Goal: Contribute content: Add original content to the website for others to see

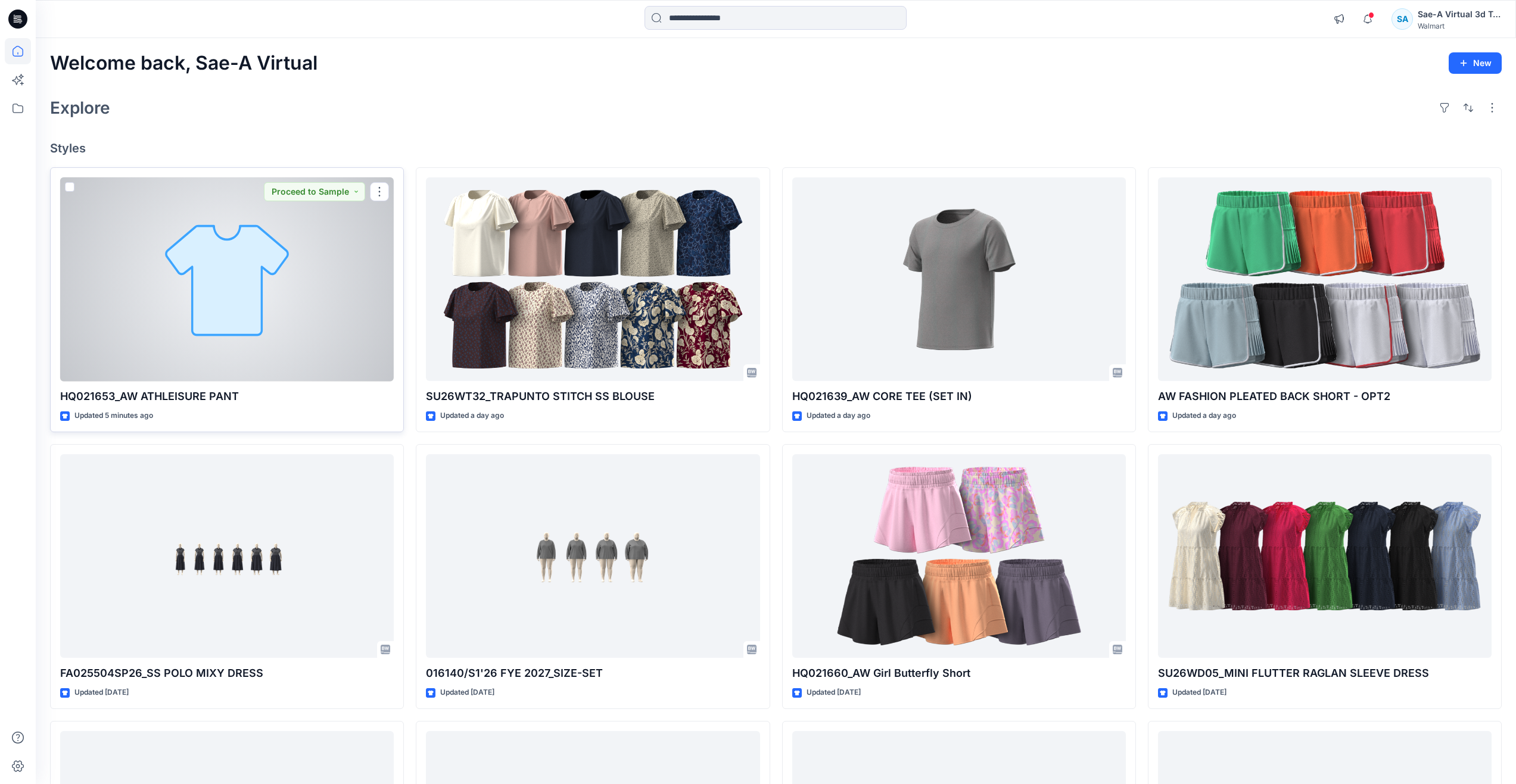
click at [172, 272] on div at bounding box center [227, 279] width 334 height 204
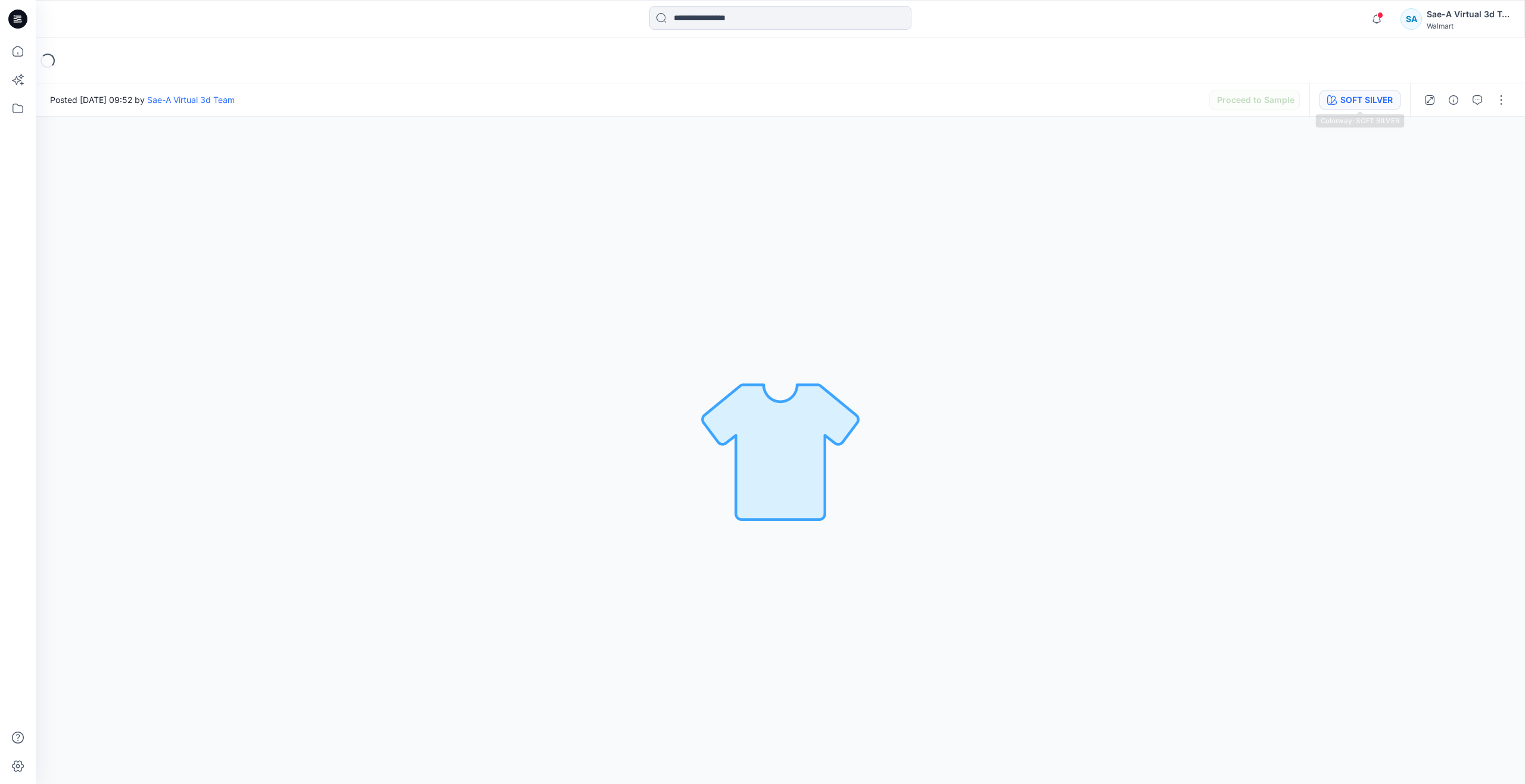
click at [1362, 104] on div "SOFT SILVER" at bounding box center [1366, 100] width 52 height 13
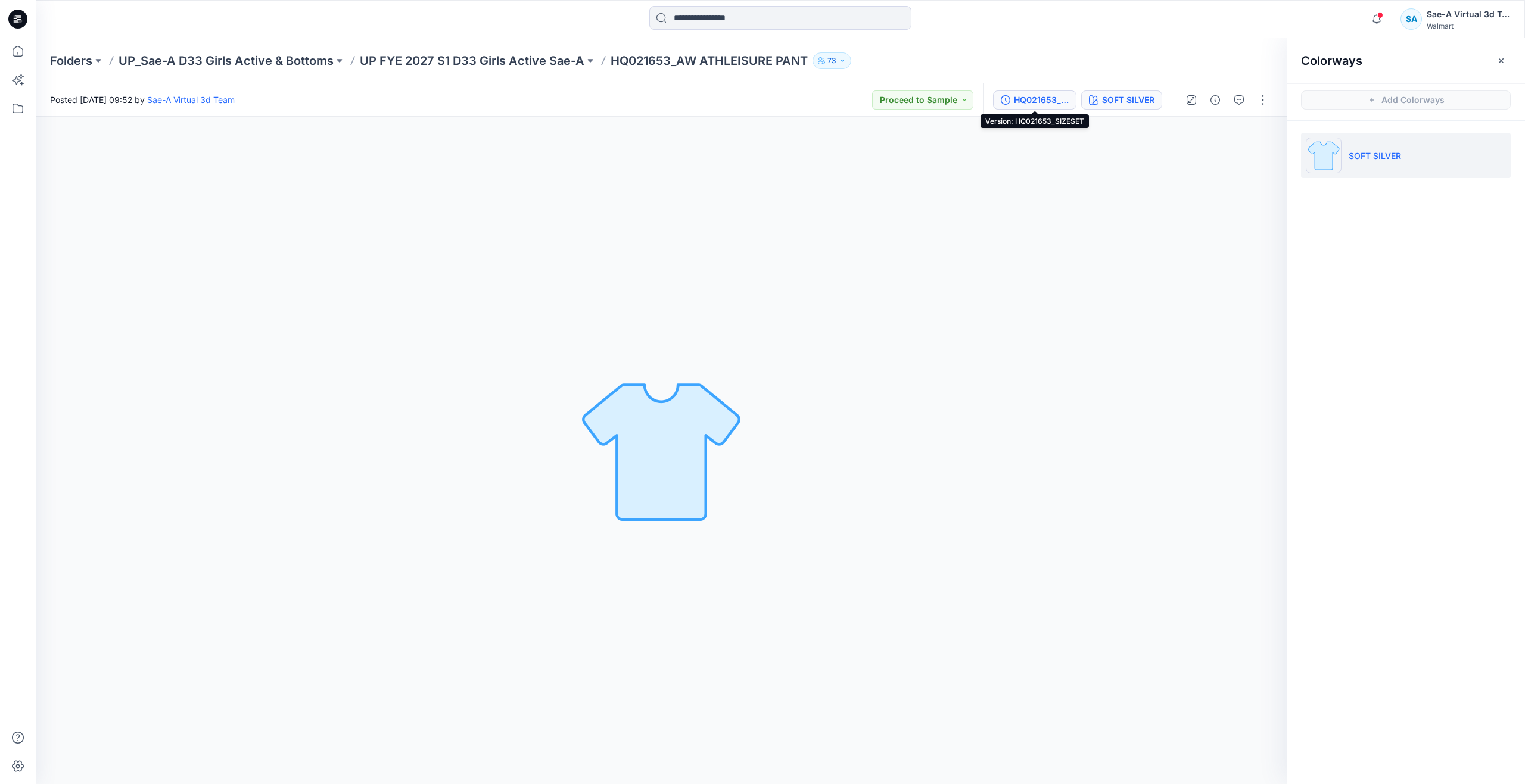
click at [1040, 96] on div "HQ021653_SIZESET" at bounding box center [1041, 100] width 55 height 13
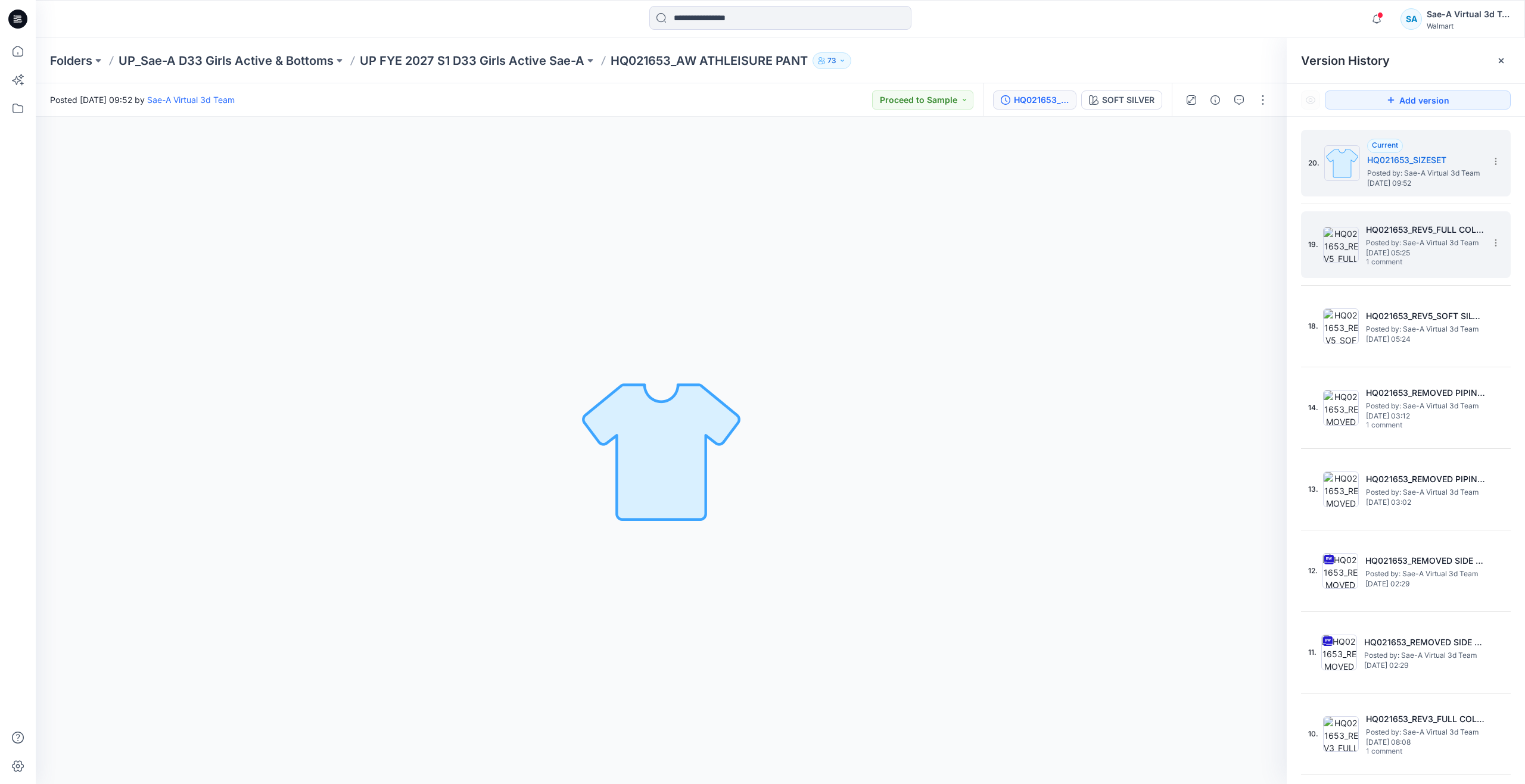
click at [1397, 240] on span "Posted by: Sae-A Virtual 3d Team" at bounding box center [1426, 243] width 119 height 12
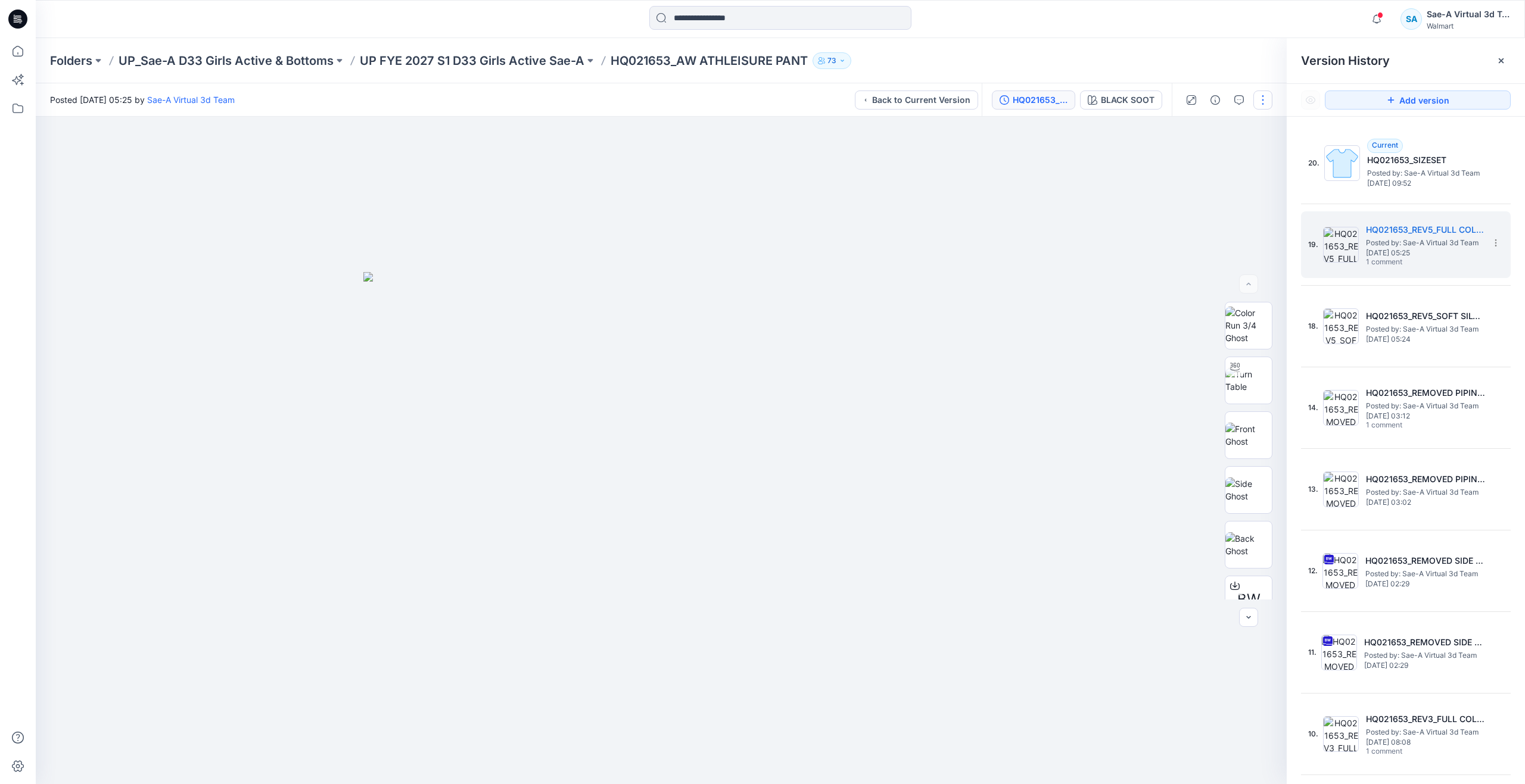
click at [1264, 100] on button "button" at bounding box center [1263, 100] width 19 height 19
click at [1267, 95] on button "button" at bounding box center [1263, 100] width 19 height 19
click at [1346, 167] on img at bounding box center [1342, 163] width 36 height 36
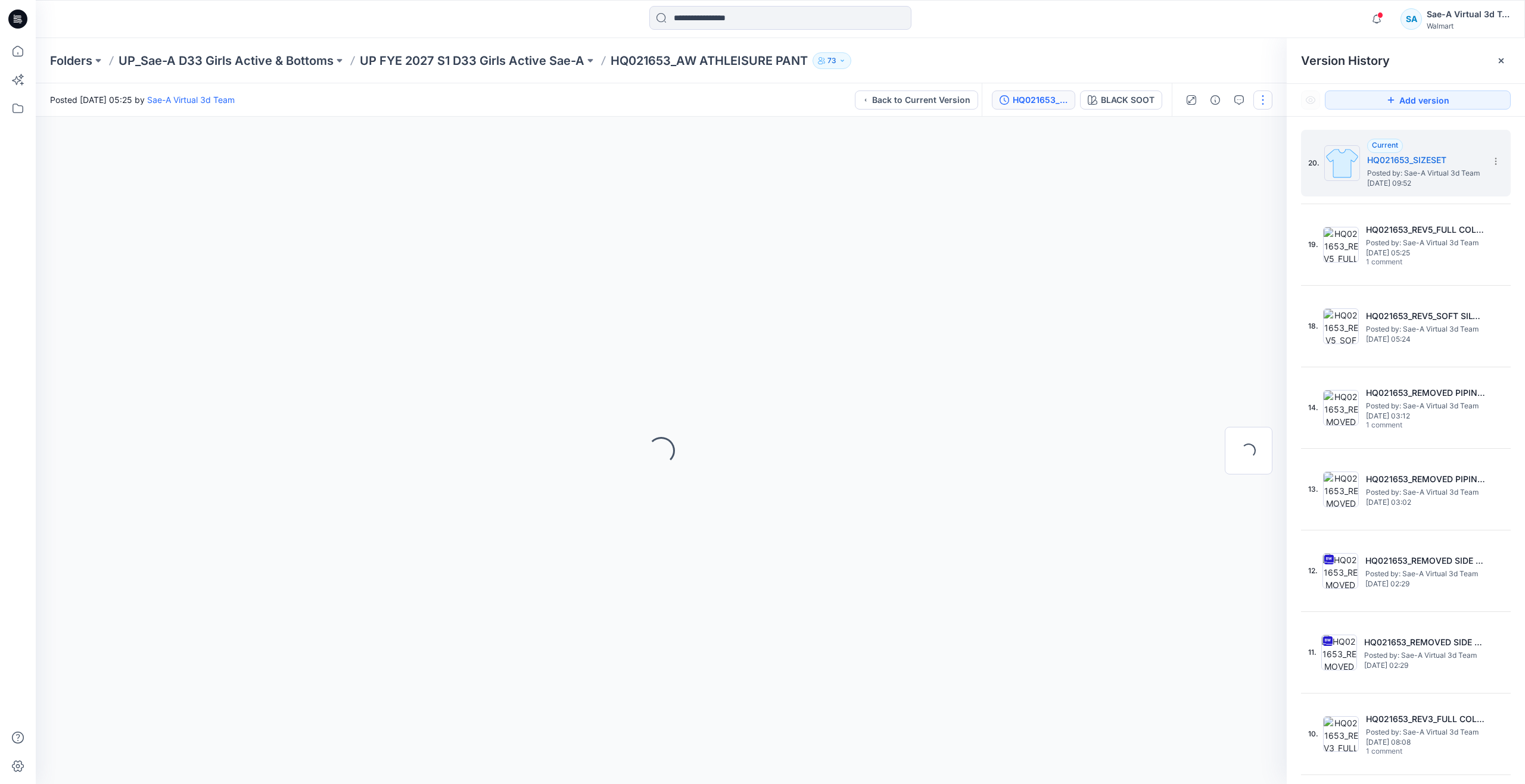
click at [1263, 102] on button "button" at bounding box center [1263, 100] width 19 height 19
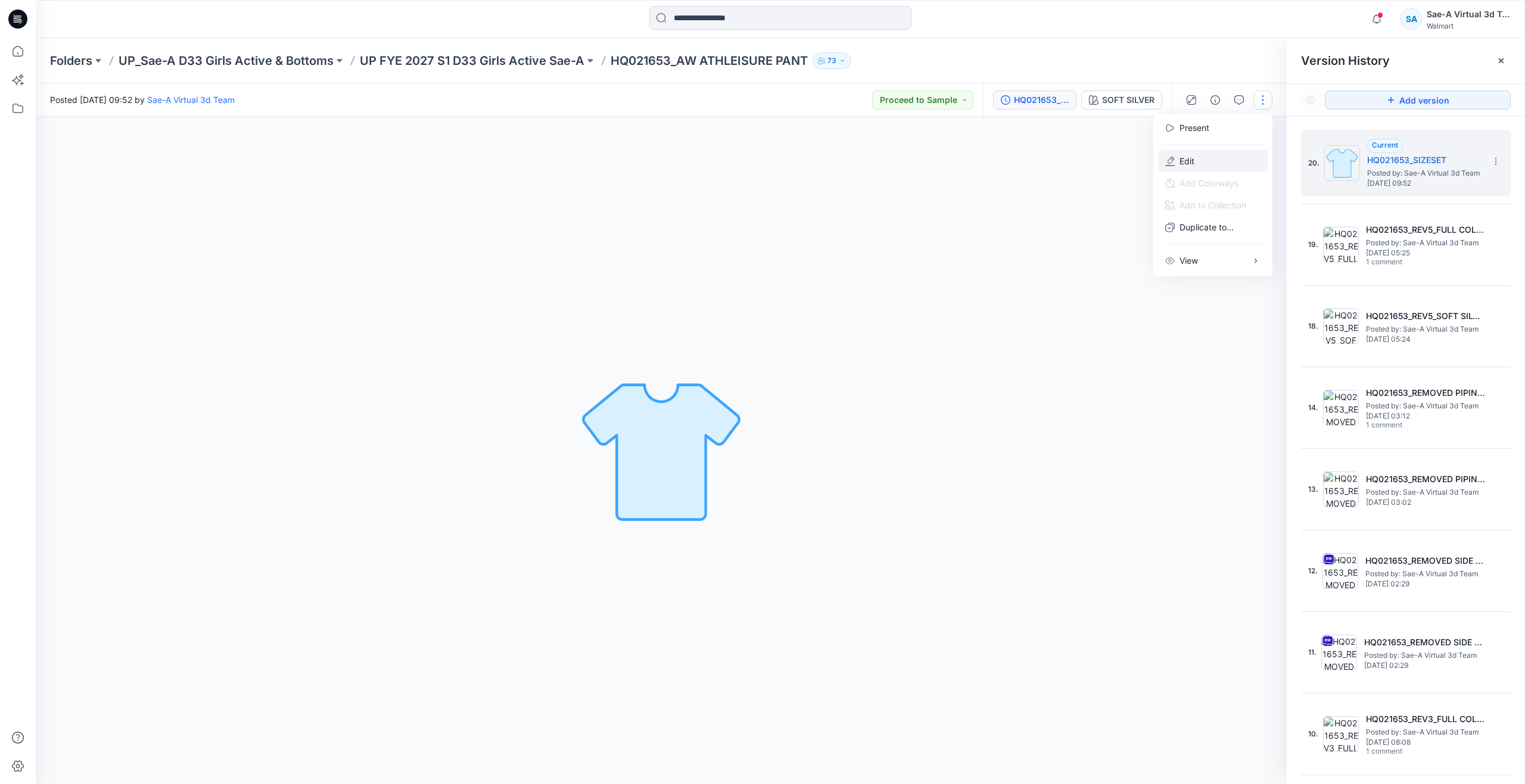
click at [1222, 164] on button "Edit" at bounding box center [1213, 161] width 110 height 22
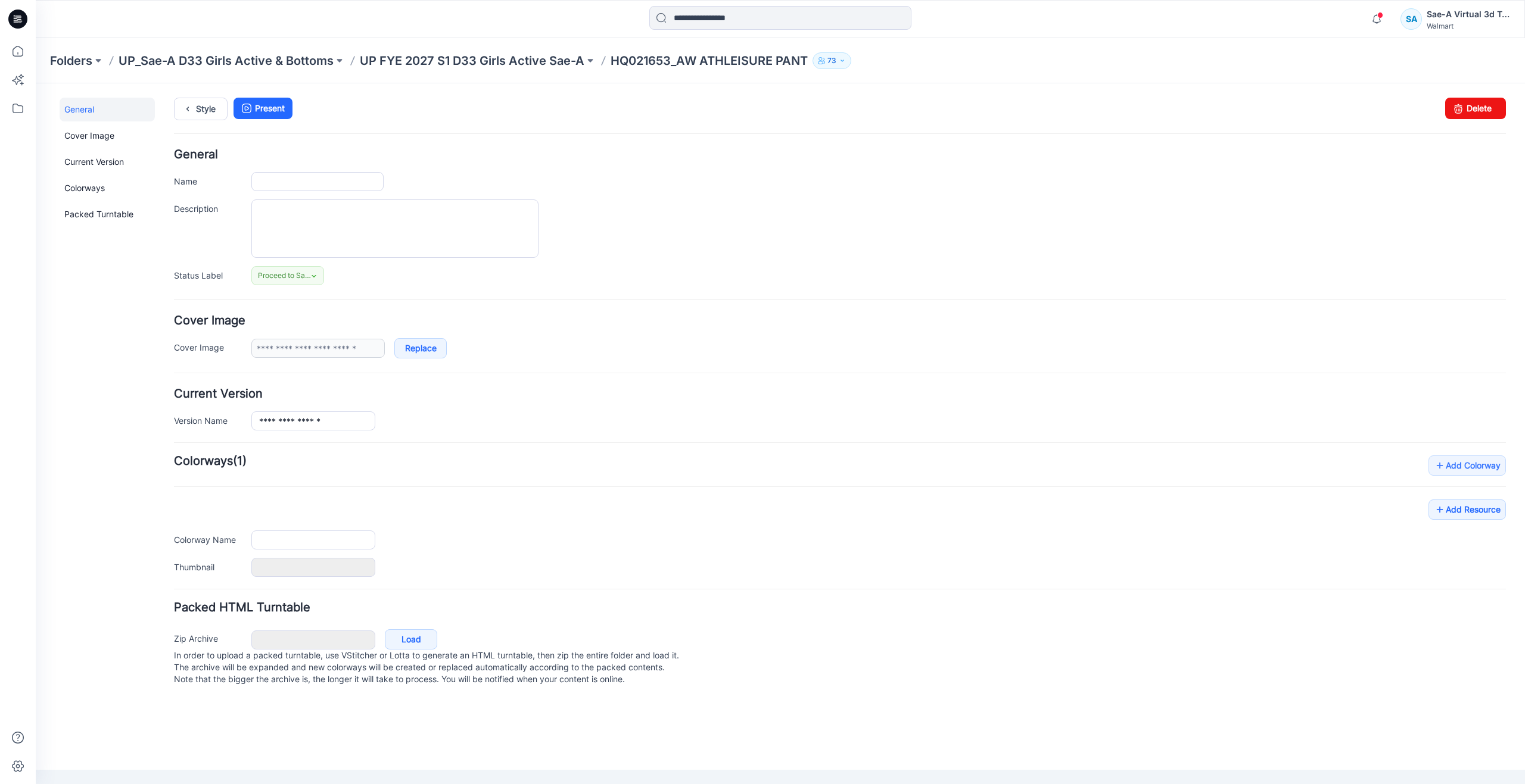
type input "**********"
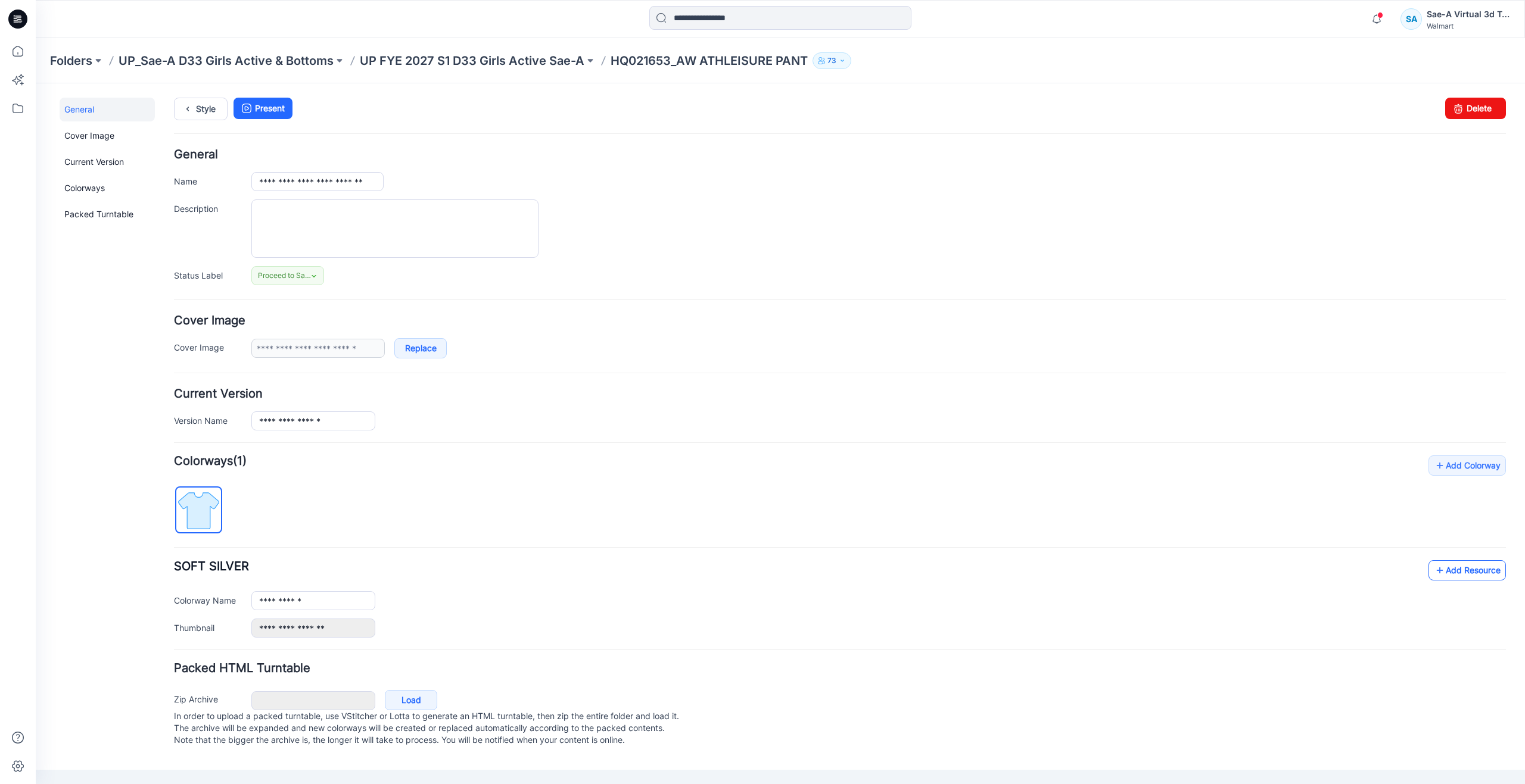
click at [1442, 576] on icon at bounding box center [1440, 570] width 12 height 19
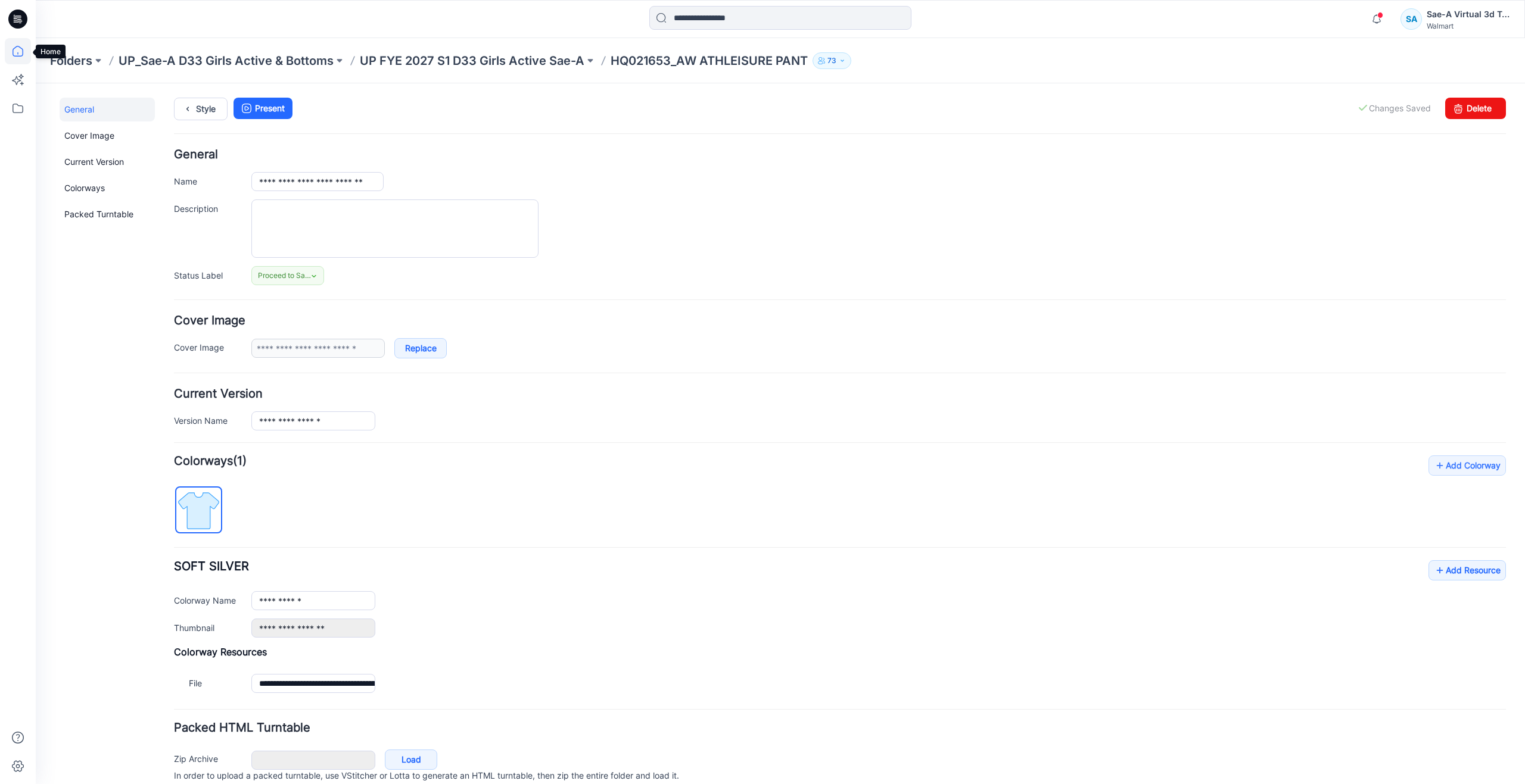
click at [20, 48] on icon at bounding box center [18, 51] width 26 height 26
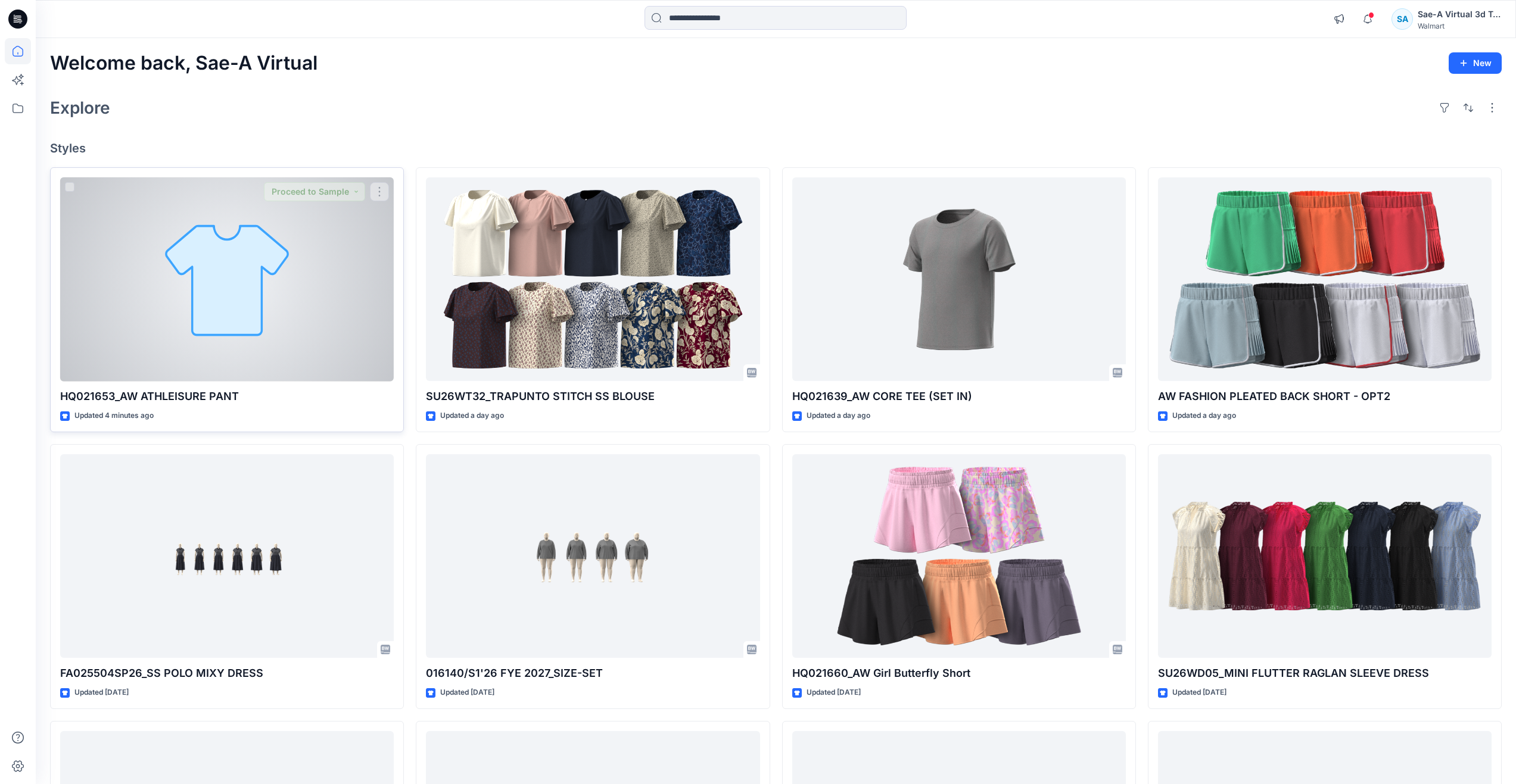
click at [195, 287] on div at bounding box center [227, 279] width 334 height 204
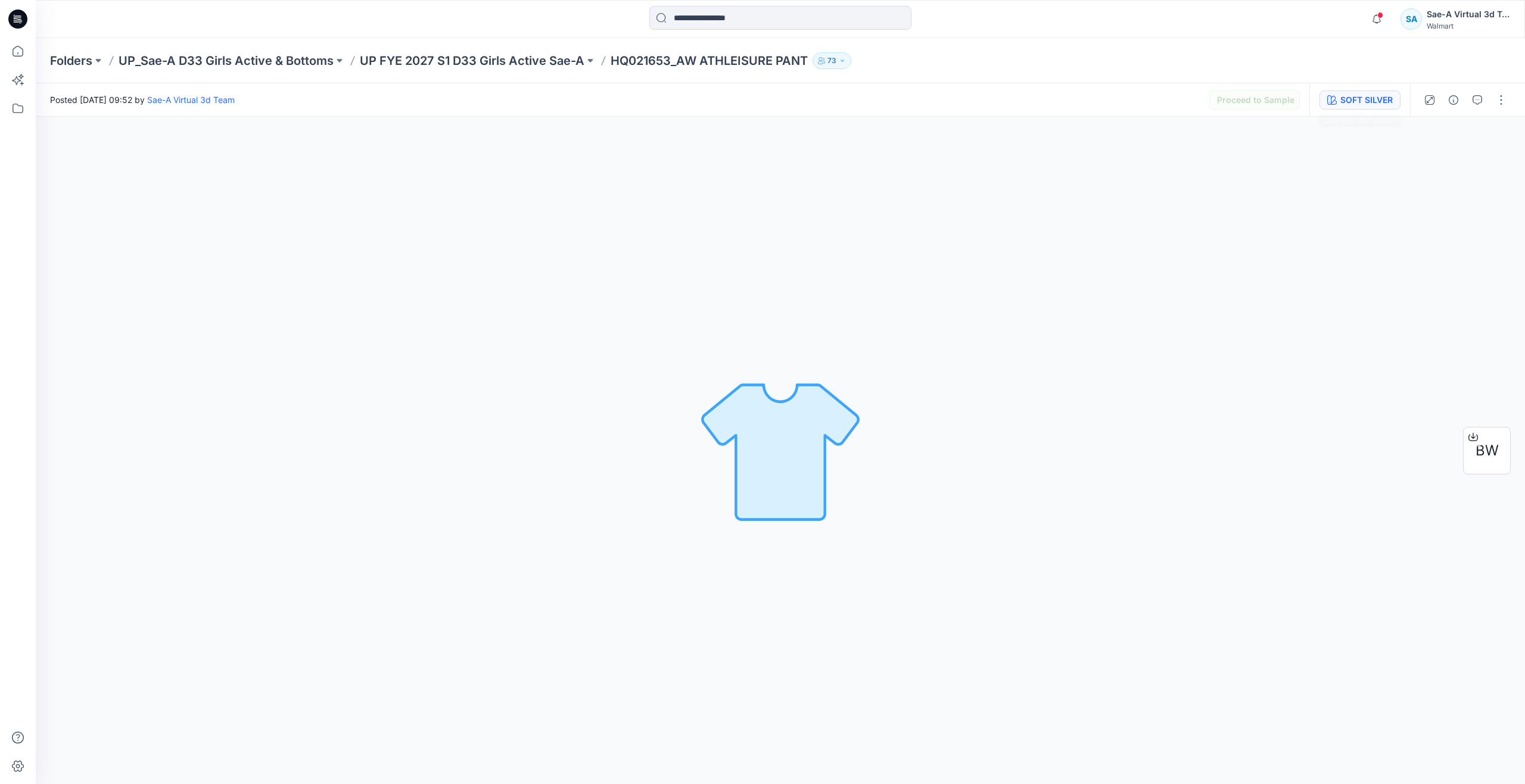
click at [1344, 99] on div "SOFT SILVER" at bounding box center [1366, 100] width 52 height 13
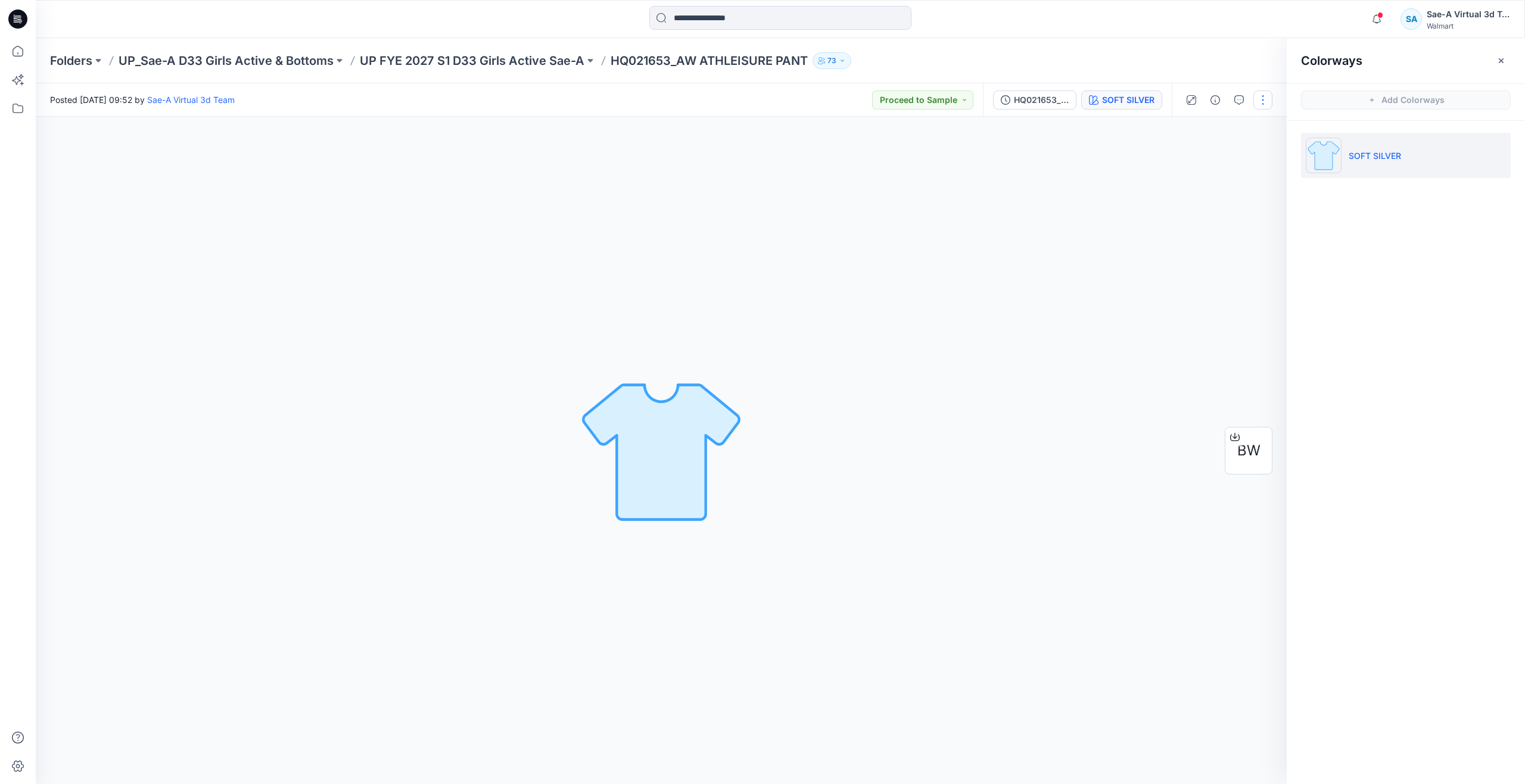
click at [1259, 98] on button "button" at bounding box center [1263, 100] width 19 height 19
click at [1214, 167] on button "Edit" at bounding box center [1213, 161] width 110 height 22
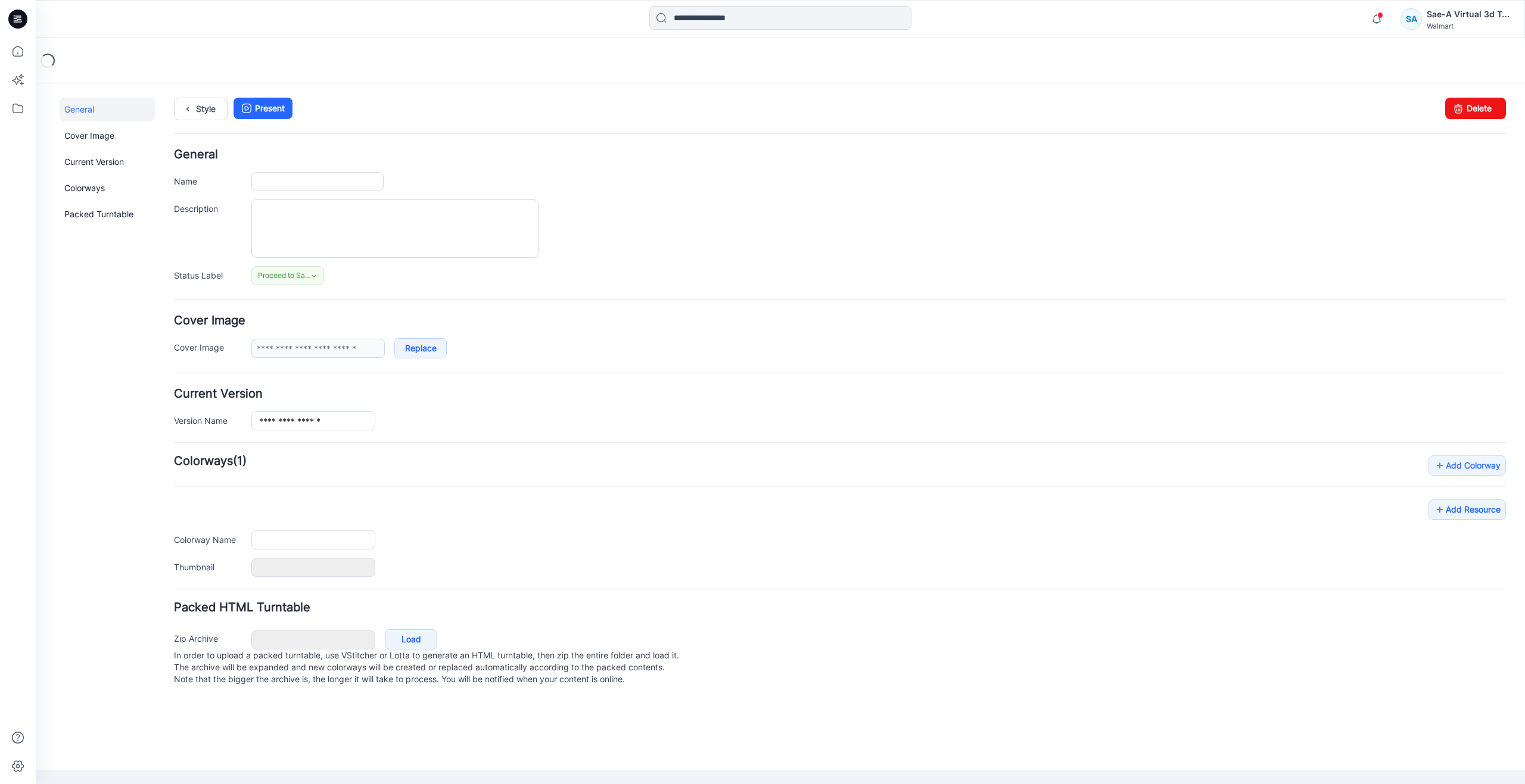
type input "**********"
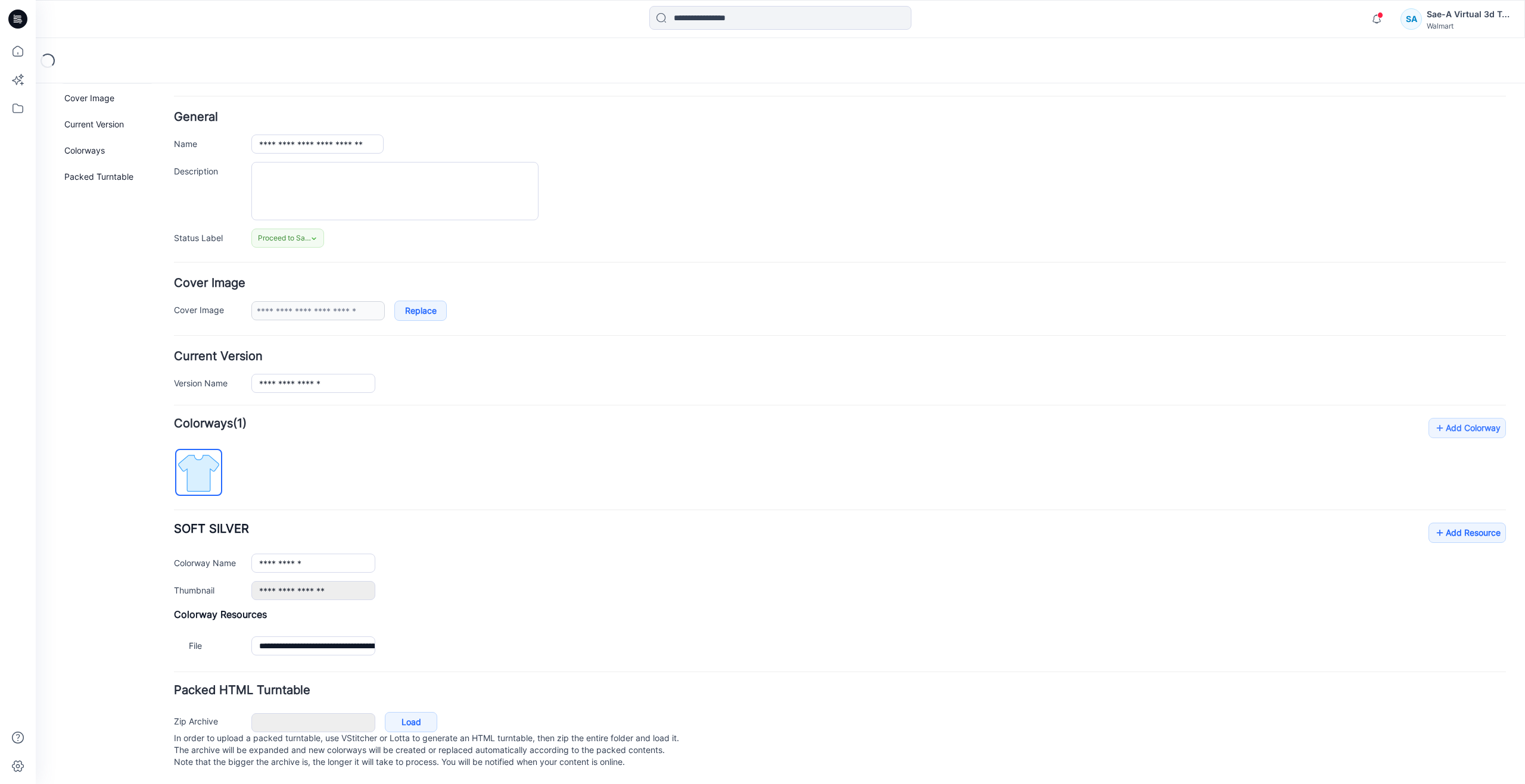
scroll to position [50, 0]
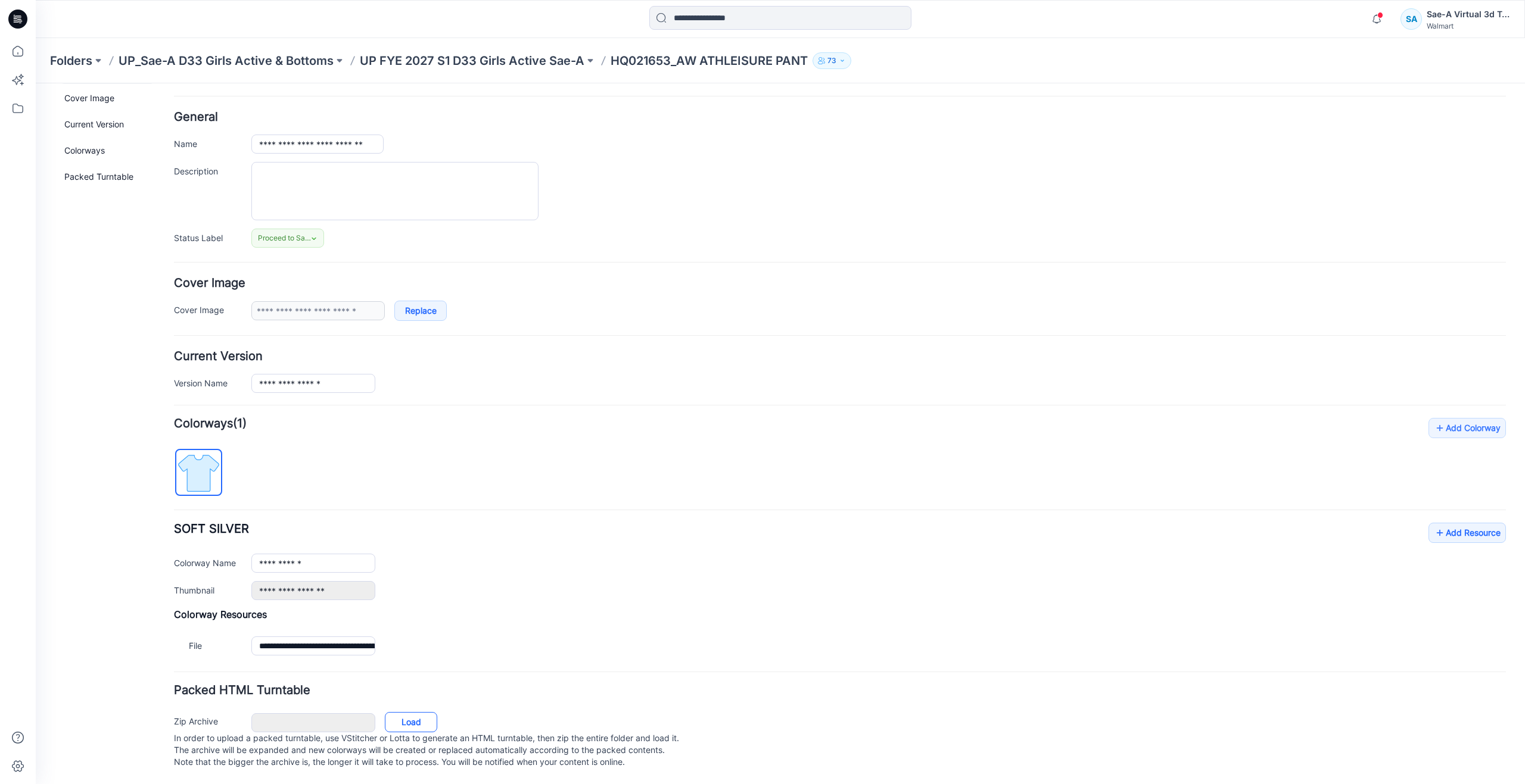
click at [423, 712] on link "Load" at bounding box center [410, 722] width 52 height 20
click at [23, 55] on icon at bounding box center [18, 51] width 26 height 26
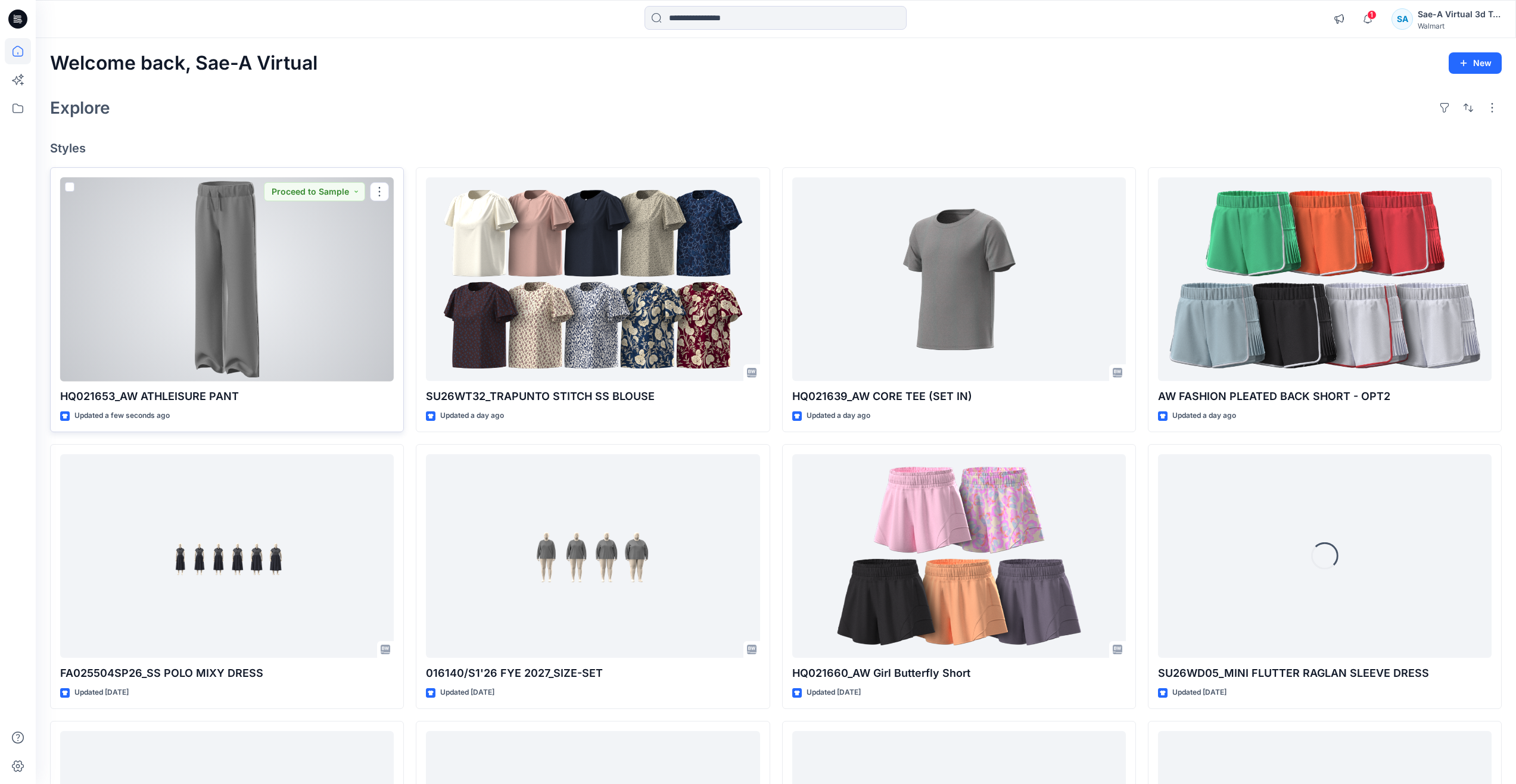
click at [135, 321] on div at bounding box center [227, 279] width 334 height 204
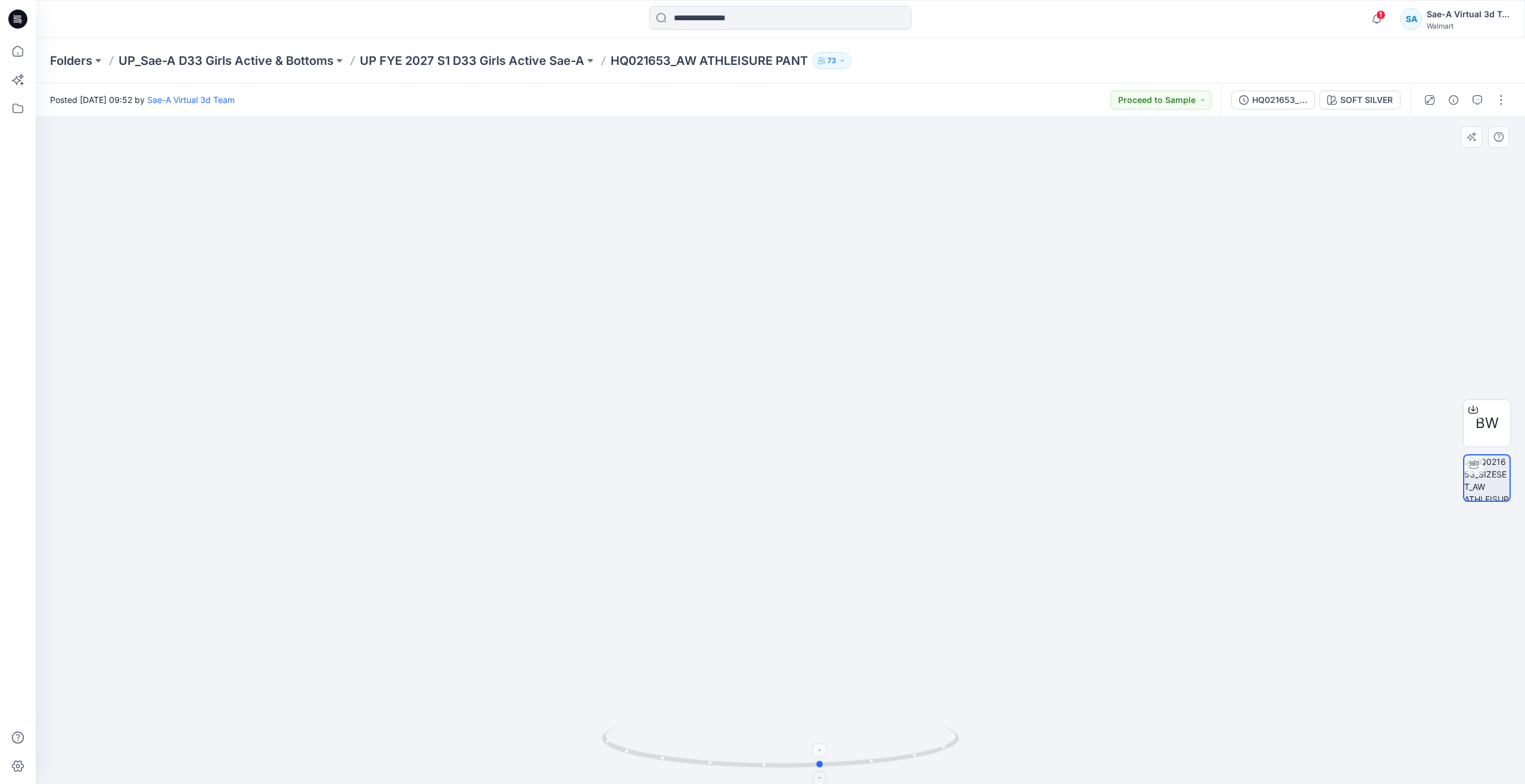
drag, startPoint x: 782, startPoint y: 765, endPoint x: 824, endPoint y: 734, distance: 52.2
click at [824, 734] on icon at bounding box center [781, 749] width 360 height 45
click at [20, 43] on icon at bounding box center [18, 51] width 26 height 26
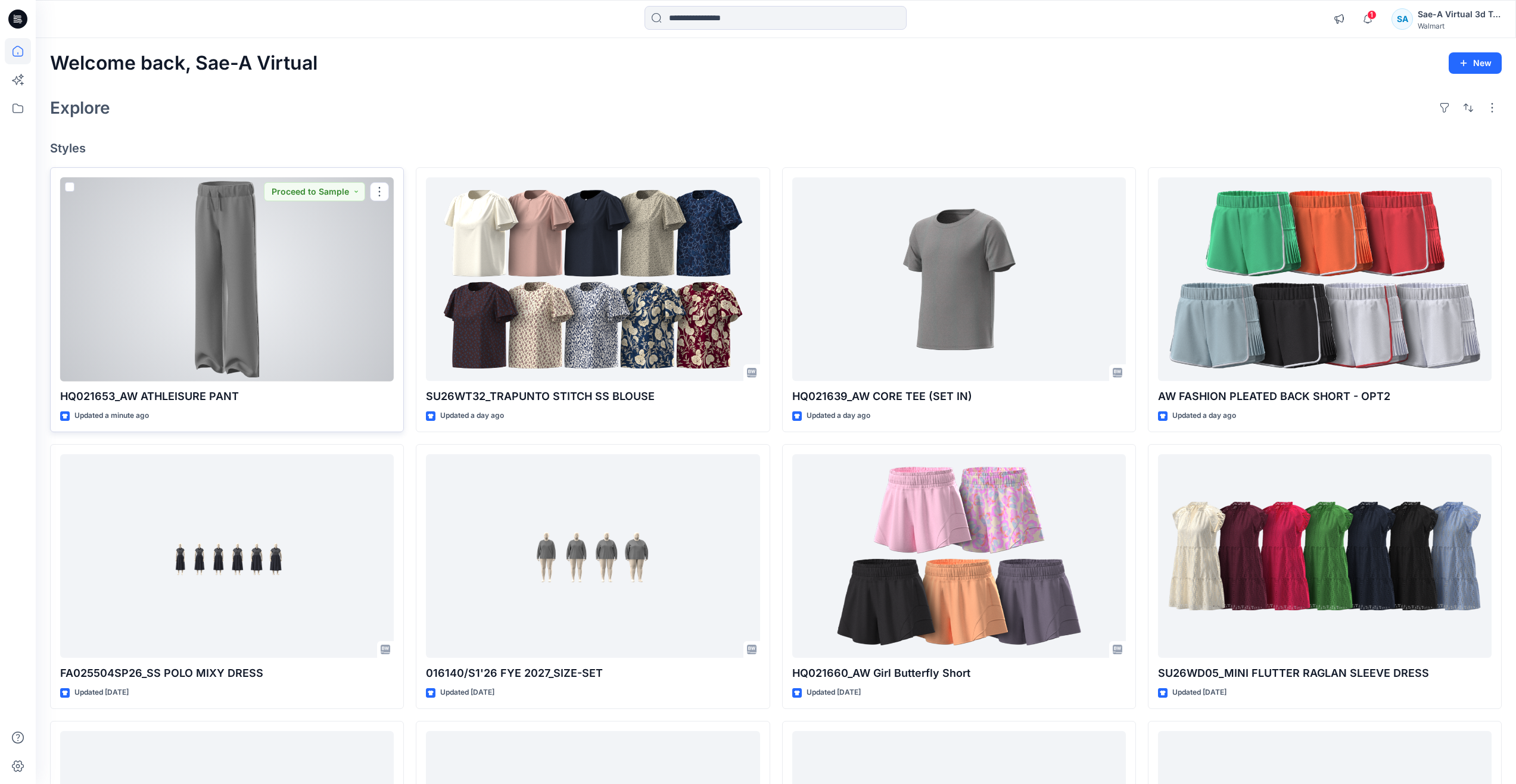
click at [263, 284] on div at bounding box center [227, 279] width 334 height 204
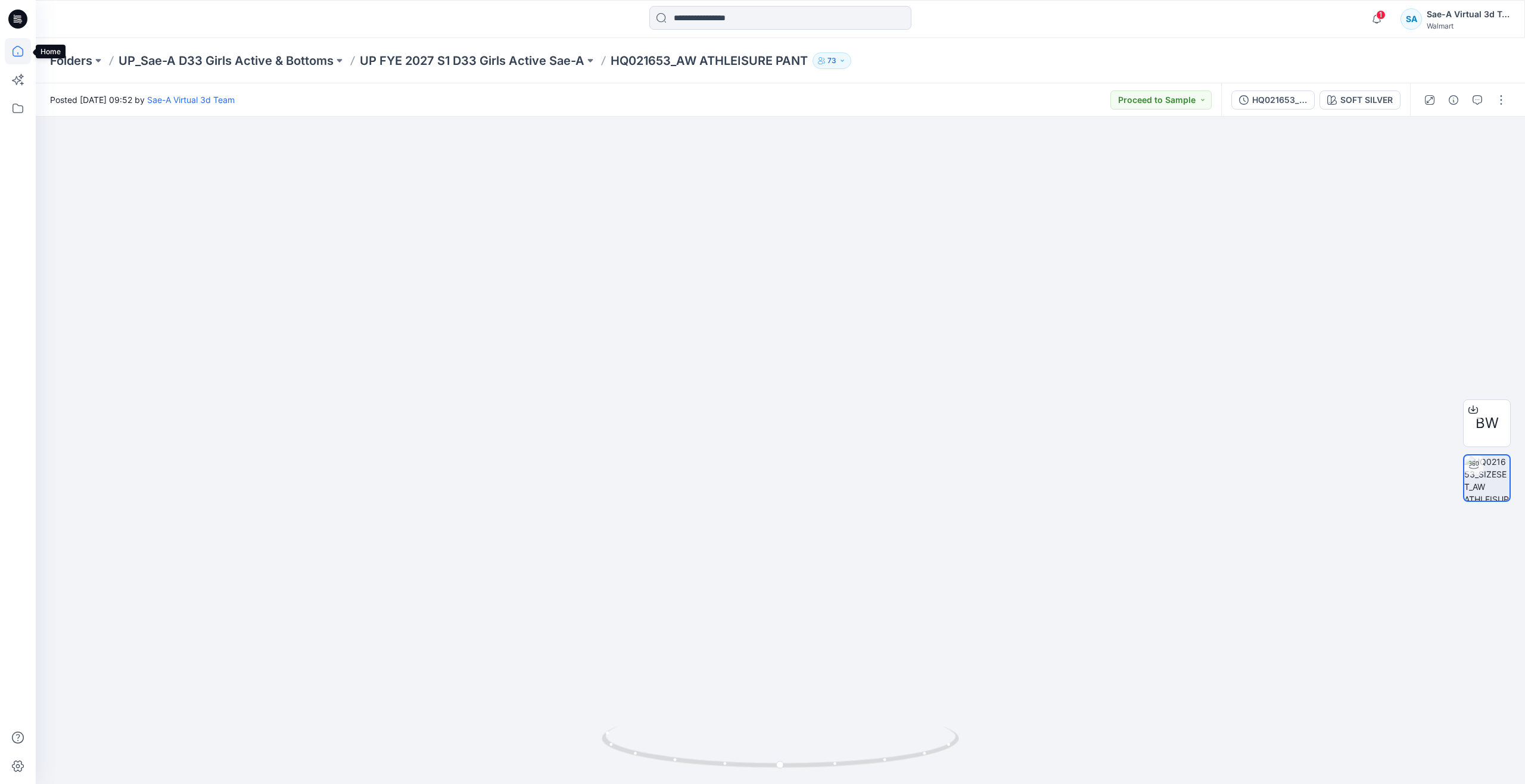
click at [9, 55] on icon at bounding box center [18, 51] width 26 height 26
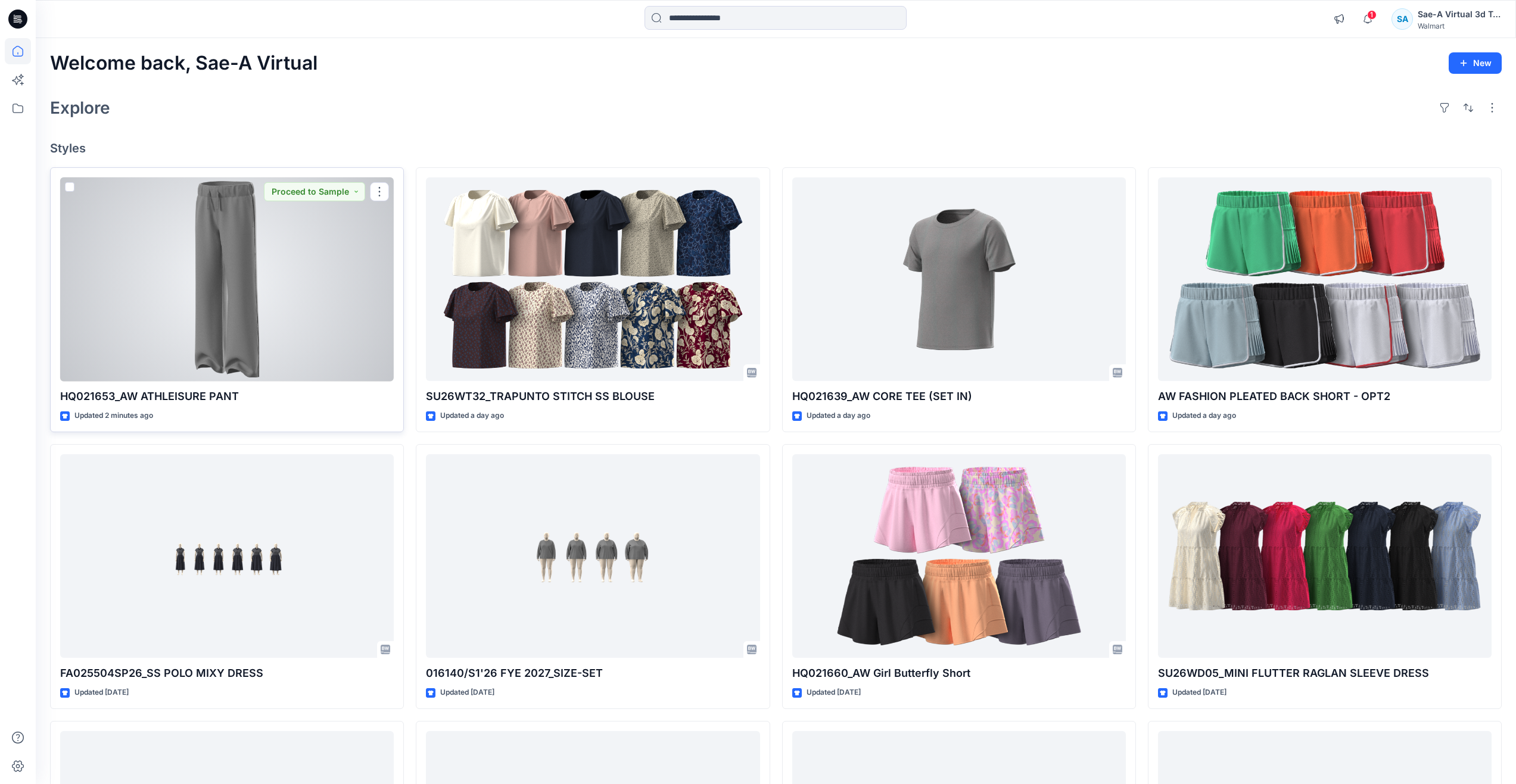
click at [178, 278] on div at bounding box center [227, 279] width 334 height 204
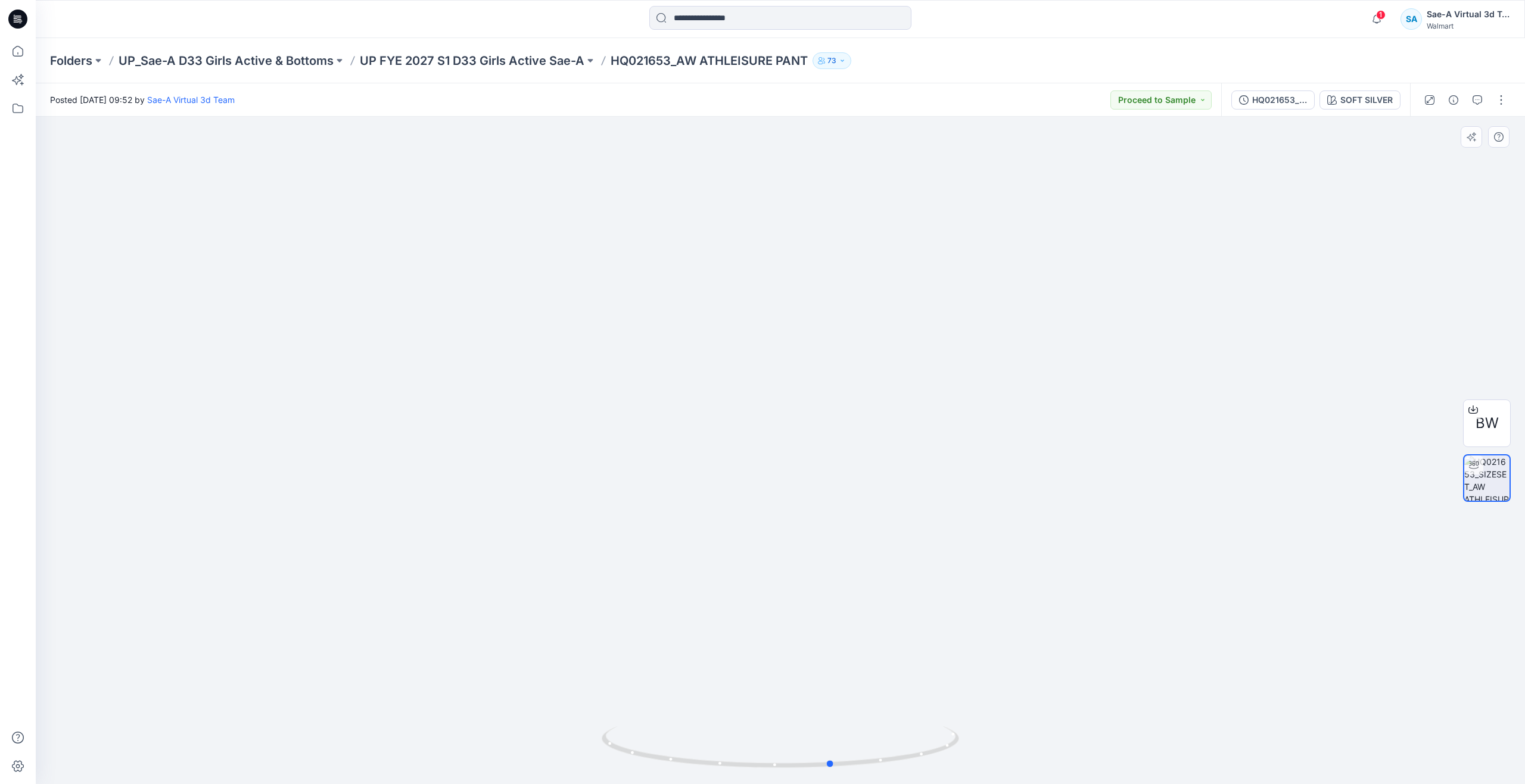
drag, startPoint x: 779, startPoint y: 764, endPoint x: 471, endPoint y: 718, distance: 311.4
click at [471, 719] on div at bounding box center [780, 450] width 1489 height 667
click at [173, 223] on div at bounding box center [780, 450] width 1489 height 667
click at [17, 54] on icon at bounding box center [18, 51] width 26 height 26
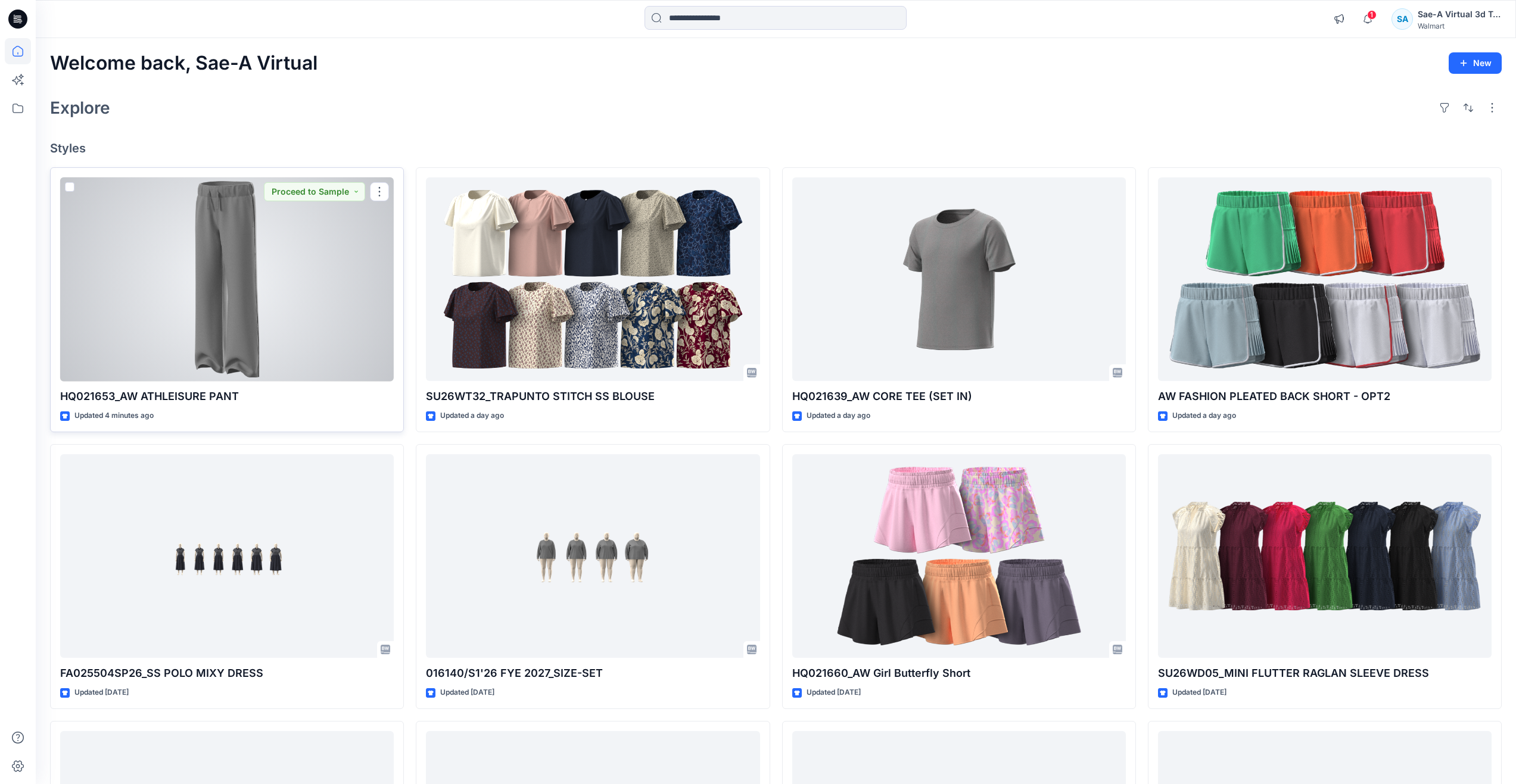
click at [248, 334] on div at bounding box center [227, 279] width 334 height 204
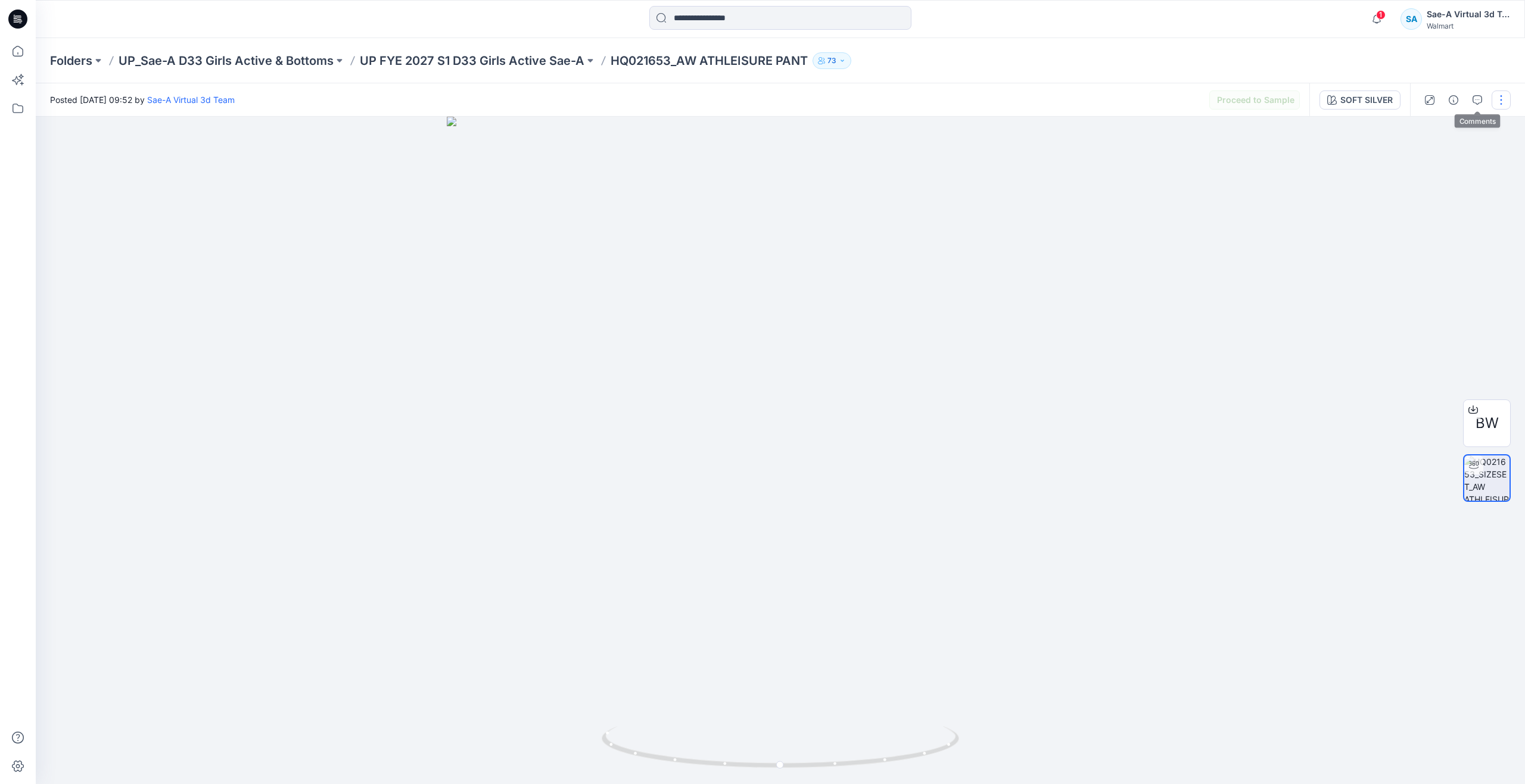
click at [1498, 99] on button "button" at bounding box center [1501, 100] width 19 height 19
click at [1421, 163] on p "Edit" at bounding box center [1425, 161] width 15 height 12
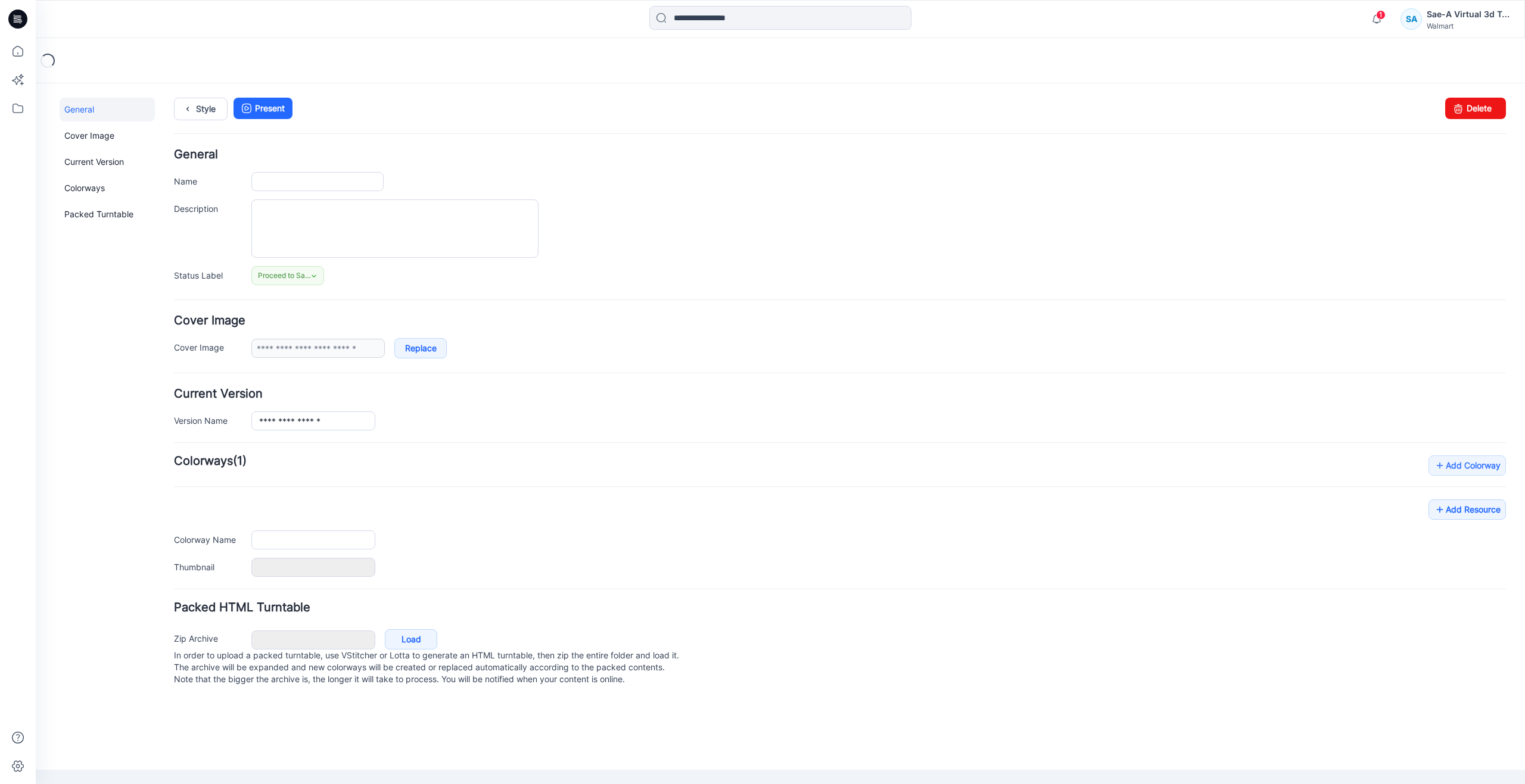
type input "**********"
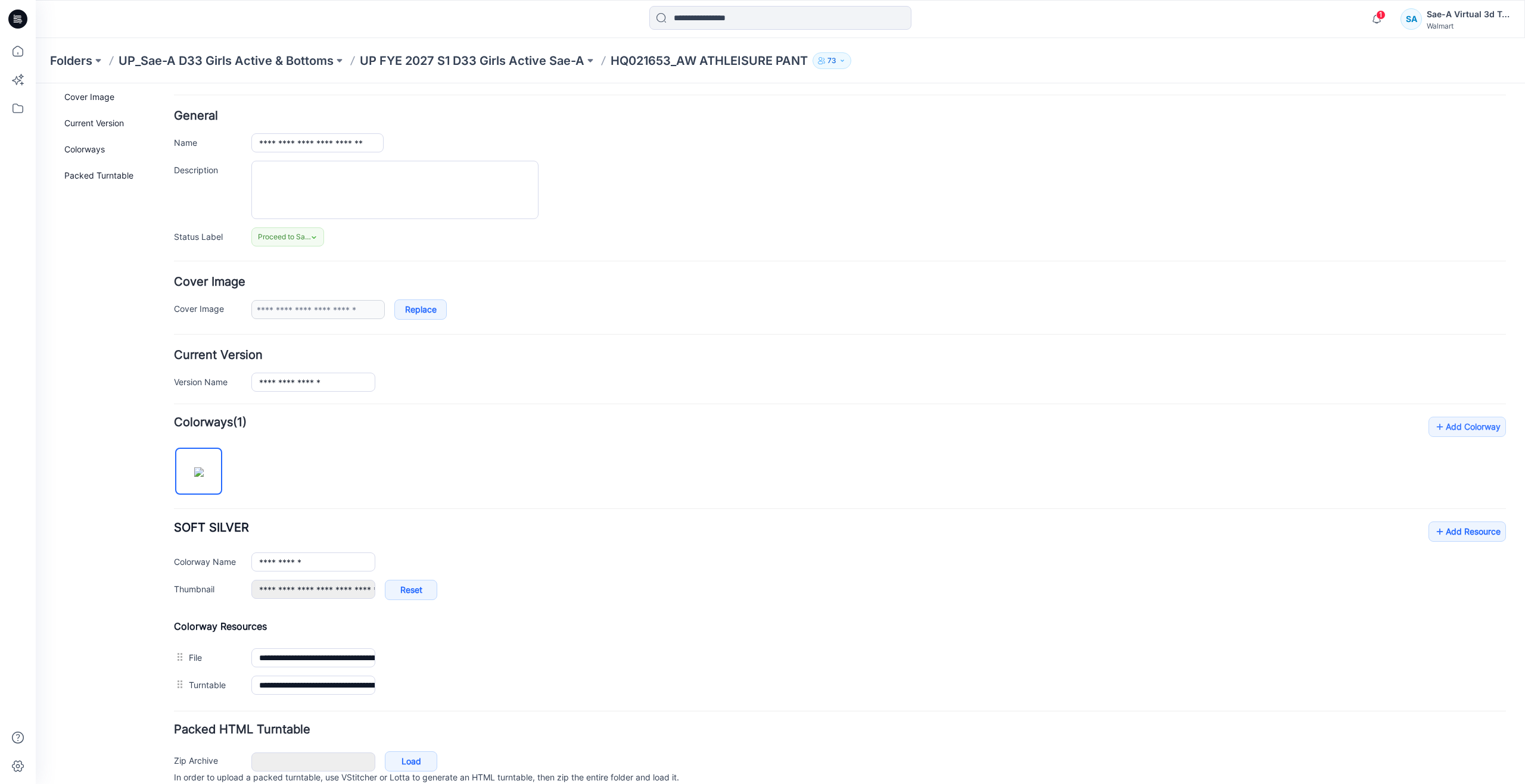
scroll to position [60, 0]
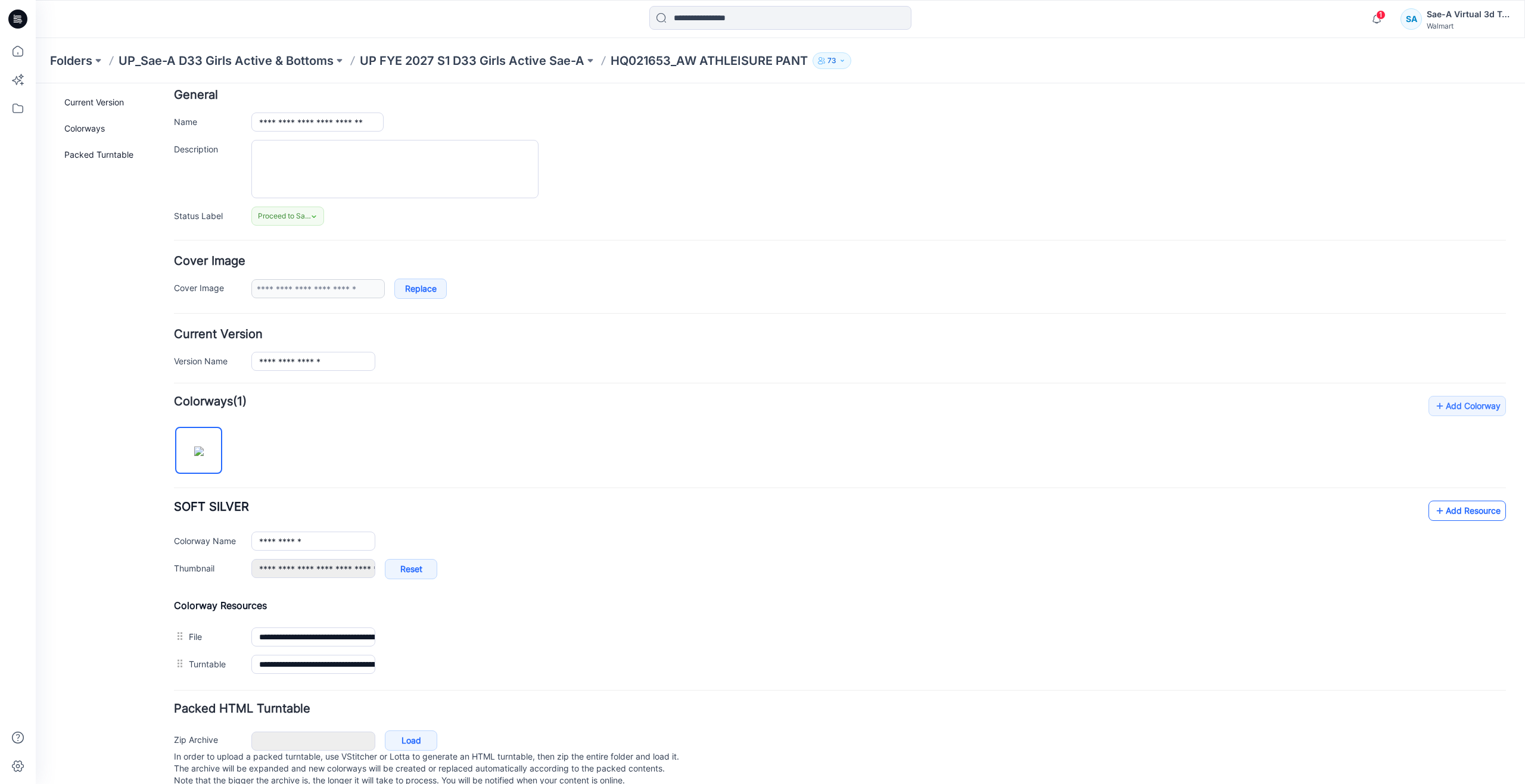
click at [1437, 513] on link "Add Resource" at bounding box center [1467, 511] width 77 height 20
click at [75, 629] on div "General Cover Image Current Version Colorways Packed Turntable" at bounding box center [107, 420] width 95 height 764
click at [1434, 510] on icon at bounding box center [1440, 511] width 12 height 19
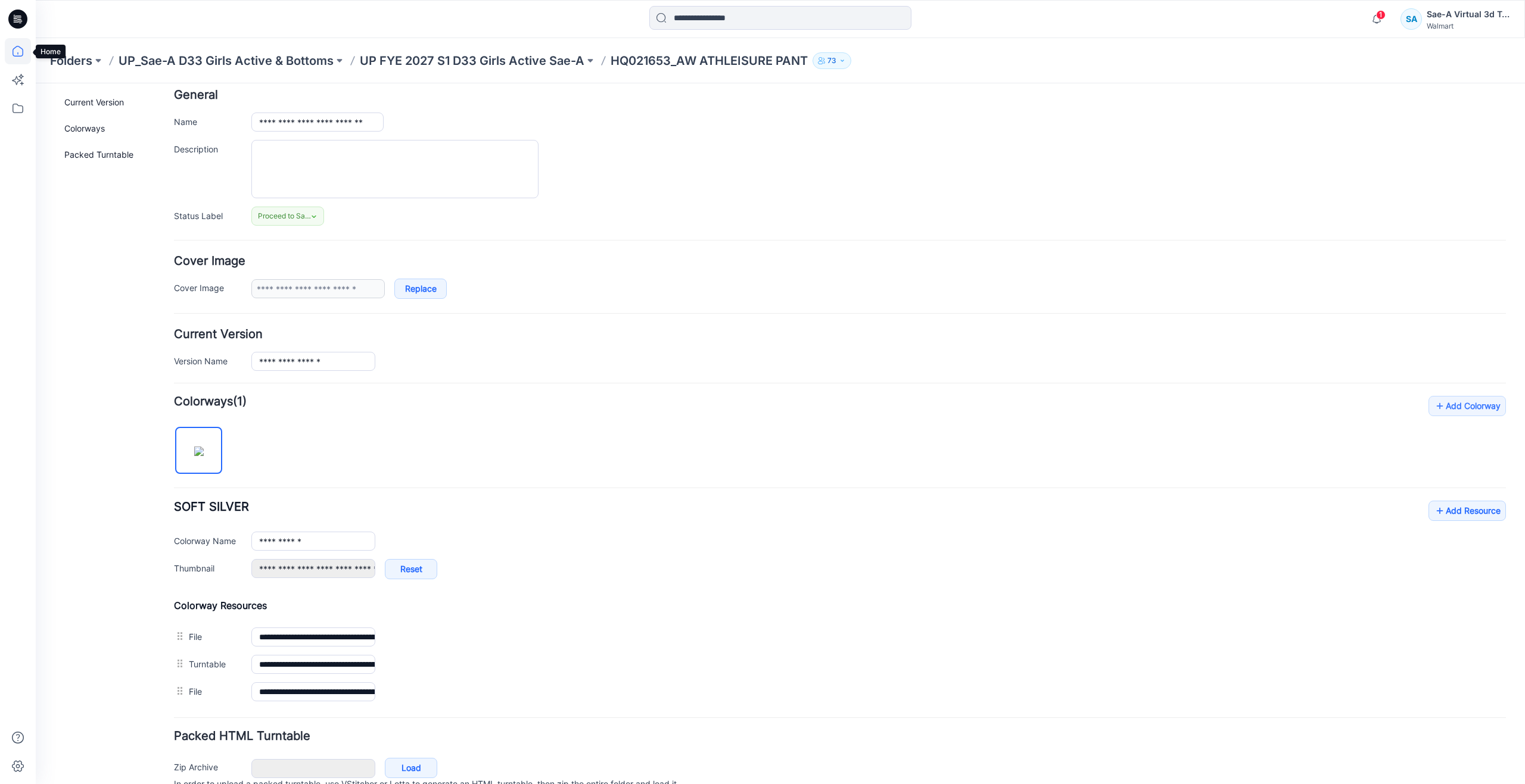
click at [18, 50] on icon at bounding box center [18, 51] width 26 height 26
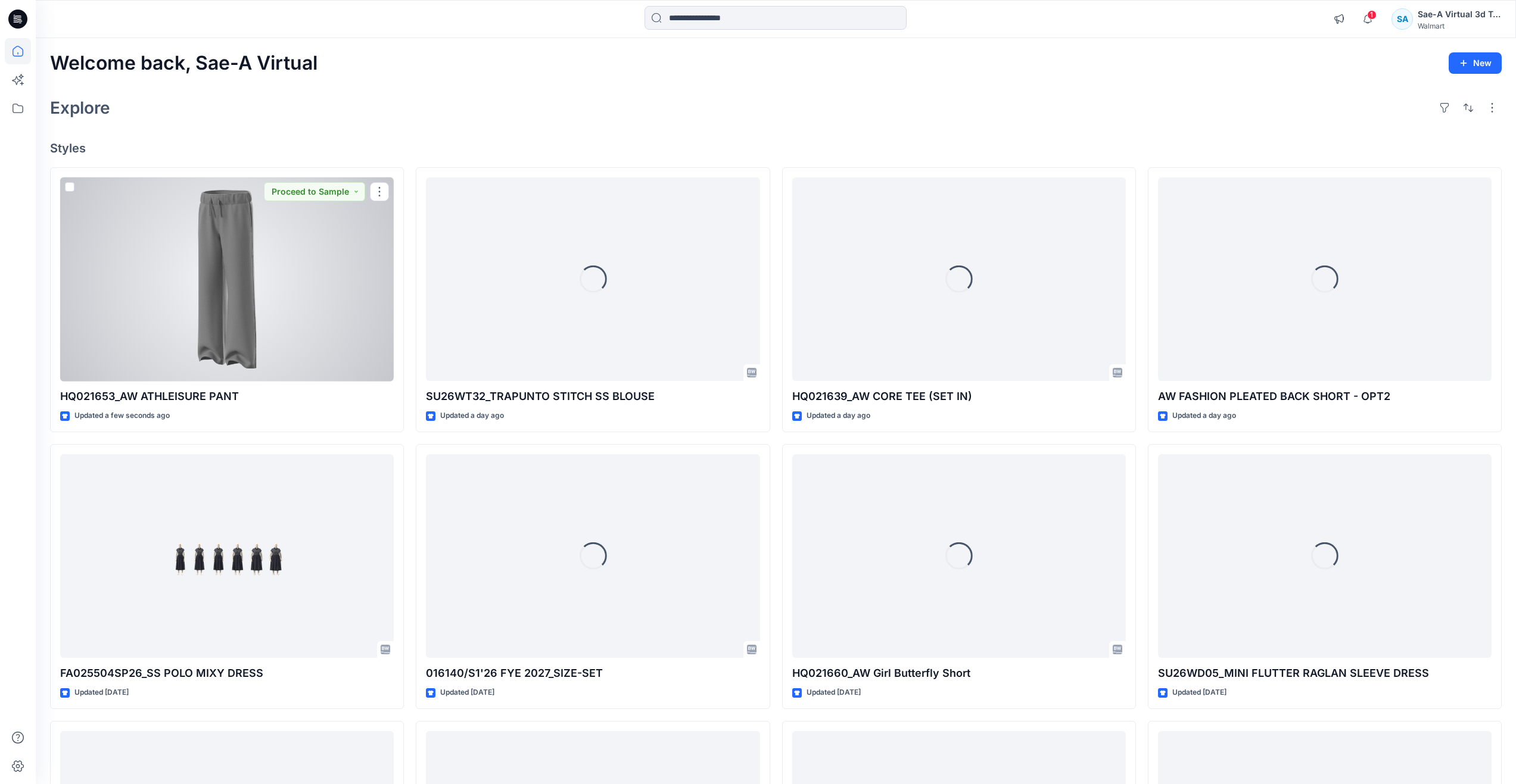
click at [214, 321] on div at bounding box center [227, 279] width 334 height 204
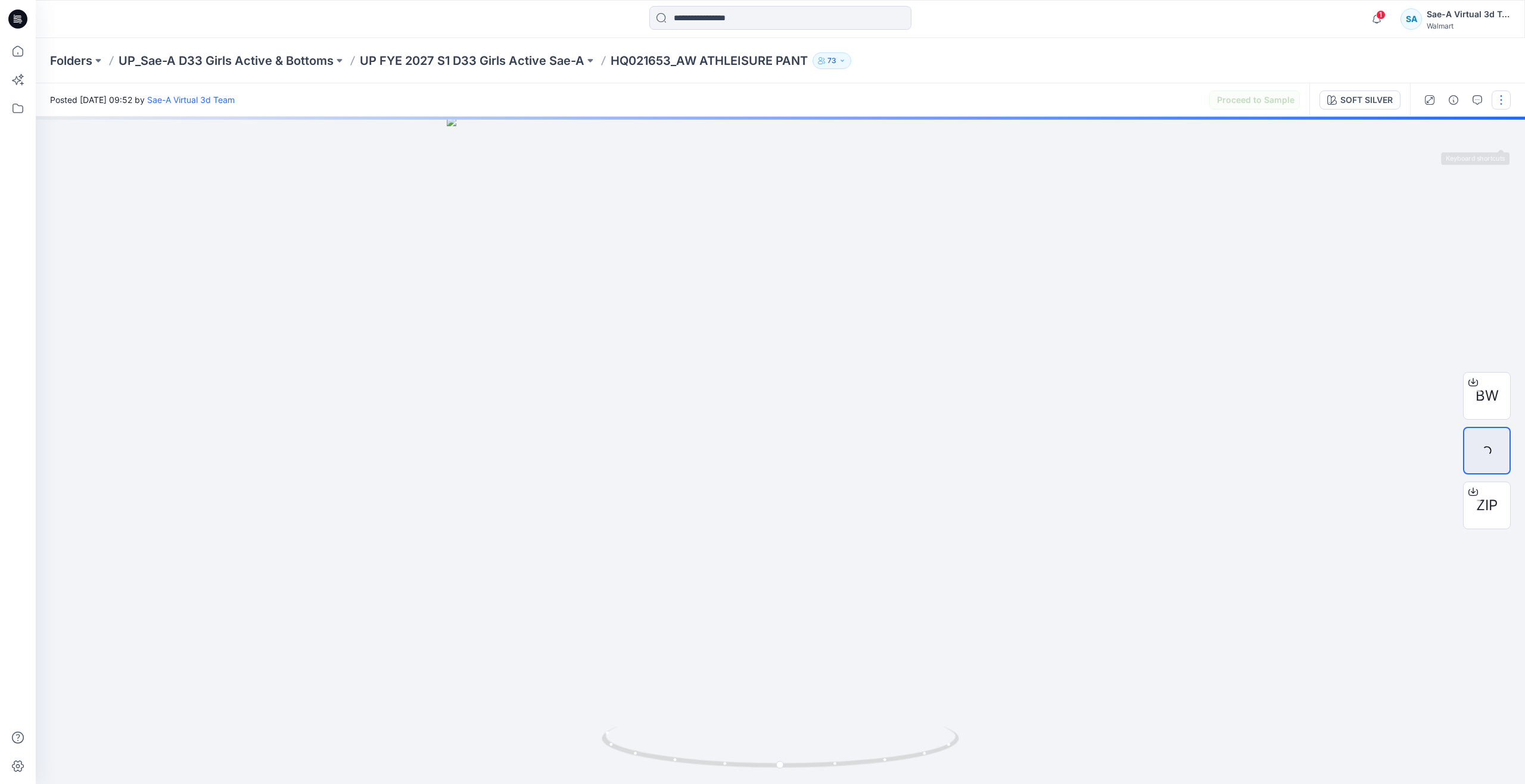
click at [1503, 100] on button "button" at bounding box center [1501, 100] width 19 height 19
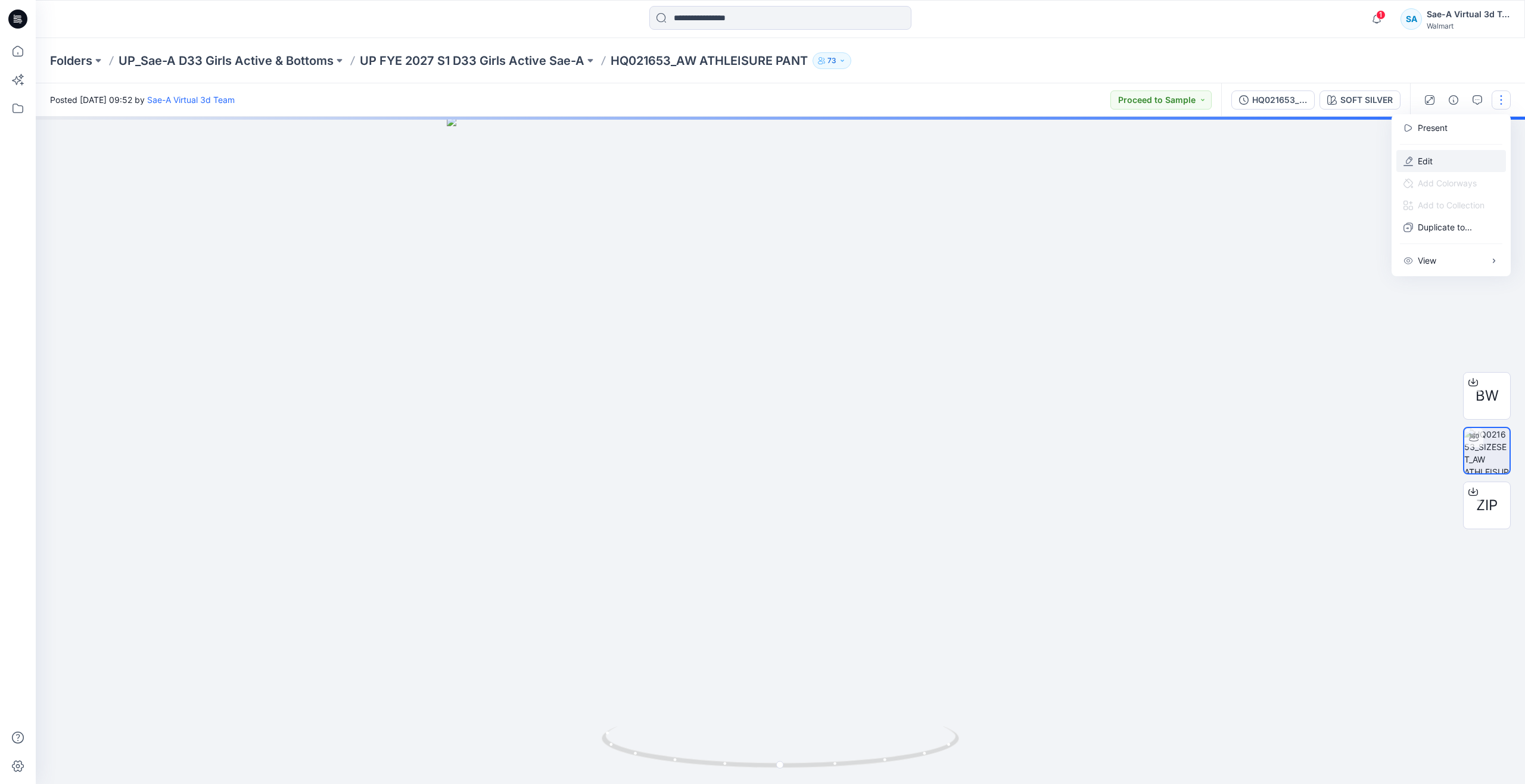
click at [1418, 160] on p "Edit" at bounding box center [1425, 161] width 15 height 12
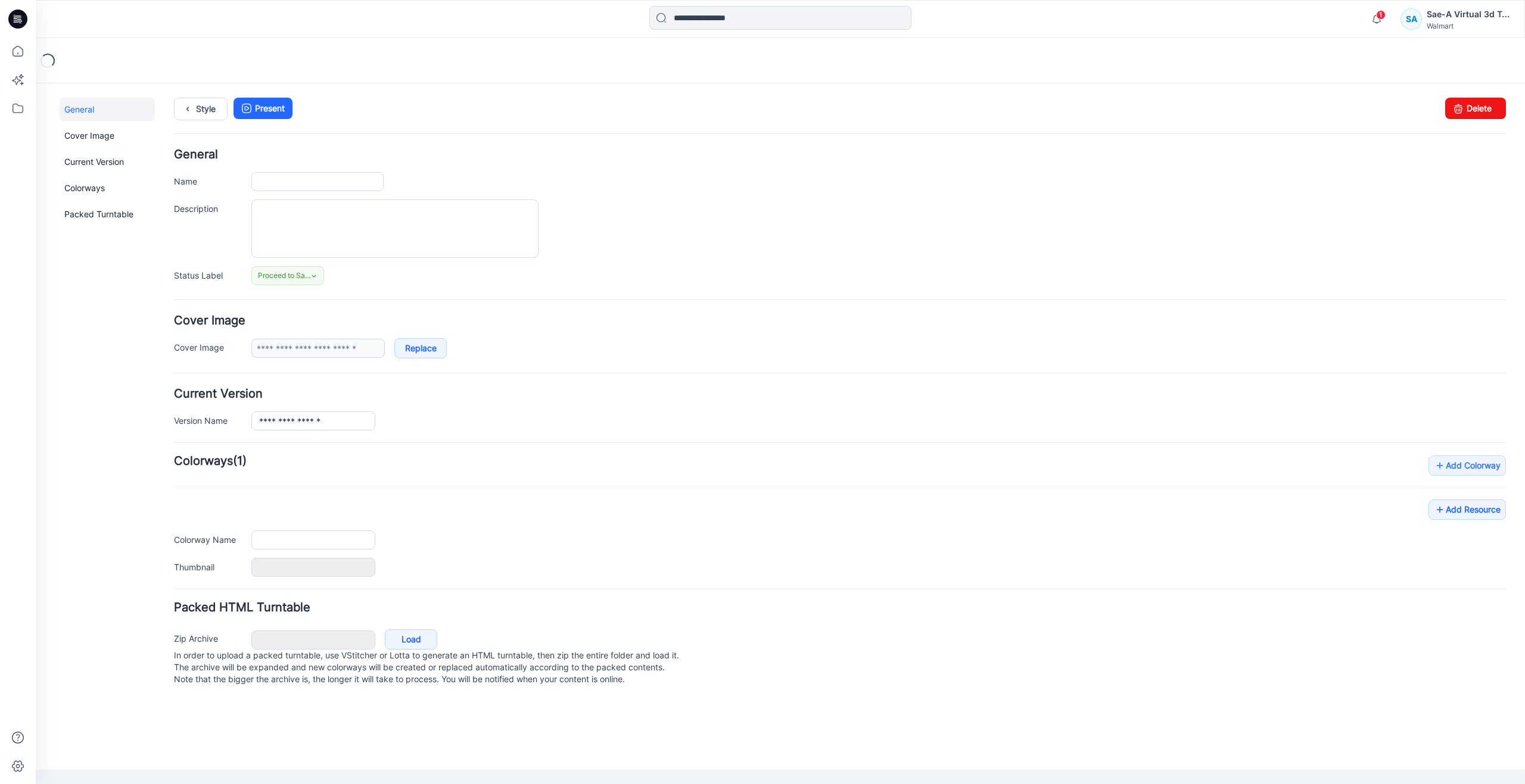
type input "**********"
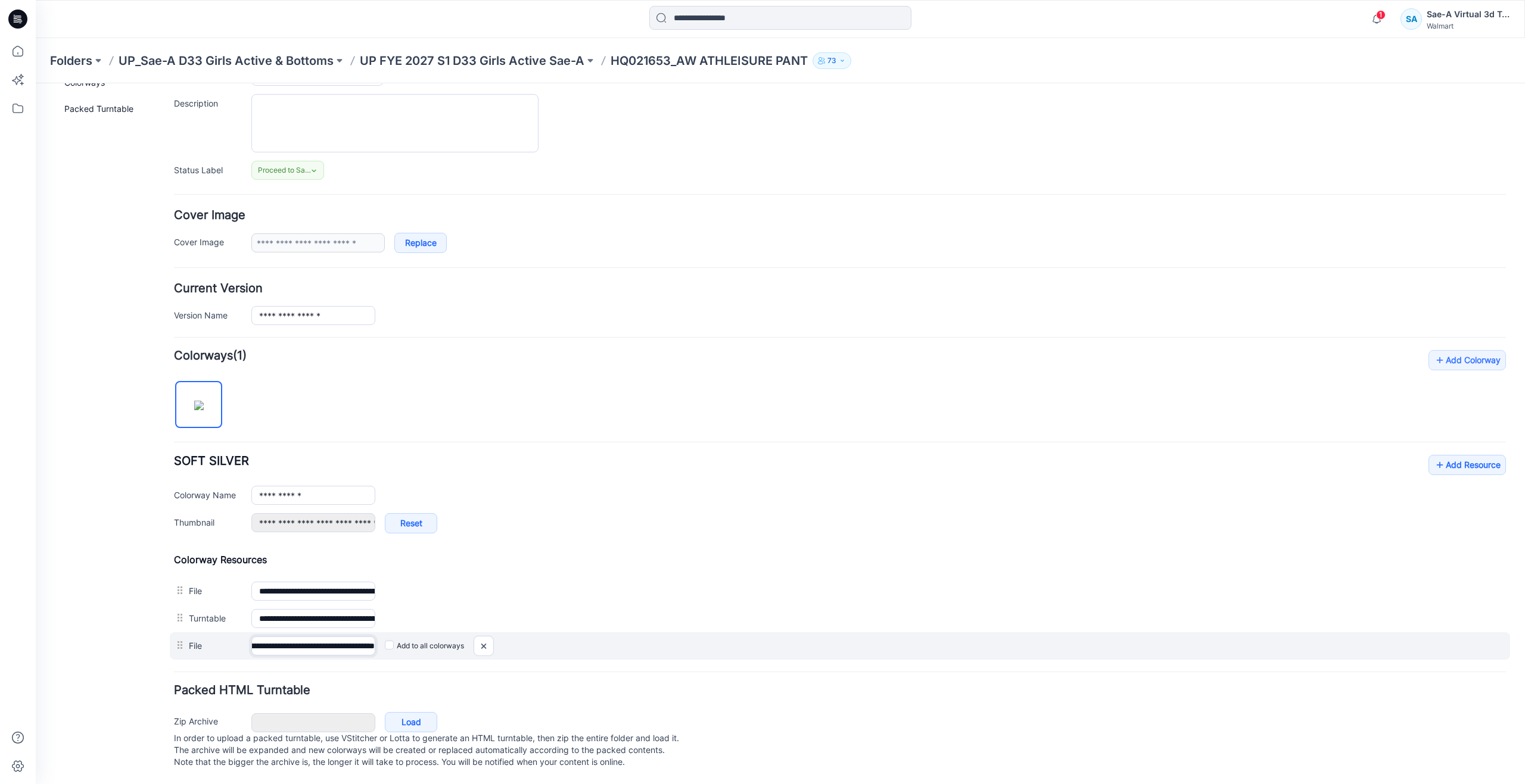
scroll to position [0, 163]
drag, startPoint x: 301, startPoint y: 631, endPoint x: 410, endPoint y: 642, distance: 109.6
click at [410, 642] on div "**********" at bounding box center [840, 646] width 1340 height 27
click at [36, 83] on img at bounding box center [36, 83] width 0 height 0
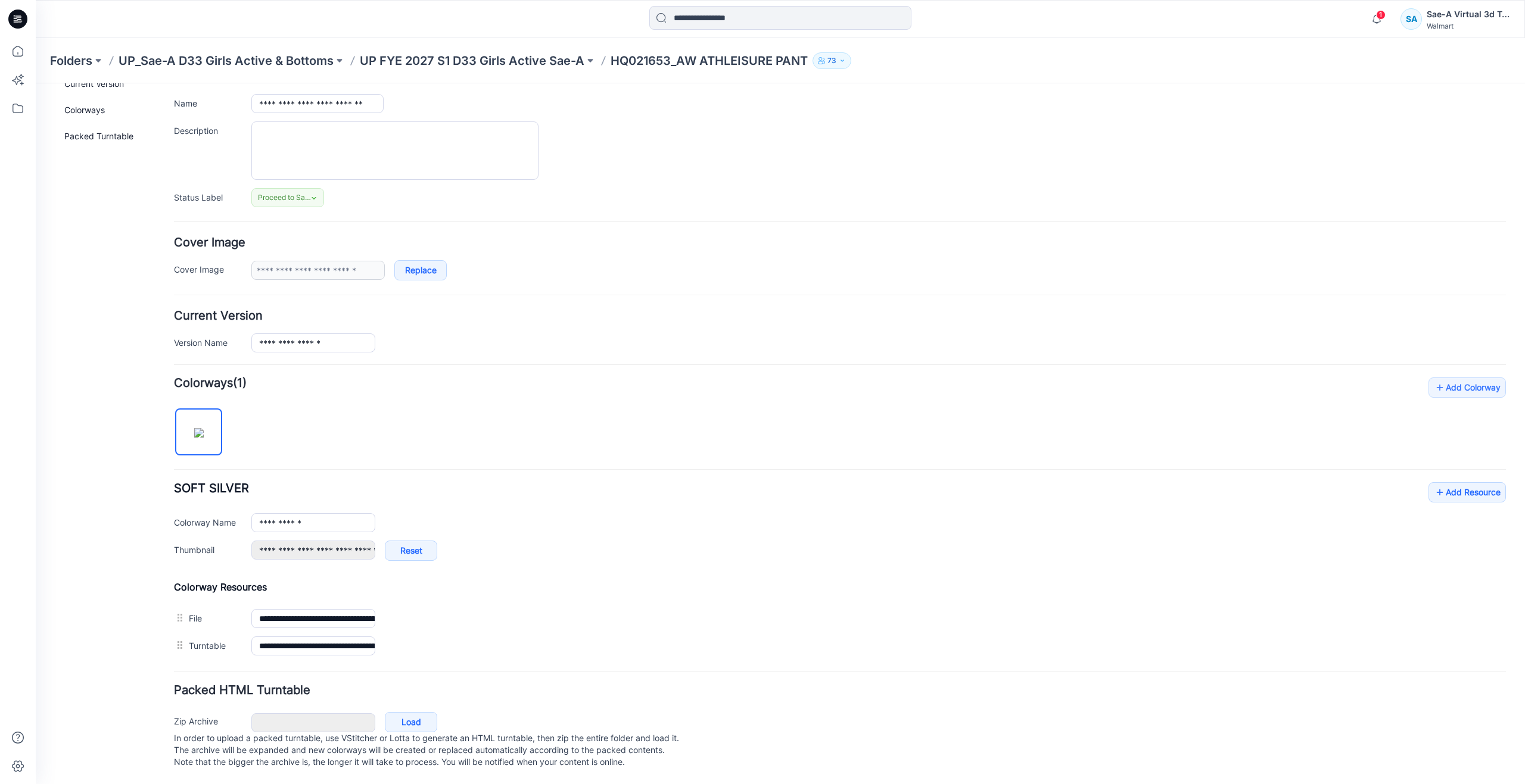
scroll to position [90, 0]
click at [427, 712] on link "Load" at bounding box center [410, 722] width 52 height 20
click at [13, 46] on icon at bounding box center [18, 51] width 26 height 26
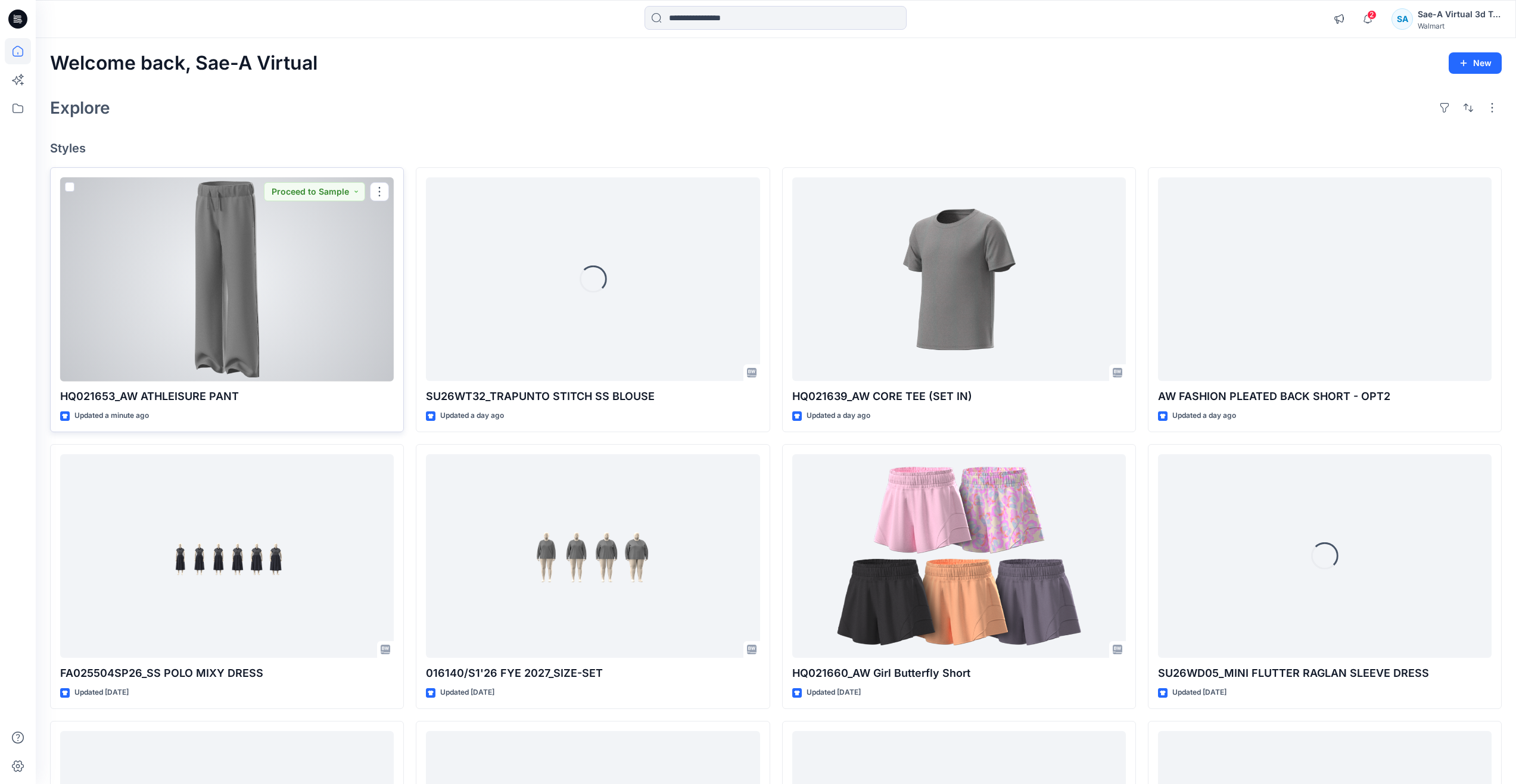
click at [190, 331] on div at bounding box center [227, 279] width 334 height 204
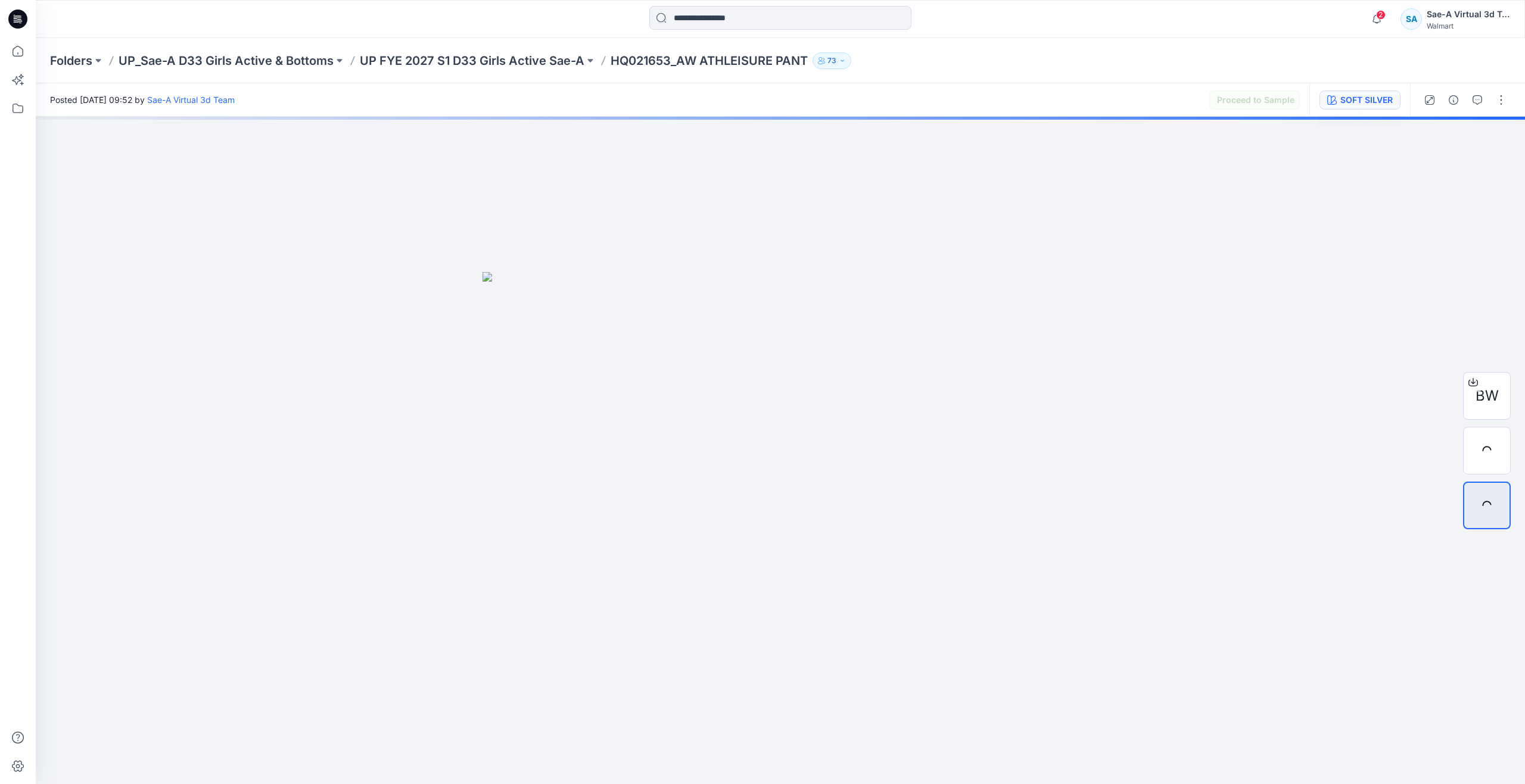
click at [1365, 99] on div "SOFT SILVER" at bounding box center [1366, 100] width 52 height 13
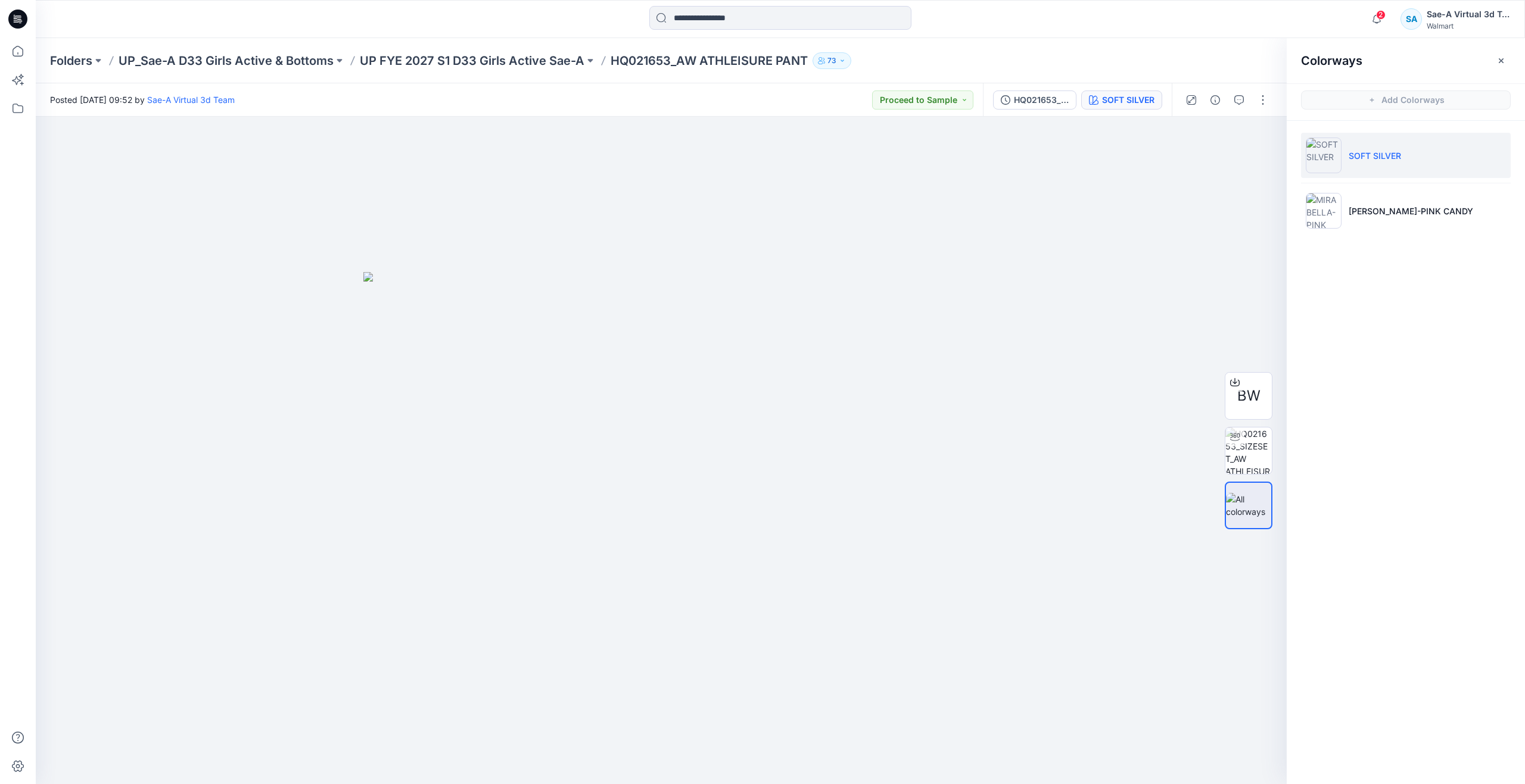
click at [1336, 174] on li "SOFT SILVER" at bounding box center [1406, 155] width 210 height 45
click at [1337, 208] on img at bounding box center [1324, 211] width 36 height 36
click at [1349, 162] on li "SOFT SILVER" at bounding box center [1406, 155] width 210 height 45
click at [1397, 208] on p "[PERSON_NAME]-PINK CANDY" at bounding box center [1411, 211] width 125 height 12
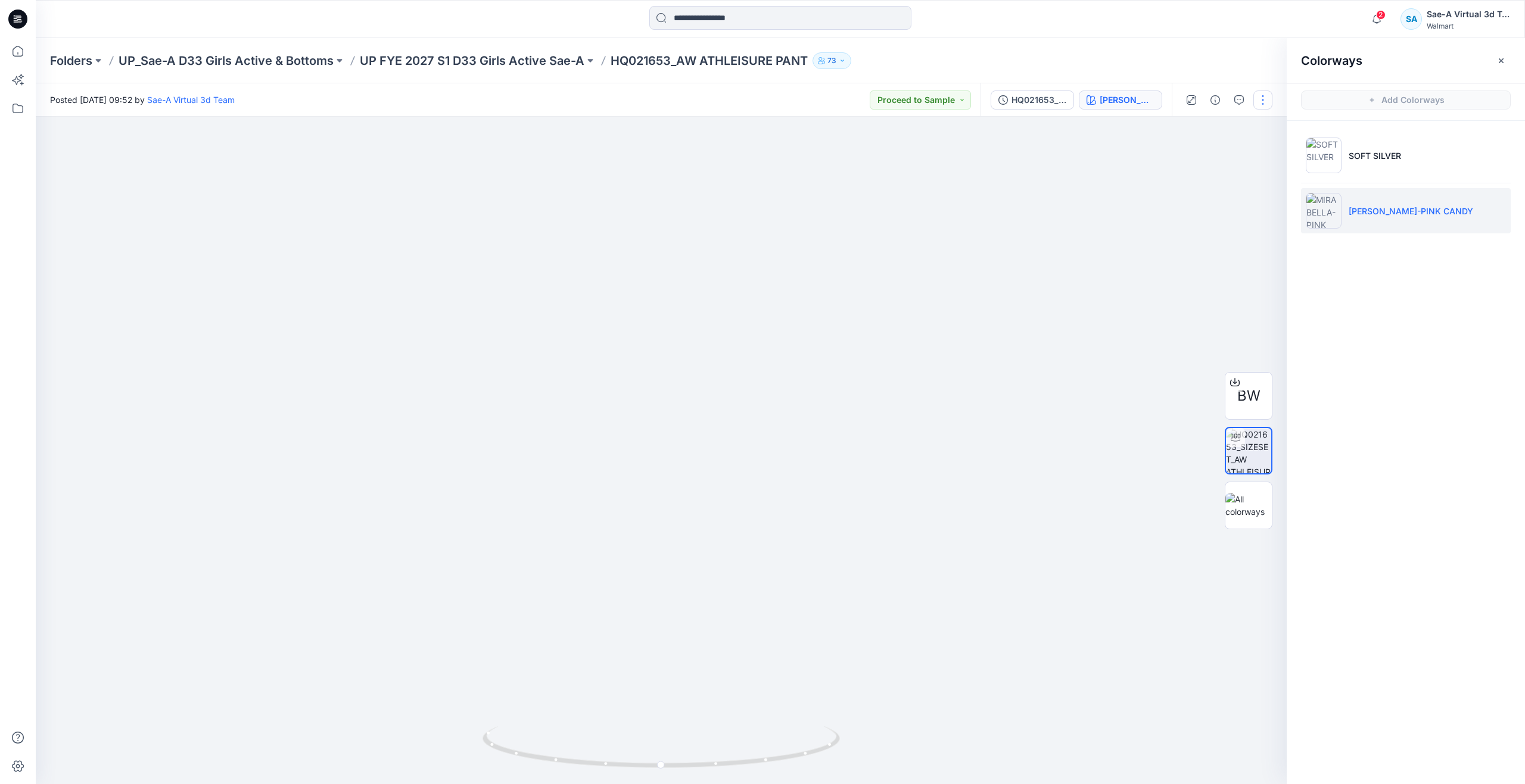
click at [1260, 99] on button "button" at bounding box center [1263, 100] width 19 height 19
drag, startPoint x: 660, startPoint y: 765, endPoint x: 834, endPoint y: 713, distance: 181.6
click at [834, 713] on div at bounding box center [661, 450] width 1251 height 667
click at [1256, 94] on button "button" at bounding box center [1263, 100] width 19 height 19
click at [1227, 163] on button "Edit" at bounding box center [1213, 161] width 110 height 22
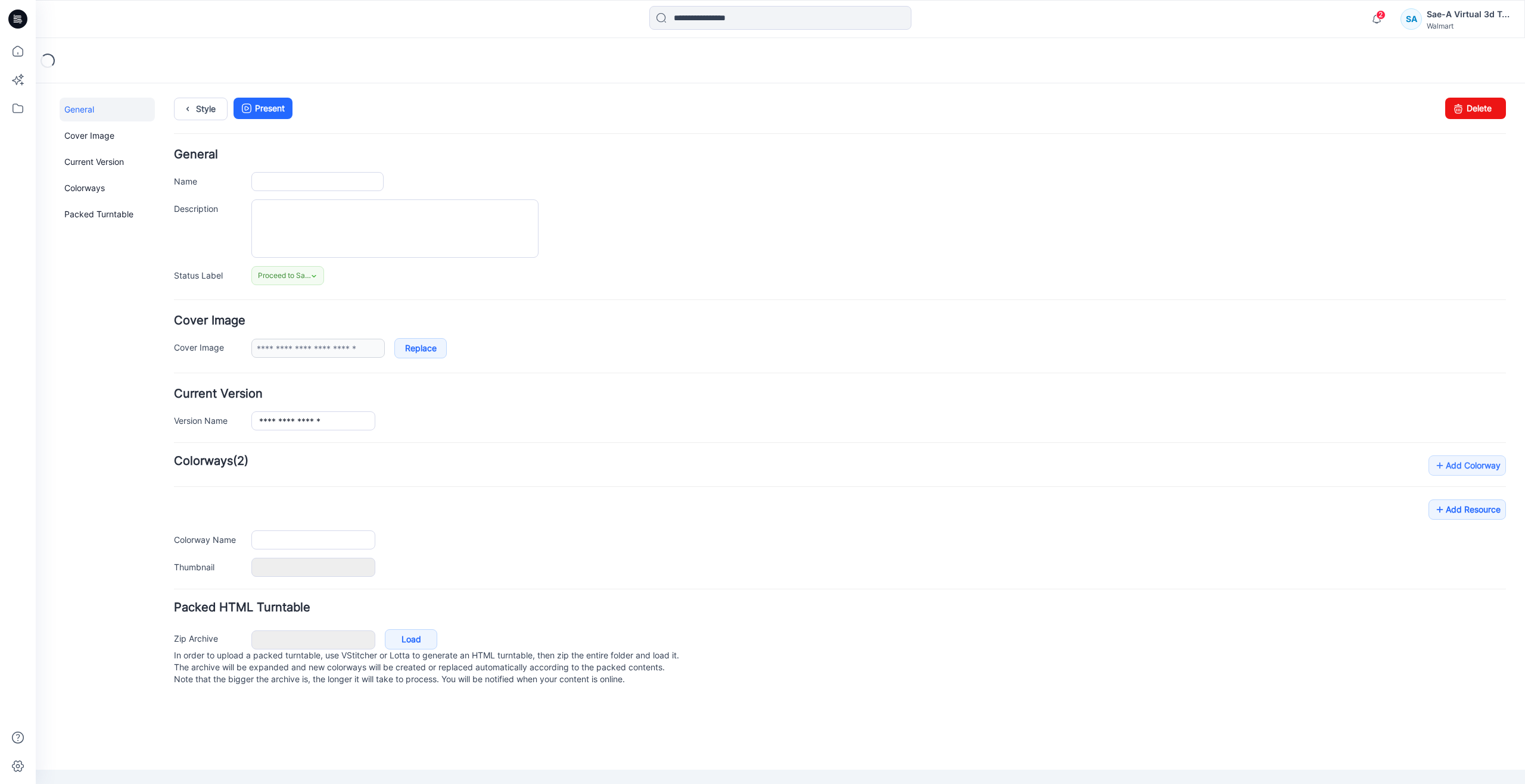
type input "**********"
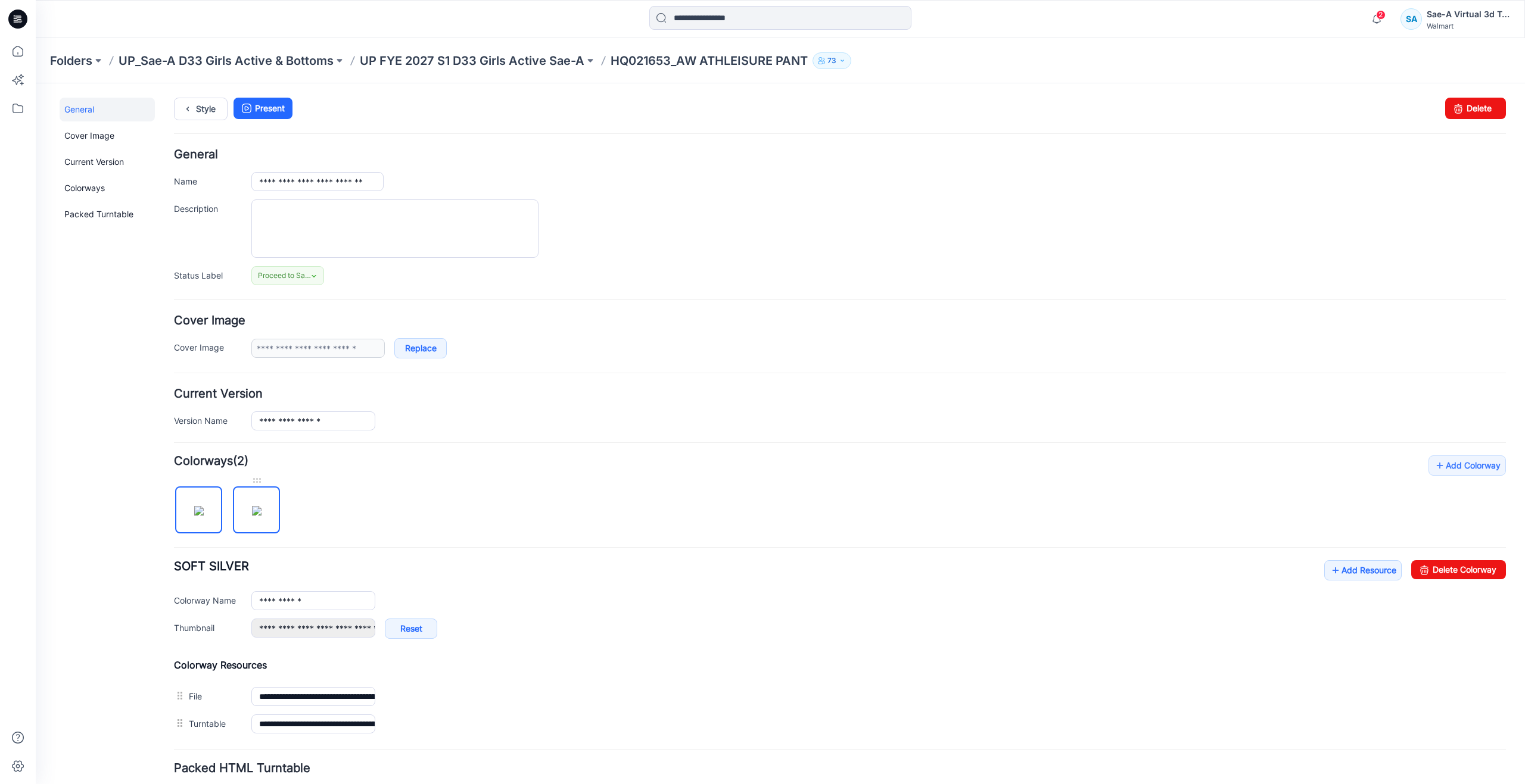
click at [252, 509] on img at bounding box center [256, 511] width 9 height 9
type input "**********"
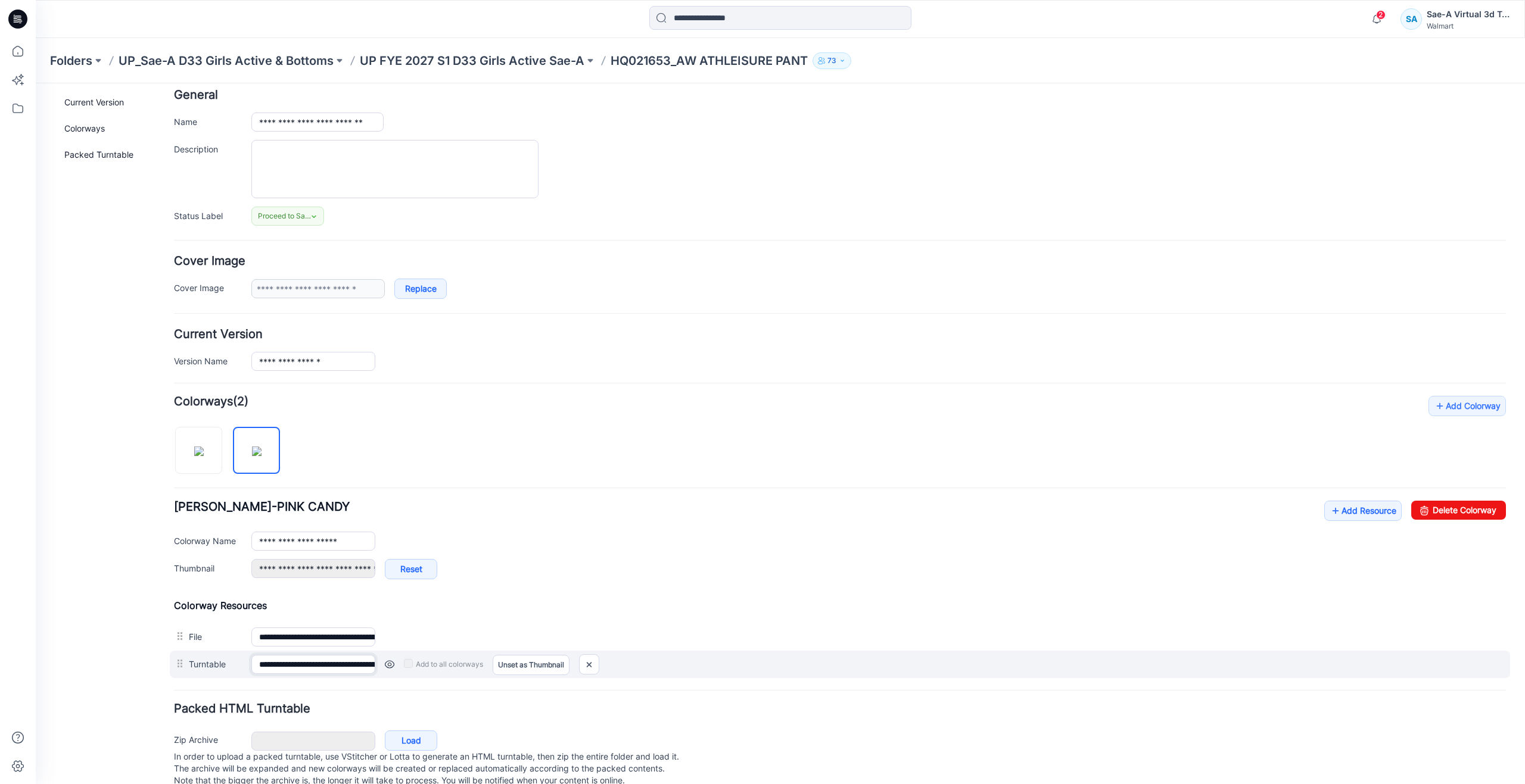
scroll to position [0, 163]
drag, startPoint x: 330, startPoint y: 659, endPoint x: 396, endPoint y: 671, distance: 67.1
click at [396, 671] on div "**********" at bounding box center [840, 665] width 1340 height 27
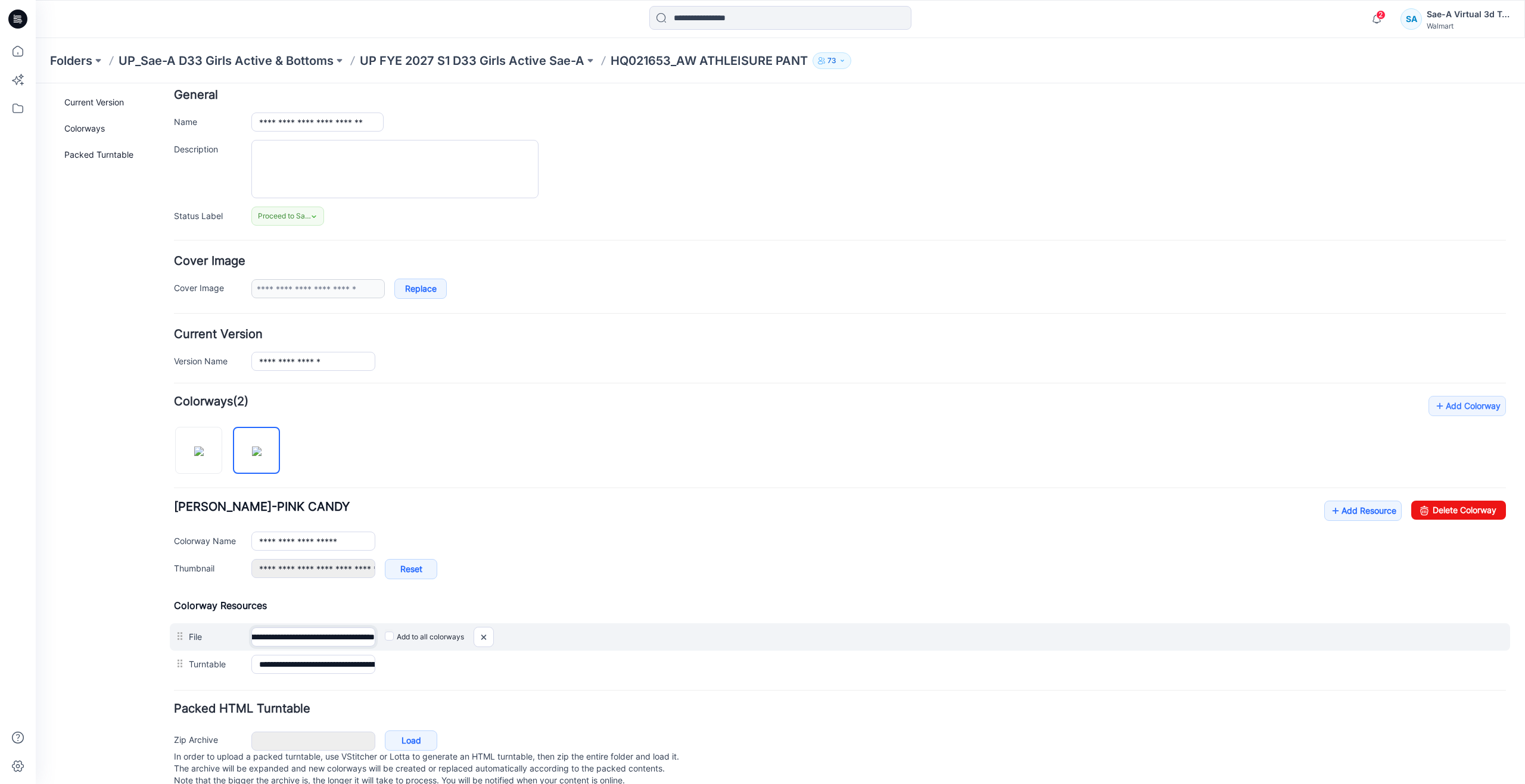
scroll to position [0, 114]
click at [385, 638] on div "**********" at bounding box center [840, 637] width 1340 height 27
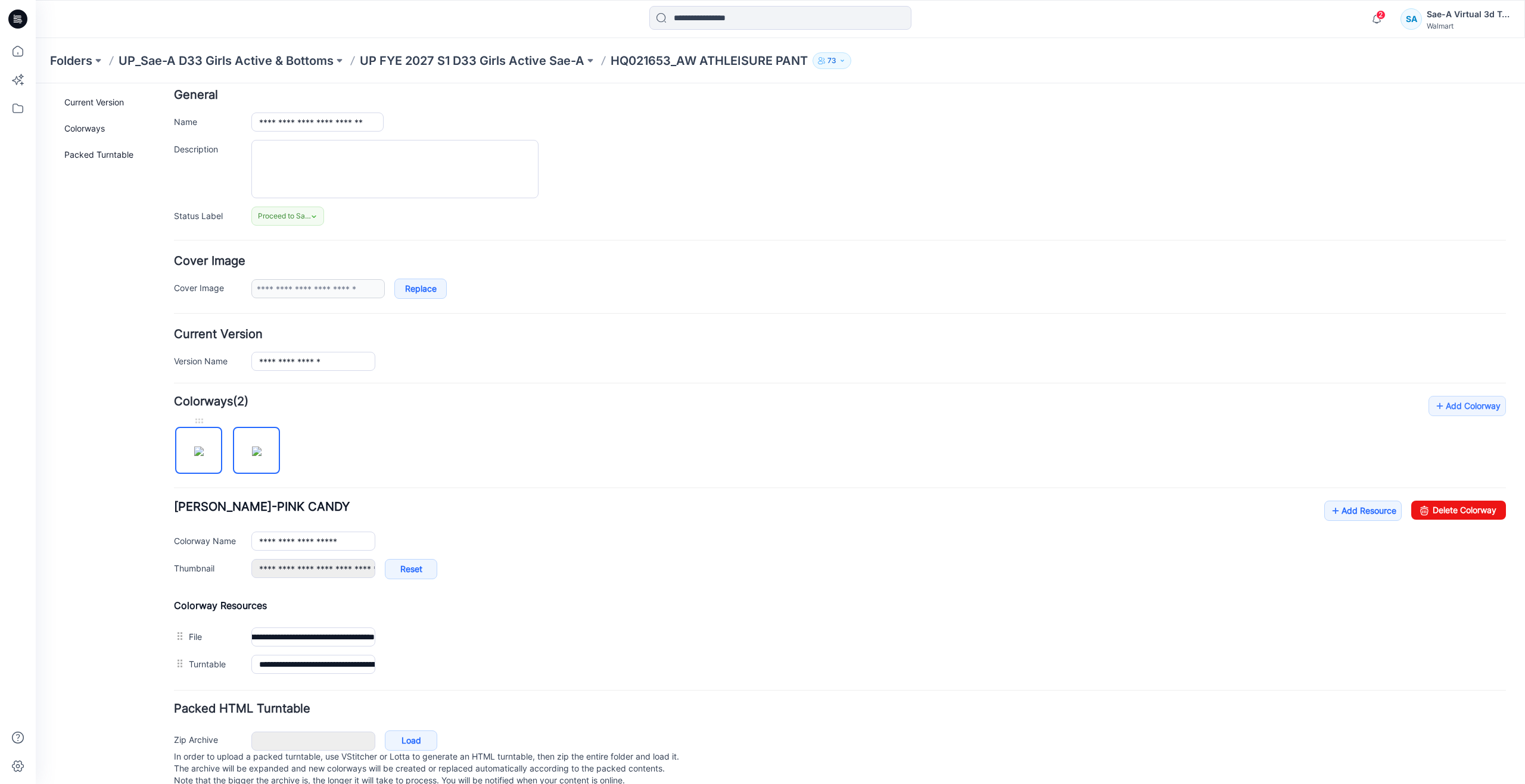
scroll to position [0, 0]
click at [201, 449] on img at bounding box center [199, 452] width 9 height 9
type input "**********"
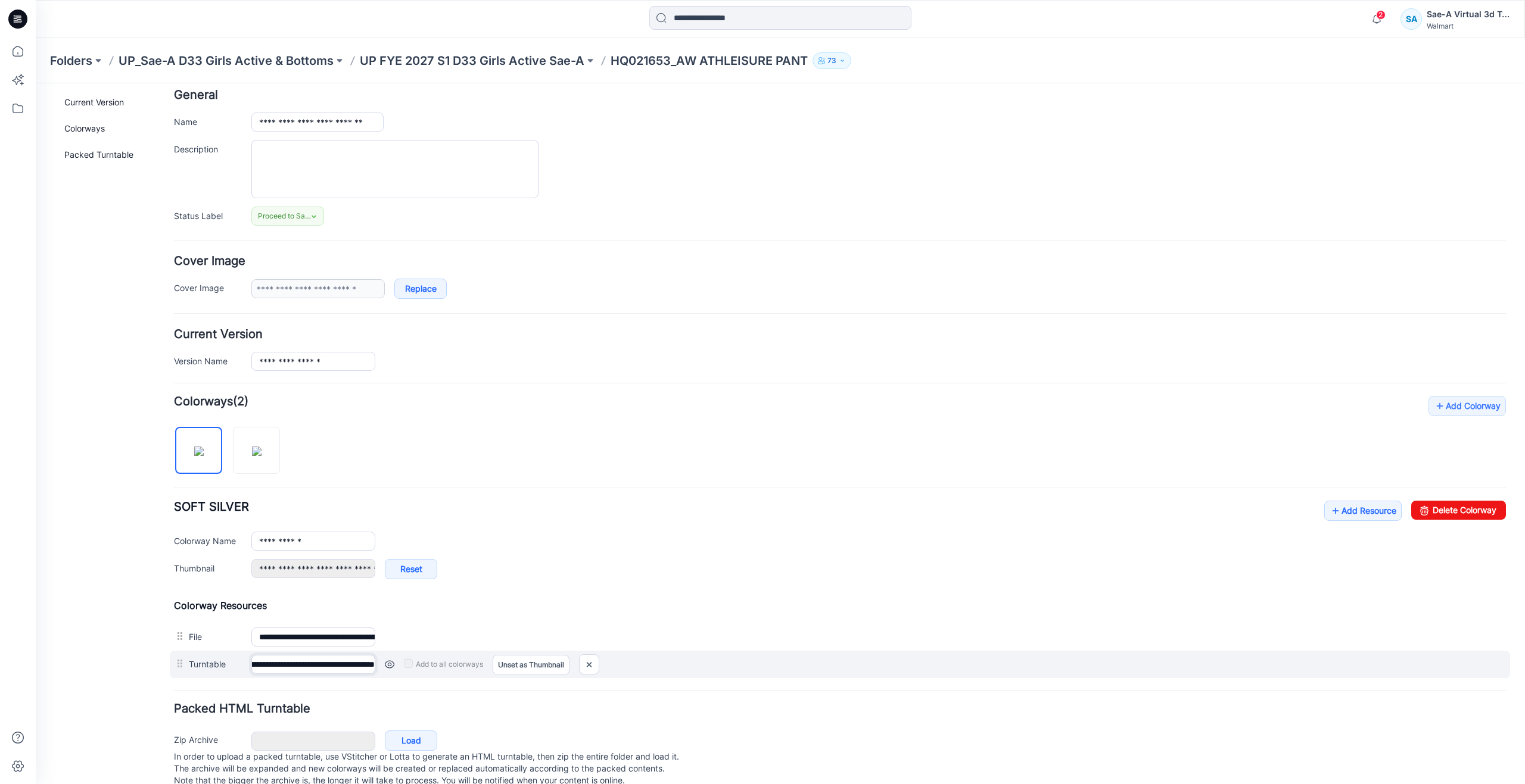
scroll to position [0, 114]
click at [404, 667] on div "**********" at bounding box center [840, 665] width 1340 height 27
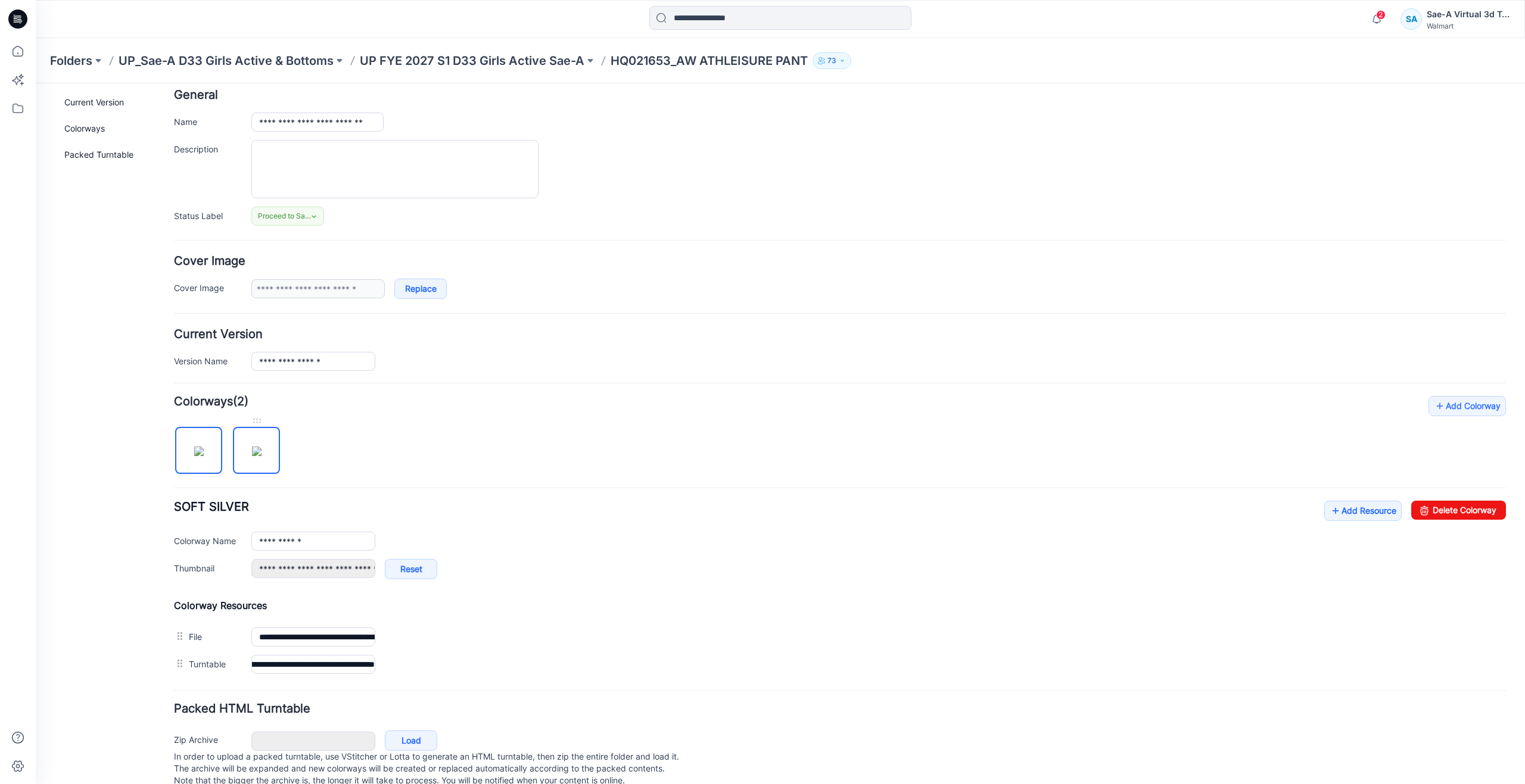
click at [252, 447] on img at bounding box center [256, 452] width 9 height 9
type input "**********"
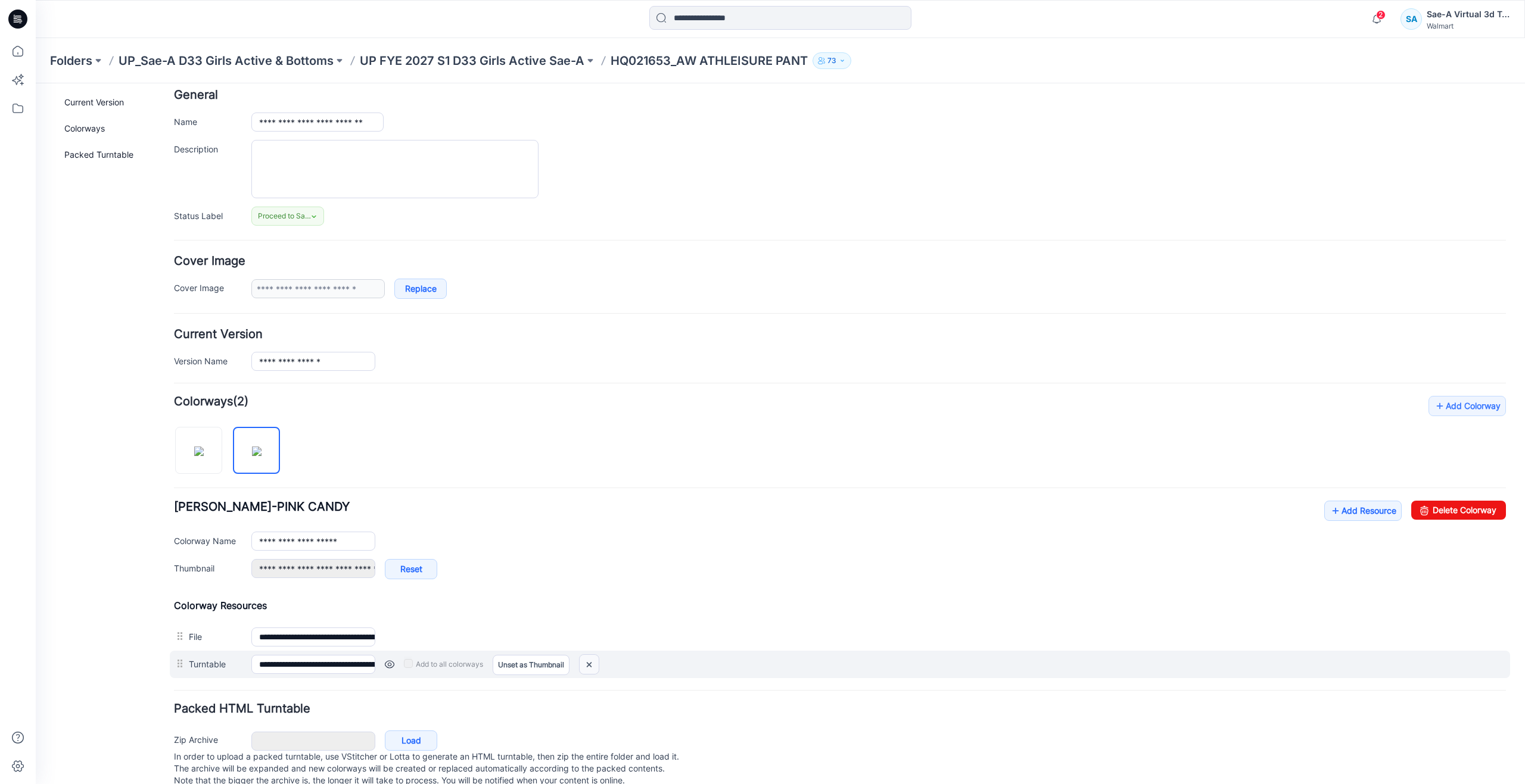
click at [590, 665] on img at bounding box center [589, 665] width 19 height 20
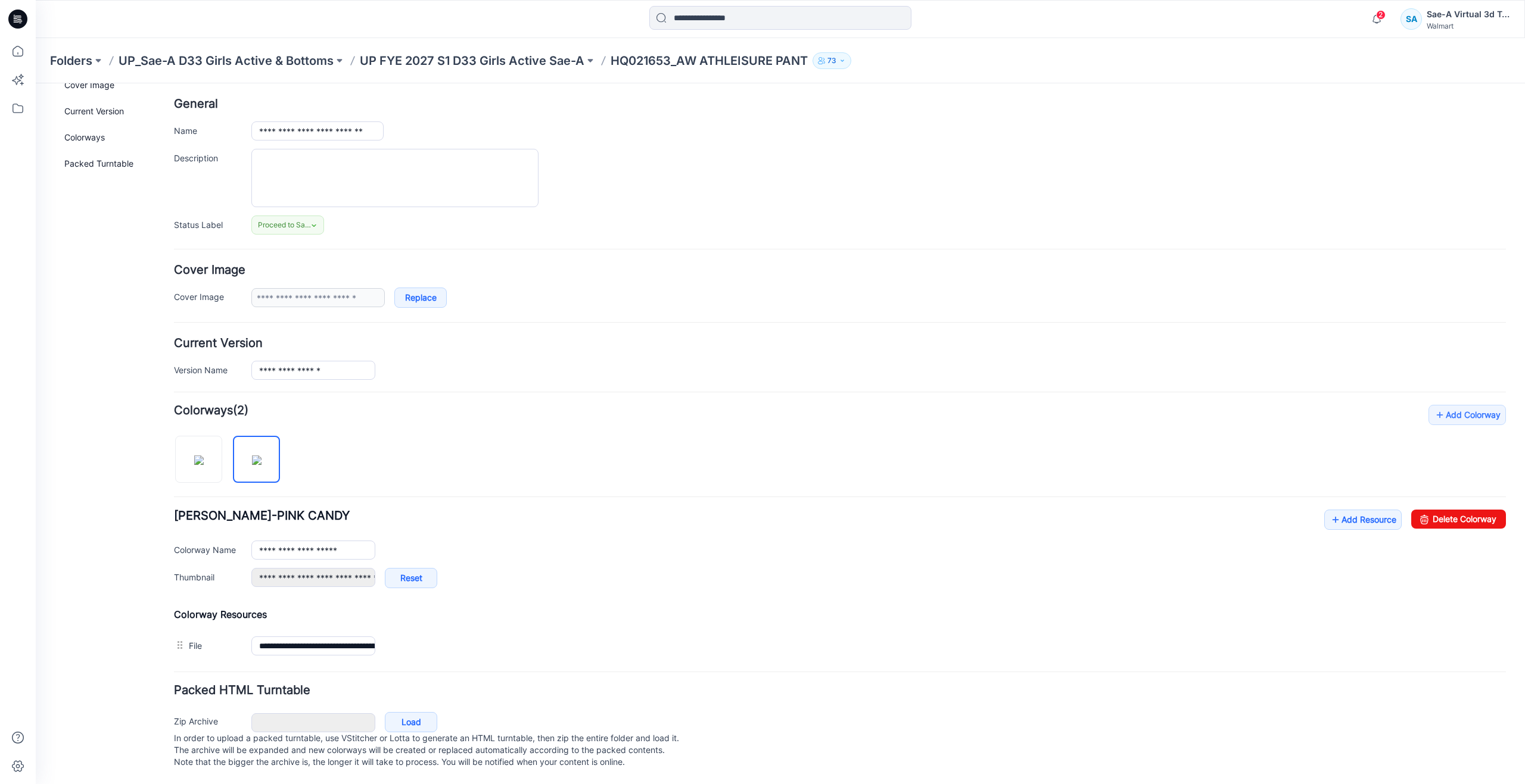
type input "**********"
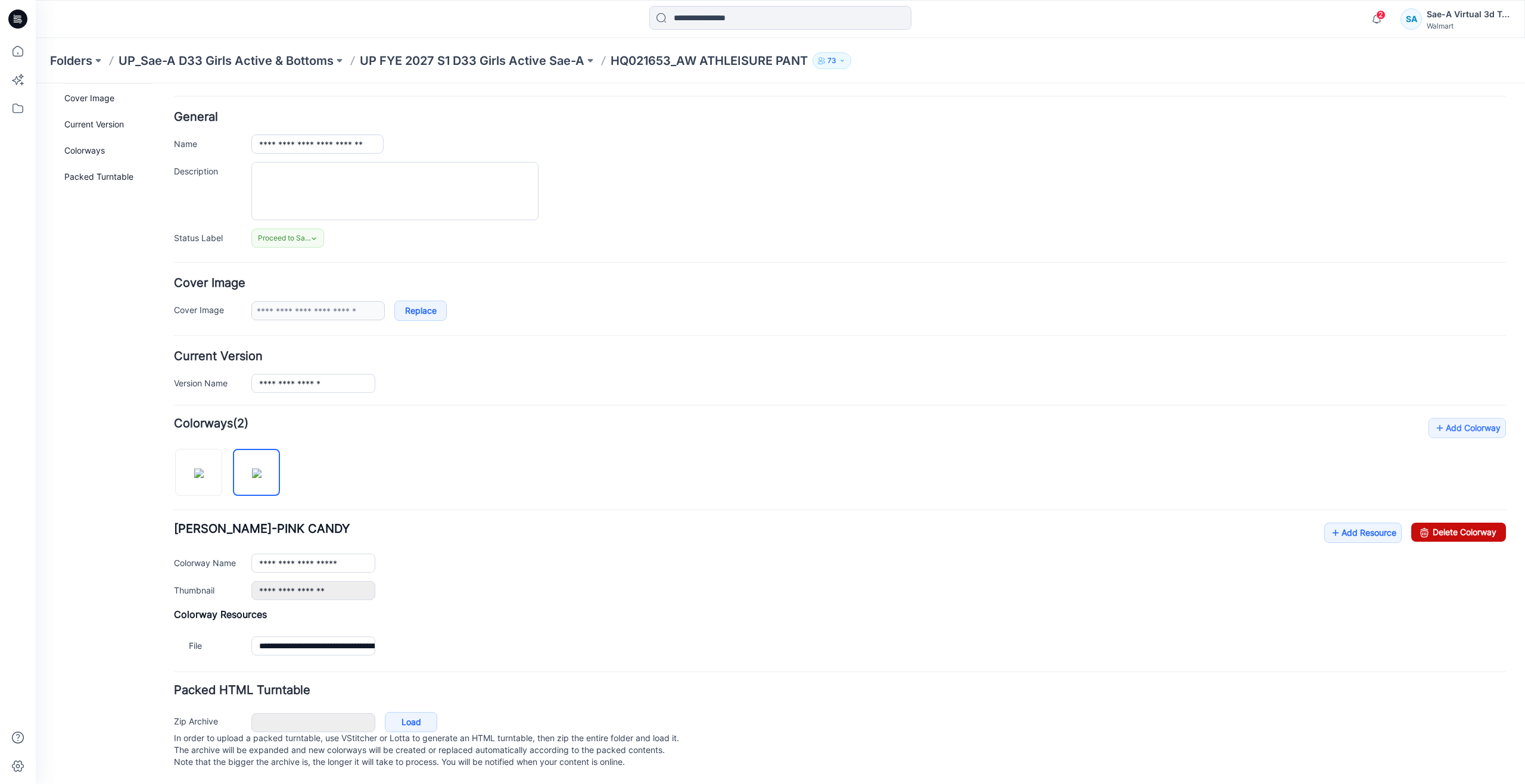
click at [1457, 523] on link "Delete Colorway" at bounding box center [1459, 532] width 95 height 19
type input "**********"
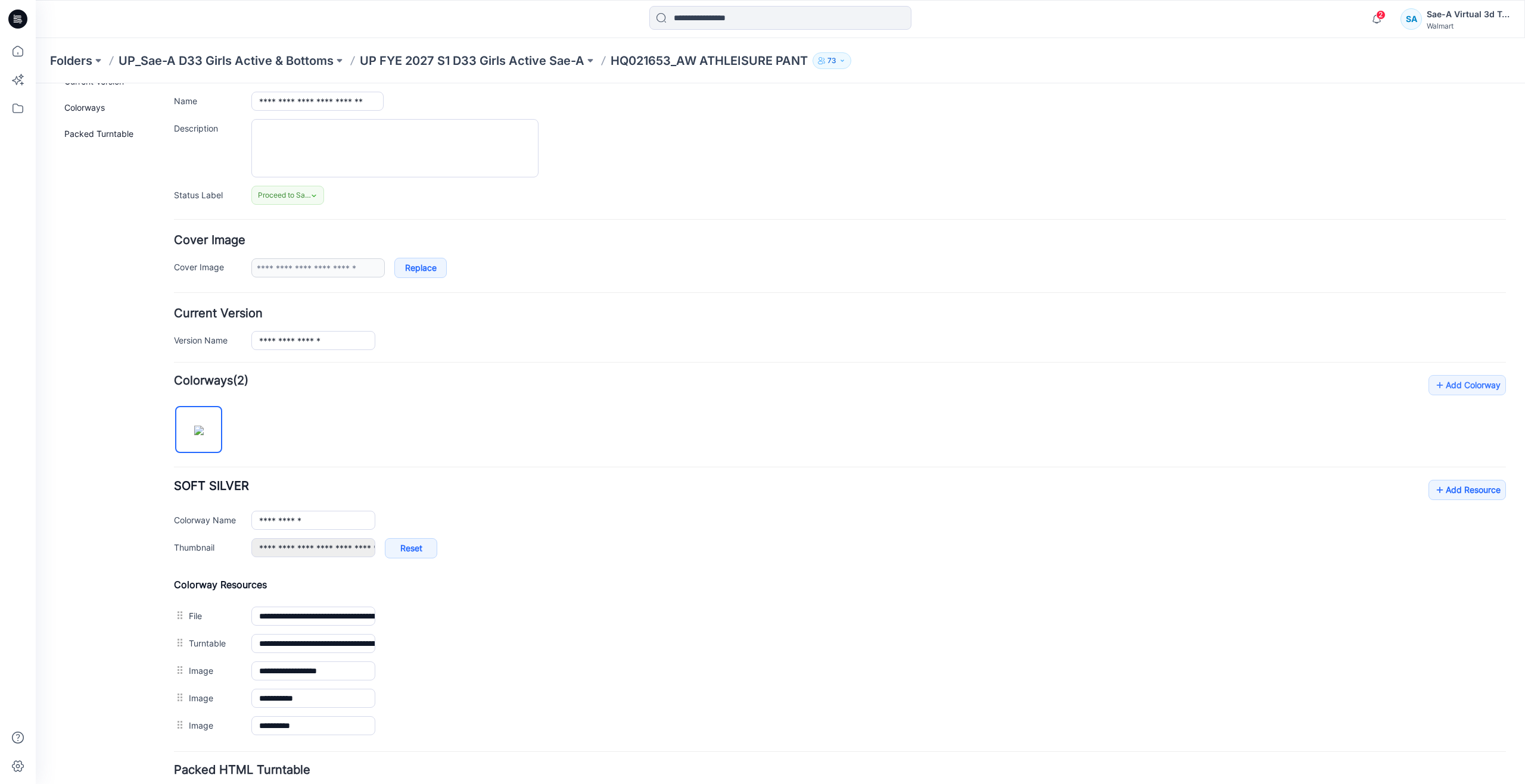
scroll to position [109, 0]
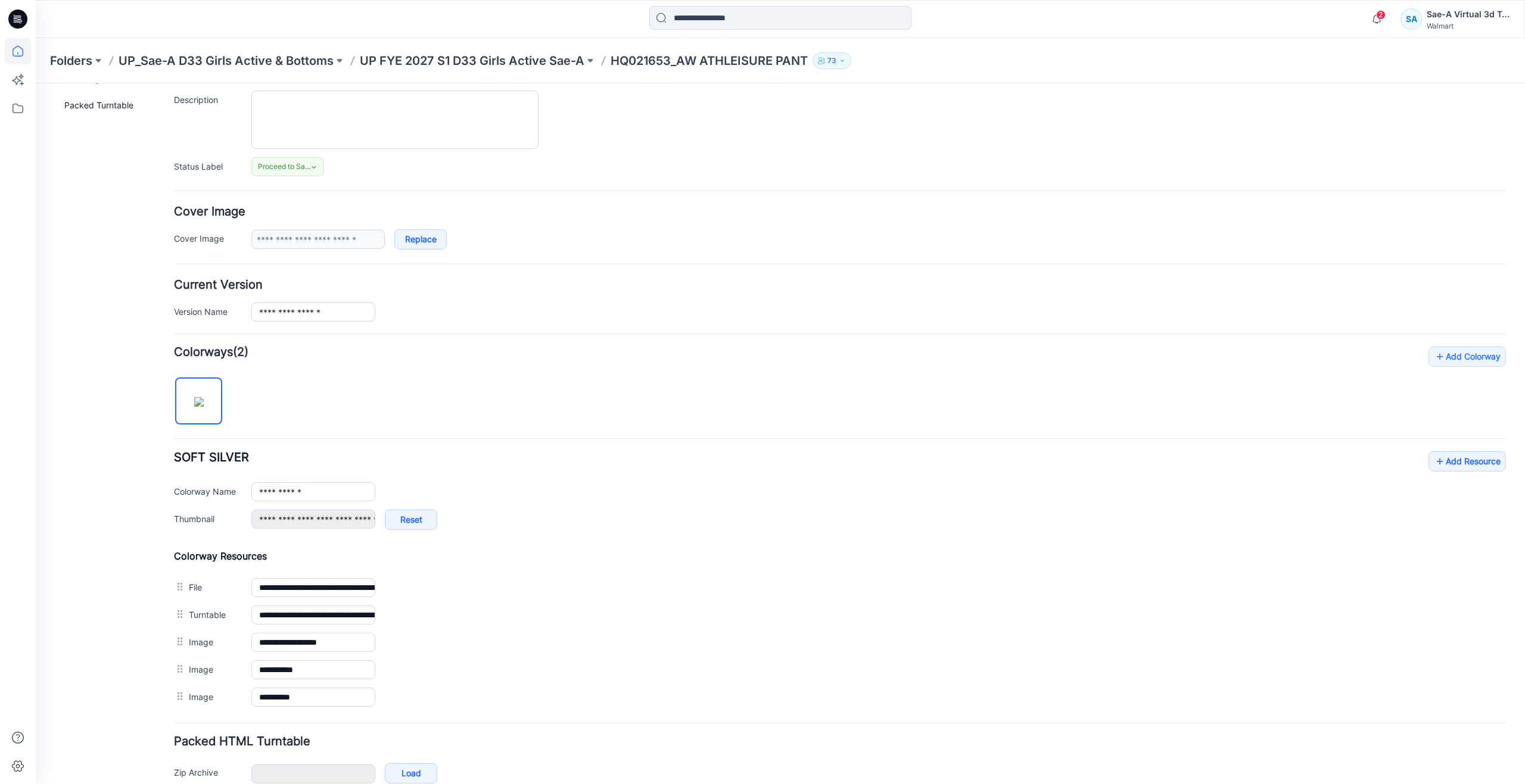
click at [24, 52] on icon at bounding box center [18, 51] width 26 height 26
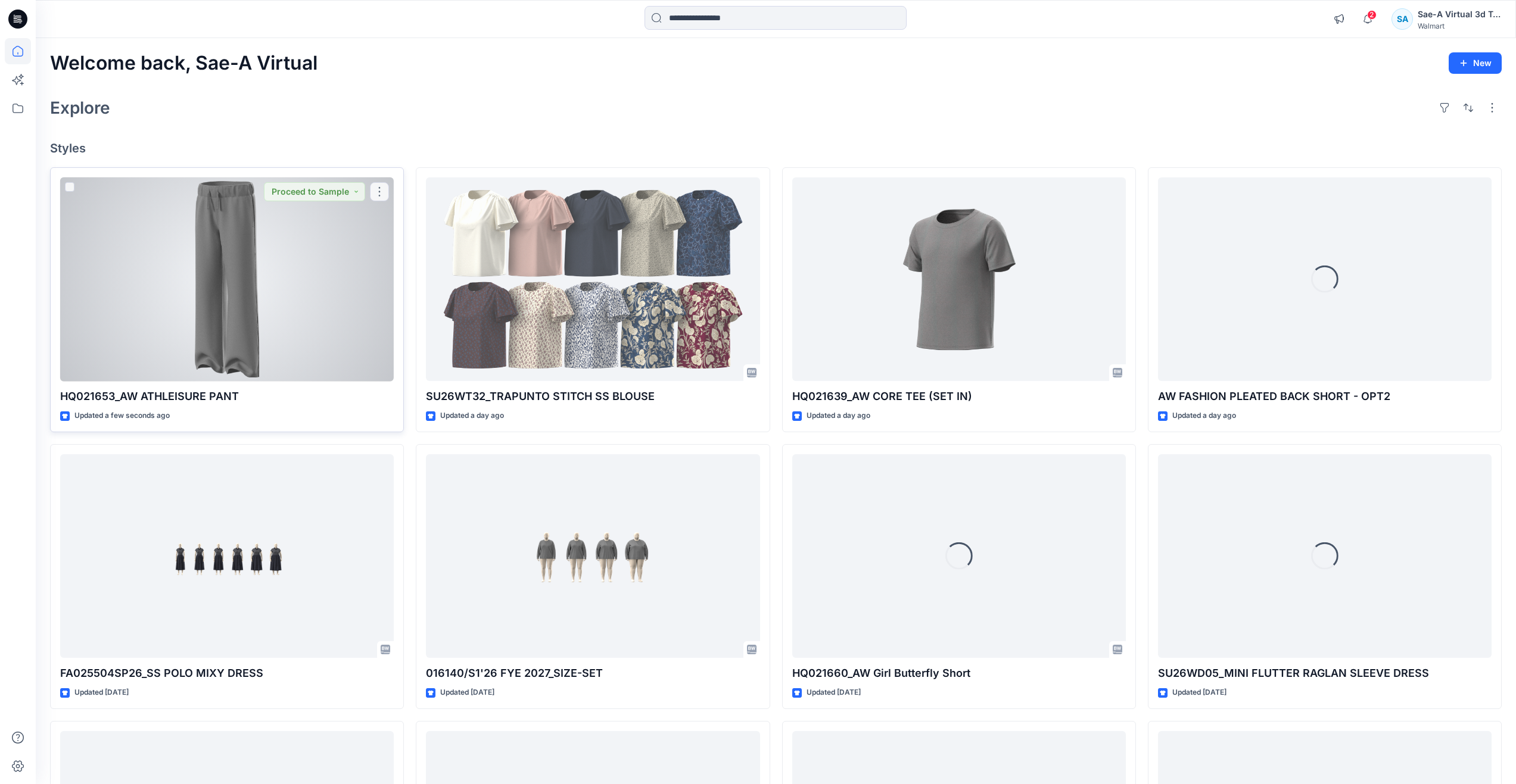
click at [274, 320] on div at bounding box center [227, 279] width 334 height 204
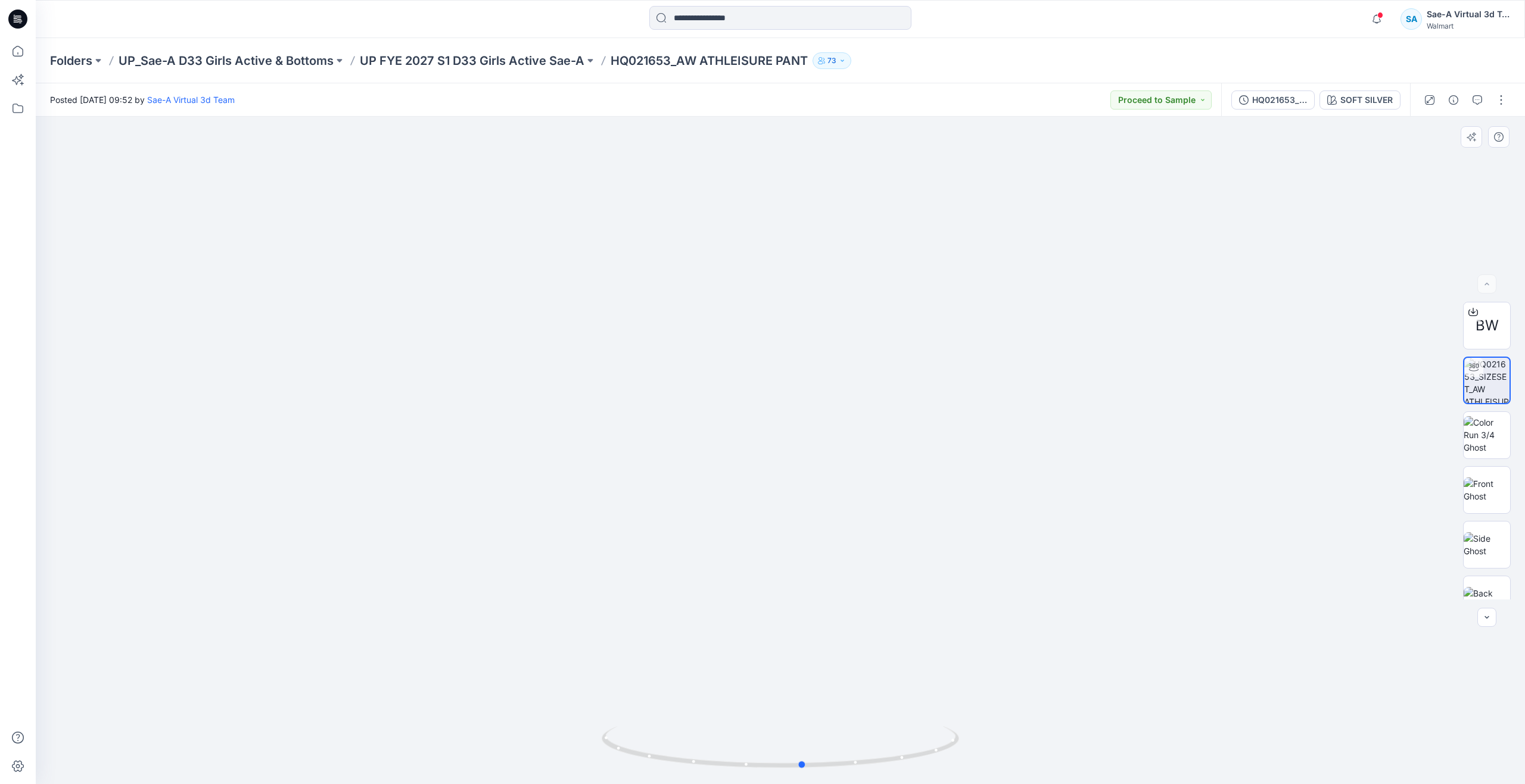
drag, startPoint x: 784, startPoint y: 766, endPoint x: 806, endPoint y: 703, distance: 66.7
click at [806, 703] on div at bounding box center [780, 450] width 1489 height 667
click at [1488, 423] on img at bounding box center [1487, 411] width 46 height 37
click at [1484, 466] on img at bounding box center [1487, 466] width 46 height 25
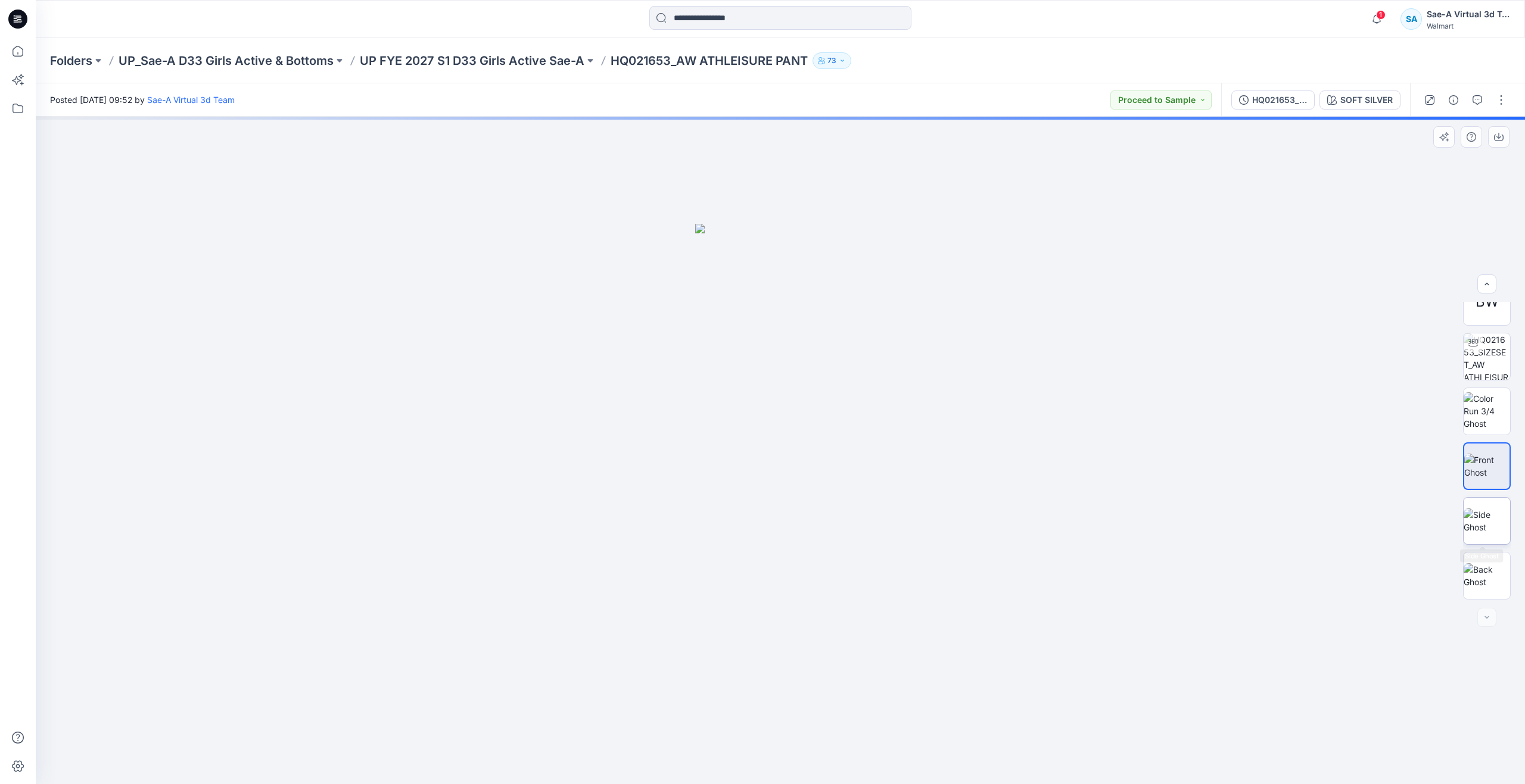
click at [1478, 523] on img at bounding box center [1487, 521] width 46 height 25
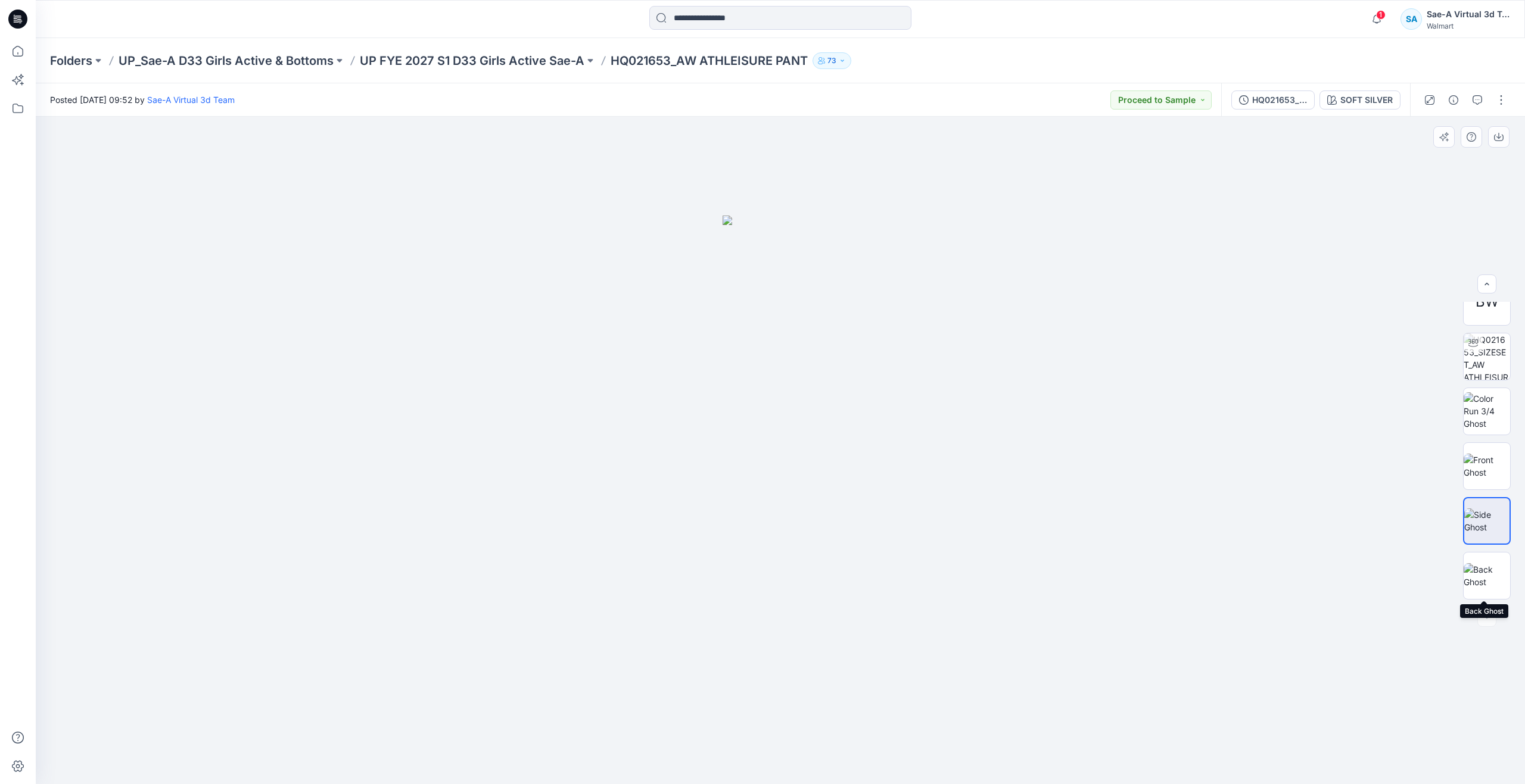
drag, startPoint x: 1480, startPoint y: 558, endPoint x: 1480, endPoint y: 547, distance: 11.0
click at [1480, 564] on img at bounding box center [1487, 576] width 46 height 25
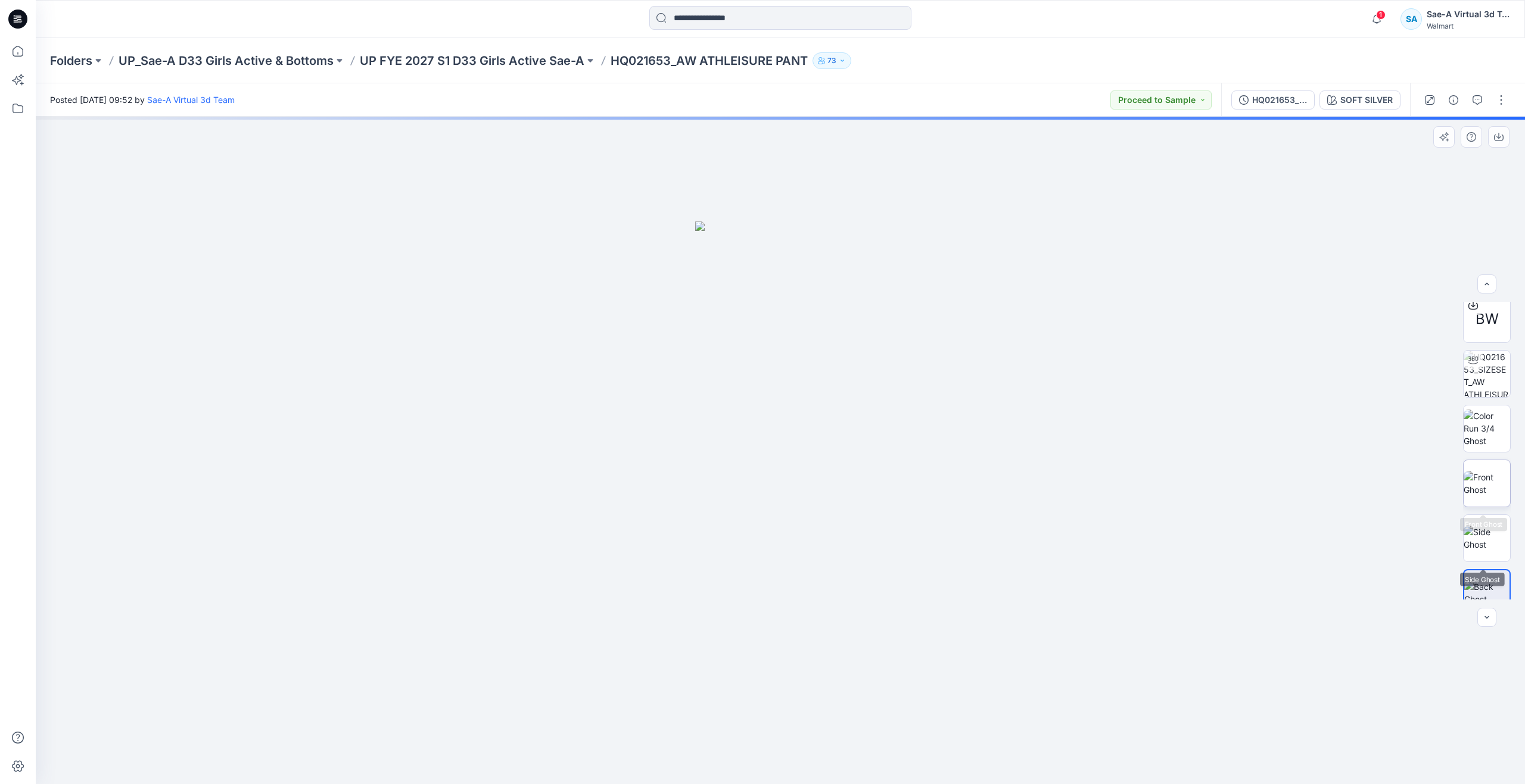
scroll to position [0, 0]
click at [1486, 393] on img at bounding box center [1487, 380] width 46 height 46
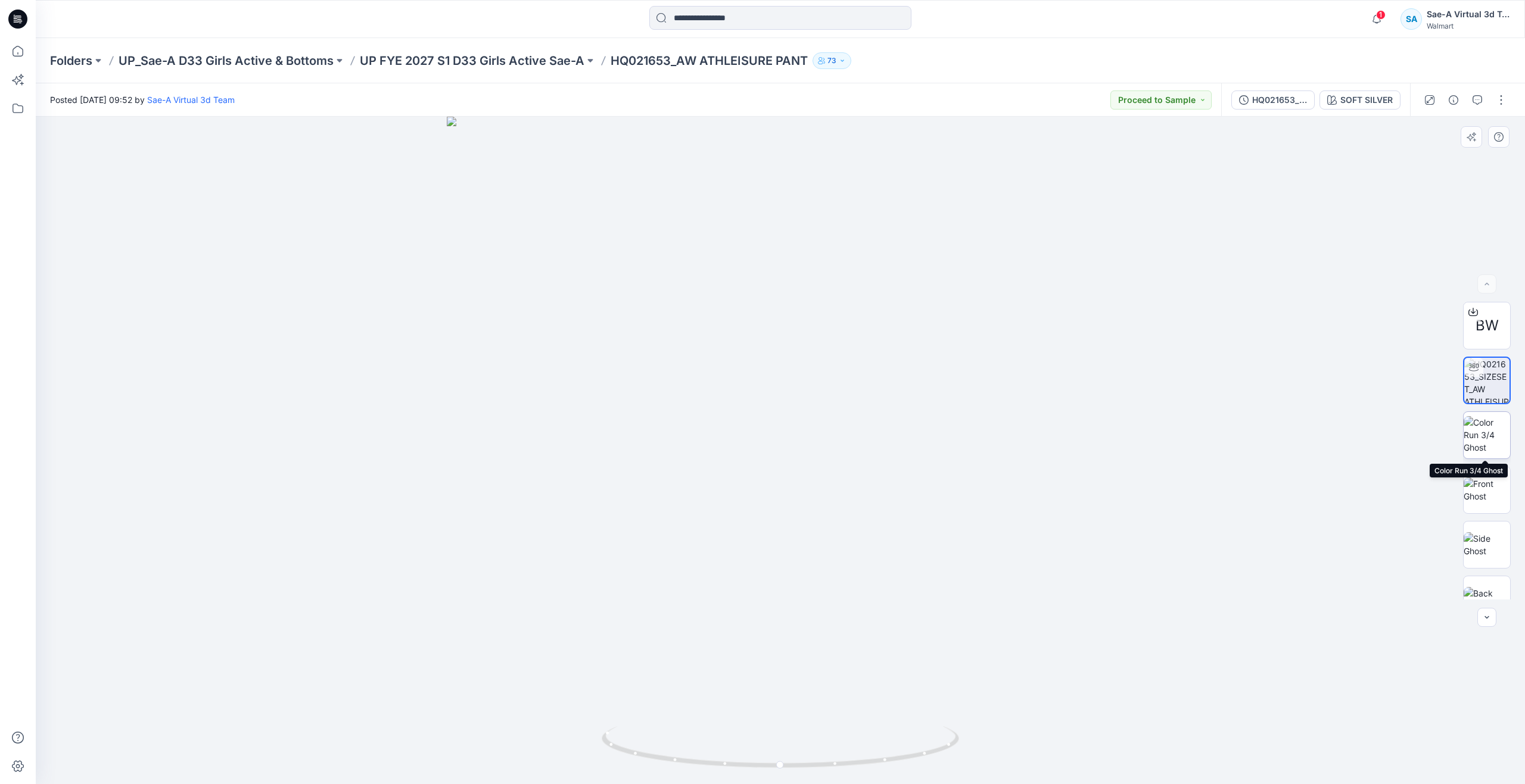
click at [1480, 424] on img at bounding box center [1487, 435] width 46 height 37
click at [1488, 479] on img at bounding box center [1487, 490] width 46 height 25
click at [1486, 532] on img at bounding box center [1487, 545] width 46 height 25
click at [1480, 574] on img at bounding box center [1487, 576] width 46 height 25
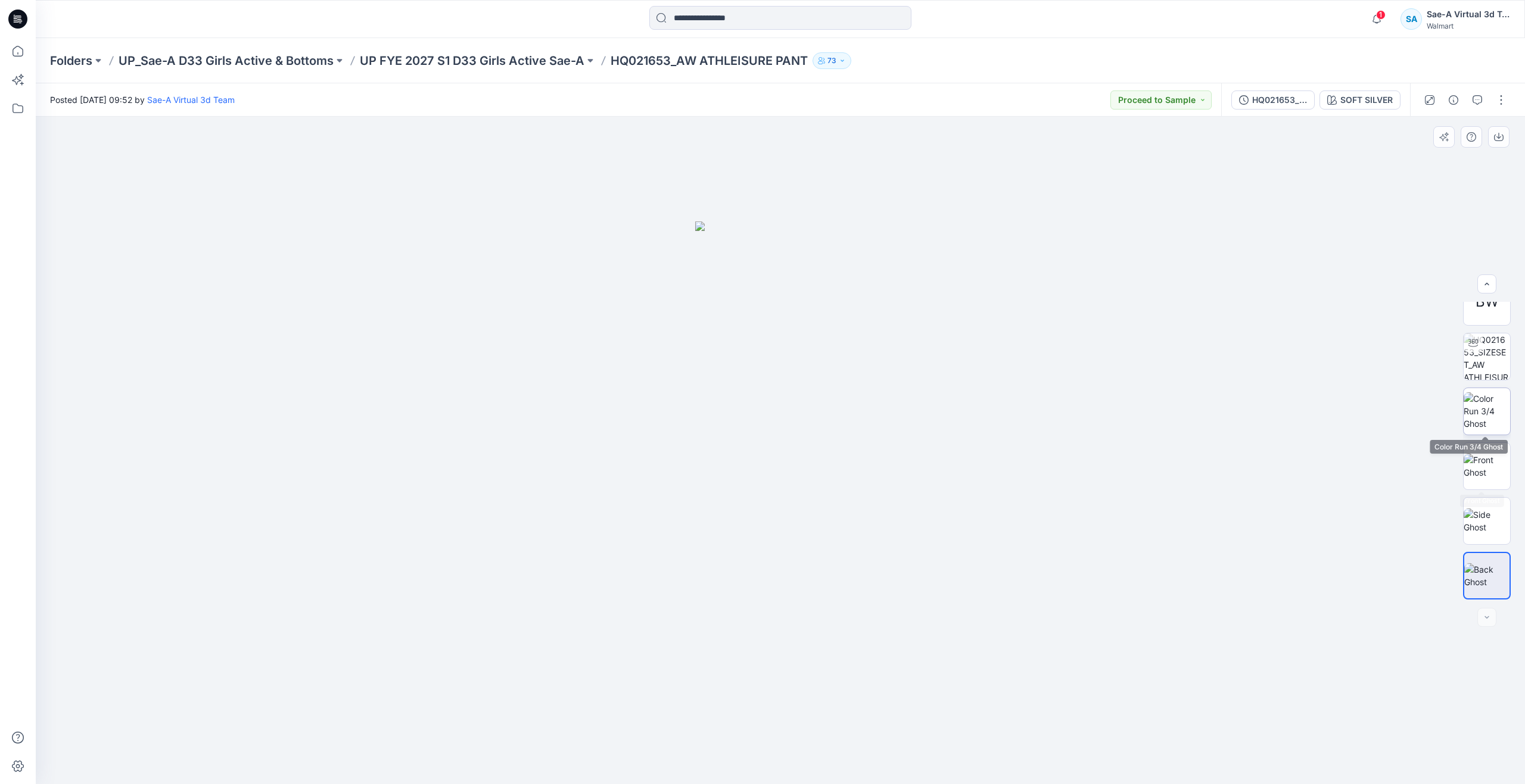
click at [1481, 404] on img at bounding box center [1487, 411] width 46 height 37
click at [1485, 473] on img at bounding box center [1487, 466] width 46 height 25
click at [7, 54] on icon at bounding box center [18, 51] width 26 height 26
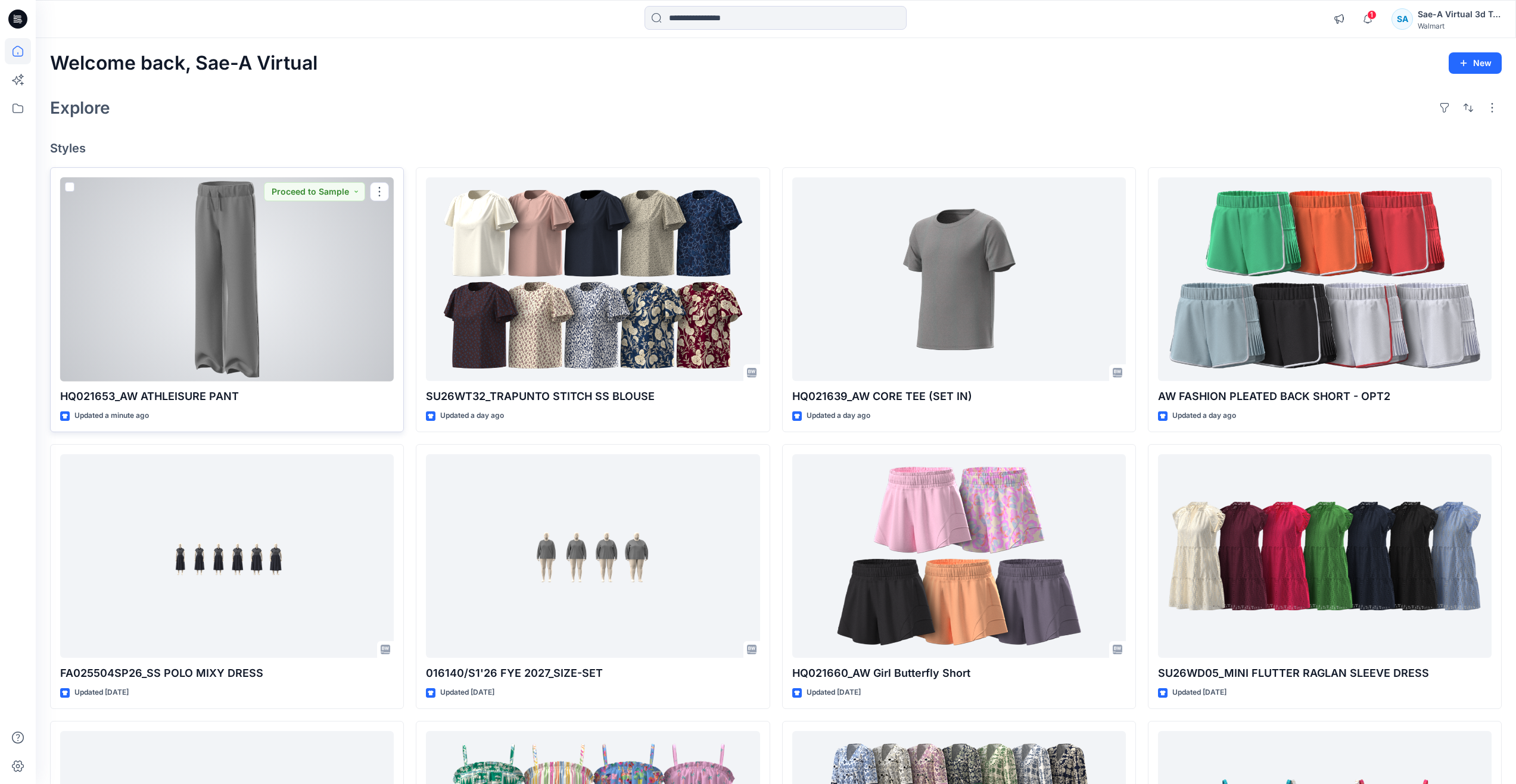
click at [201, 242] on div at bounding box center [227, 279] width 334 height 204
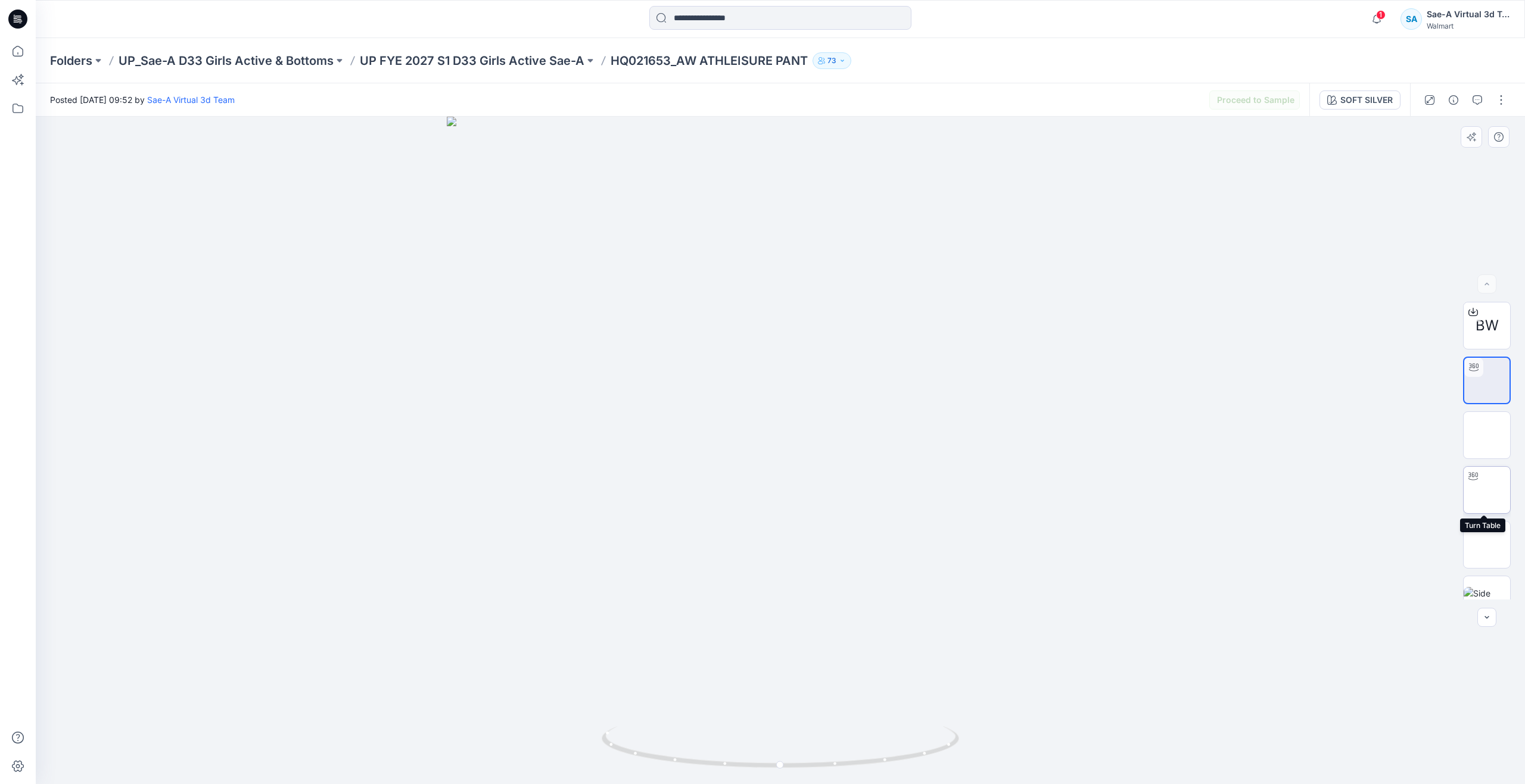
click at [1484, 480] on img at bounding box center [1487, 490] width 46 height 25
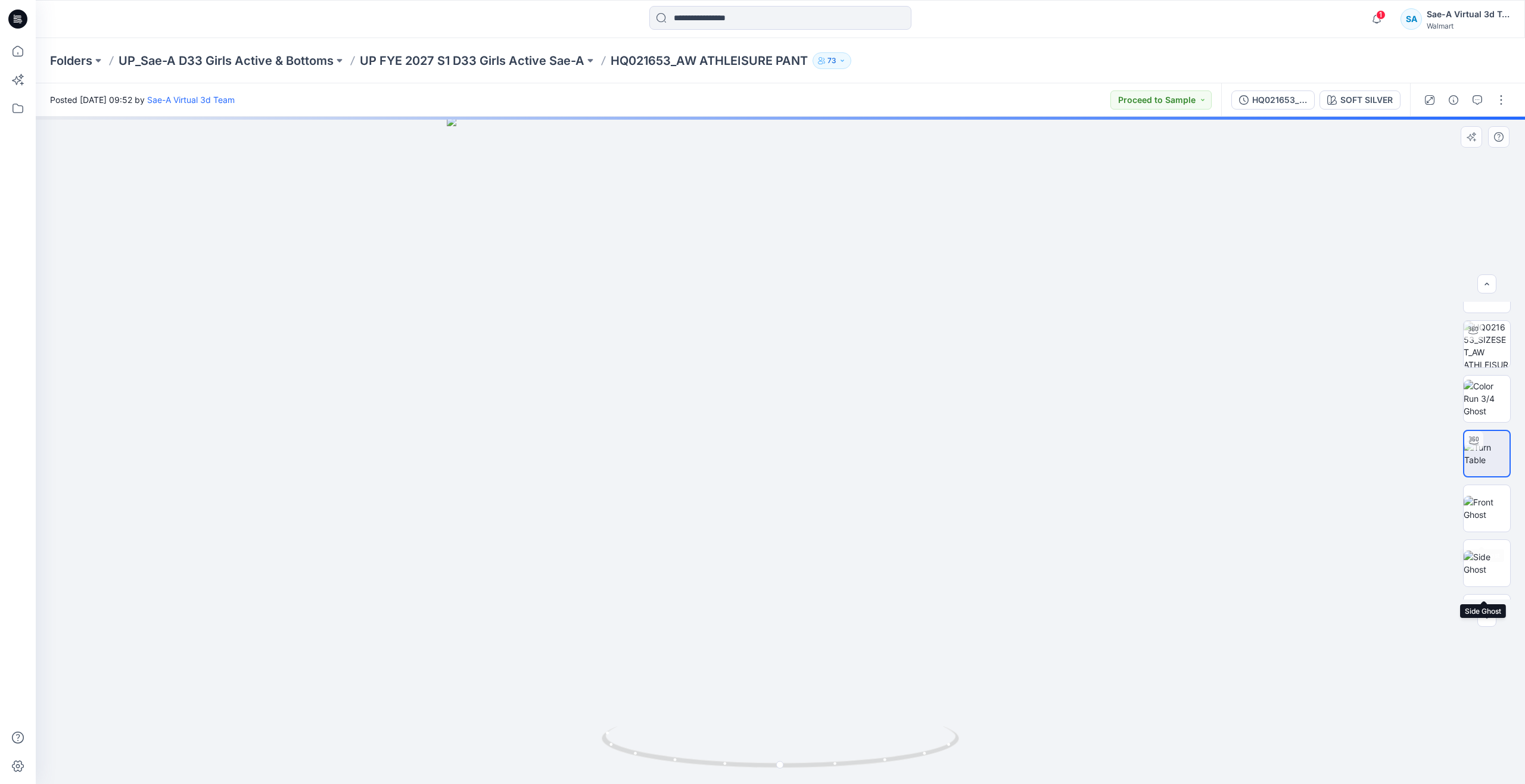
scroll to position [19, 0]
drag, startPoint x: 782, startPoint y: 770, endPoint x: 801, endPoint y: 704, distance: 68.7
click at [801, 704] on div at bounding box center [780, 450] width 1489 height 667
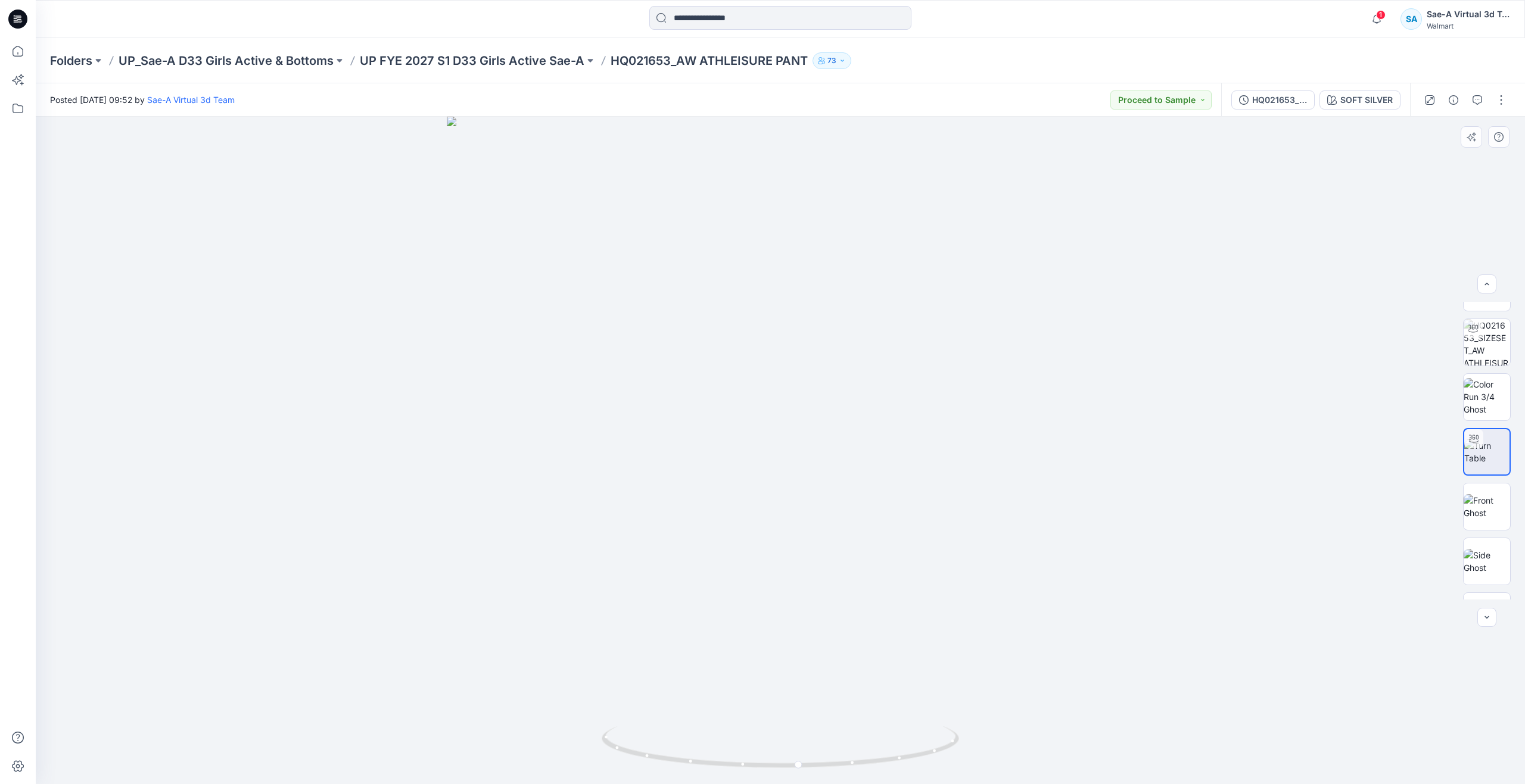
scroll to position [0, 0]
click at [1283, 107] on button "HQ021653_SIZESET" at bounding box center [1273, 100] width 83 height 19
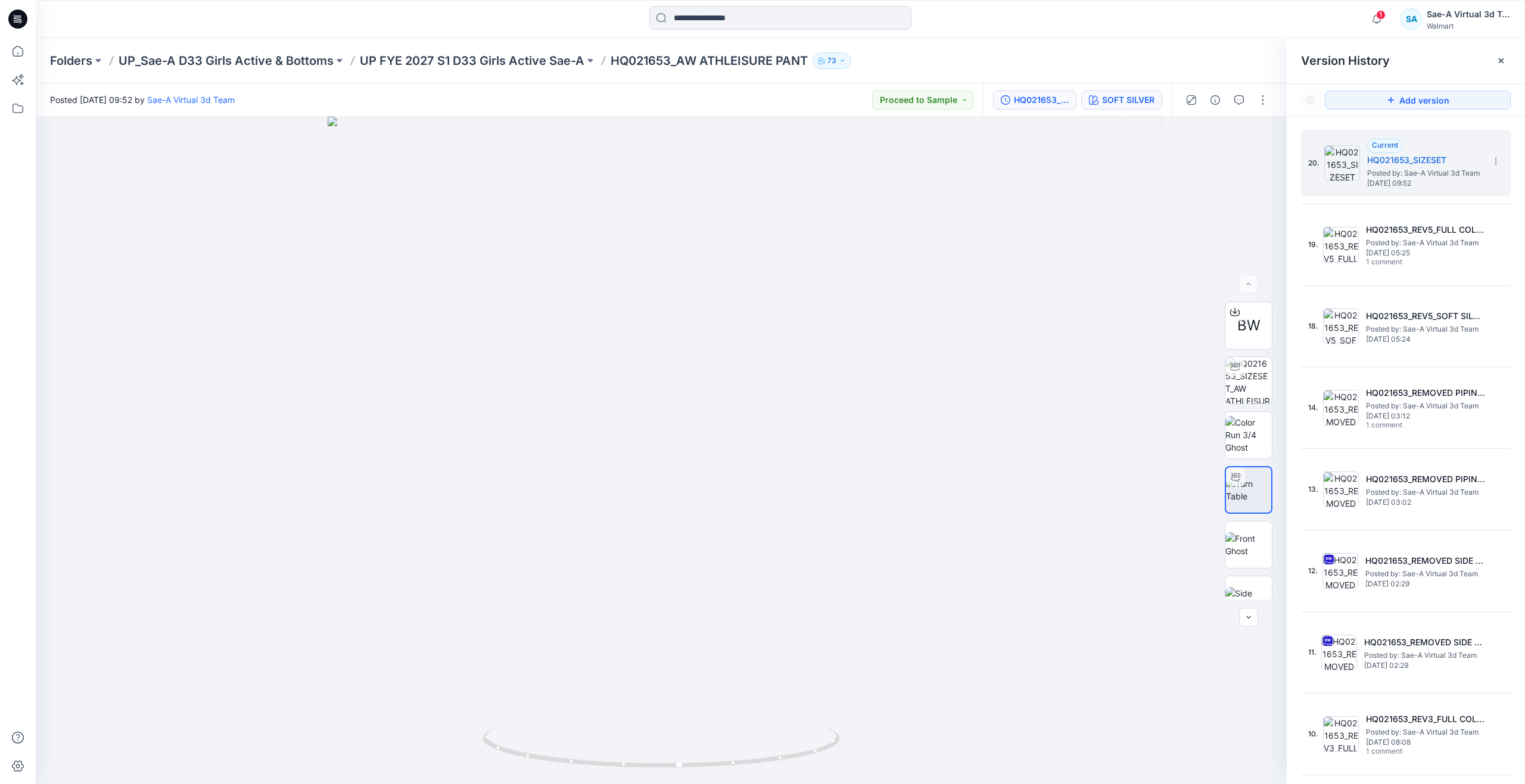
click at [1105, 109] on button "SOFT SILVER" at bounding box center [1121, 100] width 81 height 19
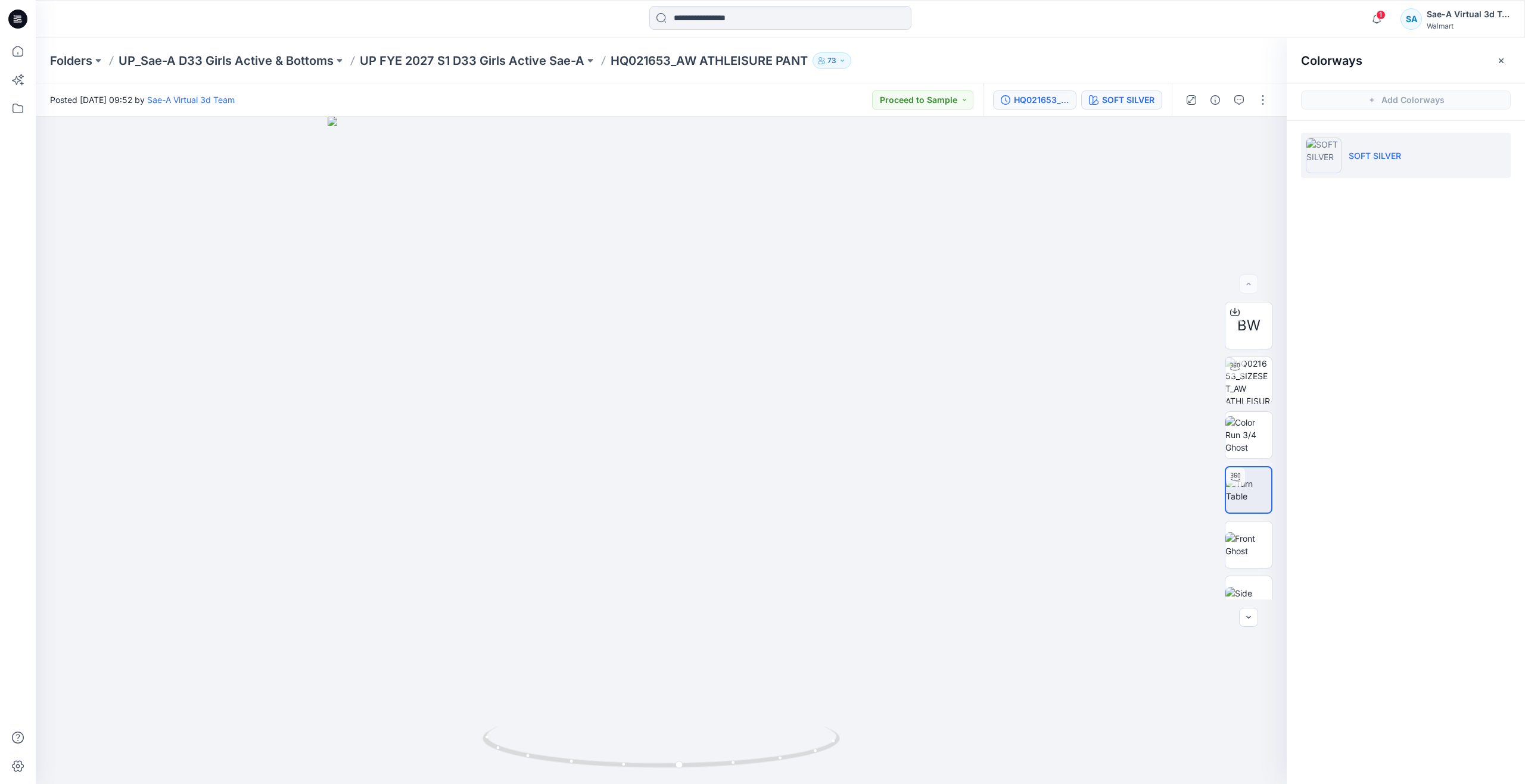
click at [1033, 102] on div "HQ021653_SIZESET" at bounding box center [1041, 100] width 55 height 13
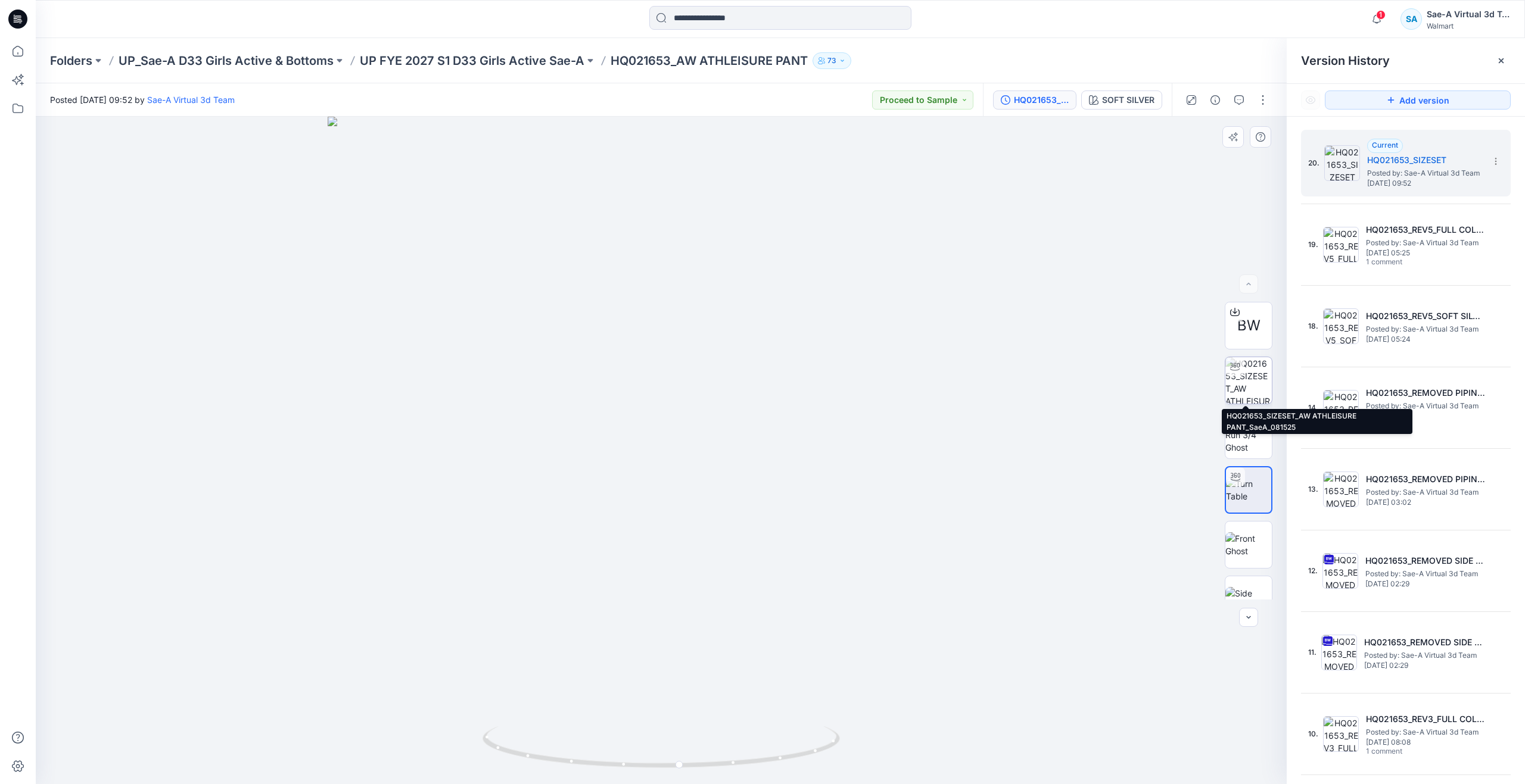
click at [1237, 378] on img at bounding box center [1248, 380] width 46 height 46
click at [1265, 94] on button "button" at bounding box center [1263, 100] width 19 height 19
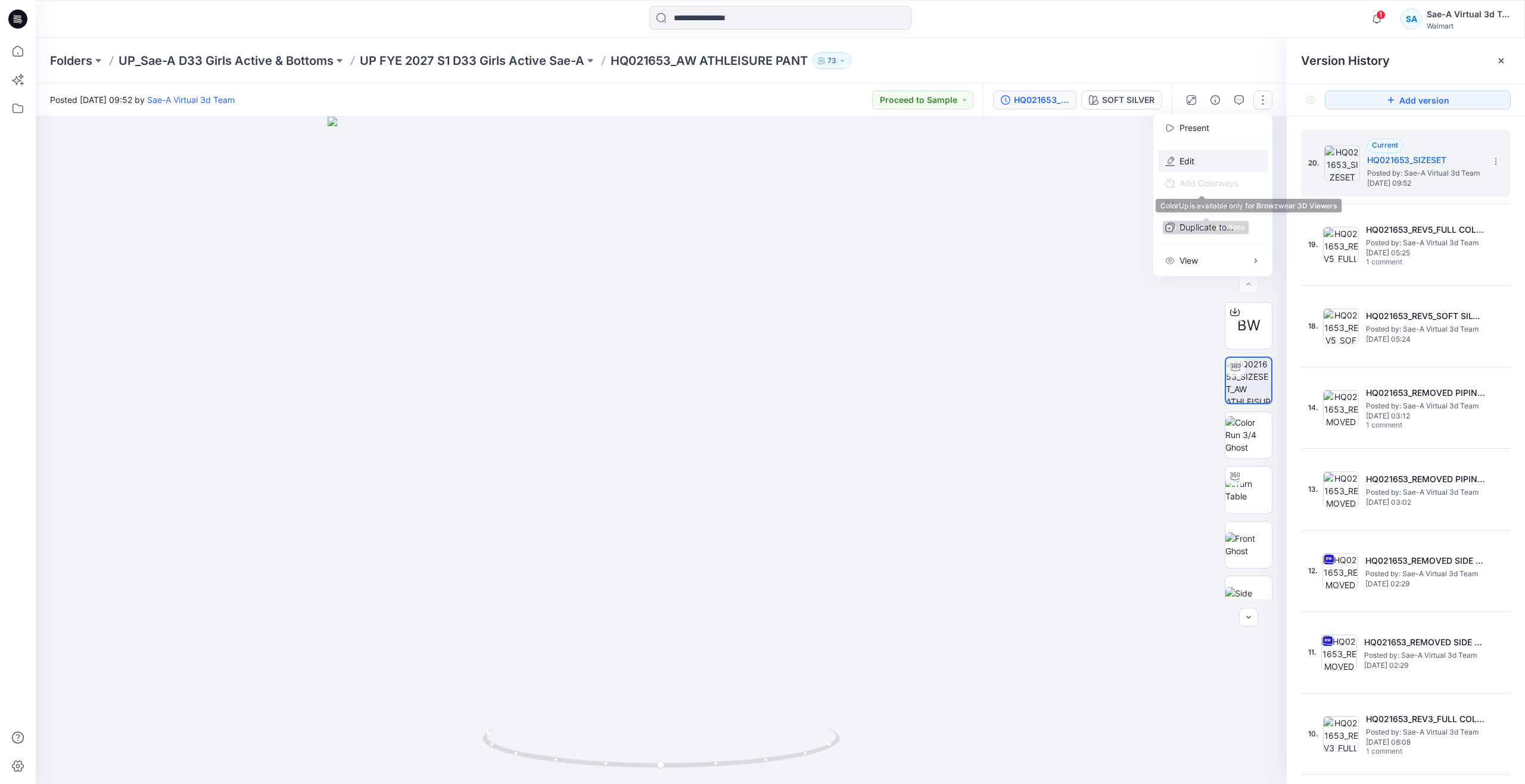
click at [1200, 166] on button "Edit" at bounding box center [1213, 161] width 110 height 22
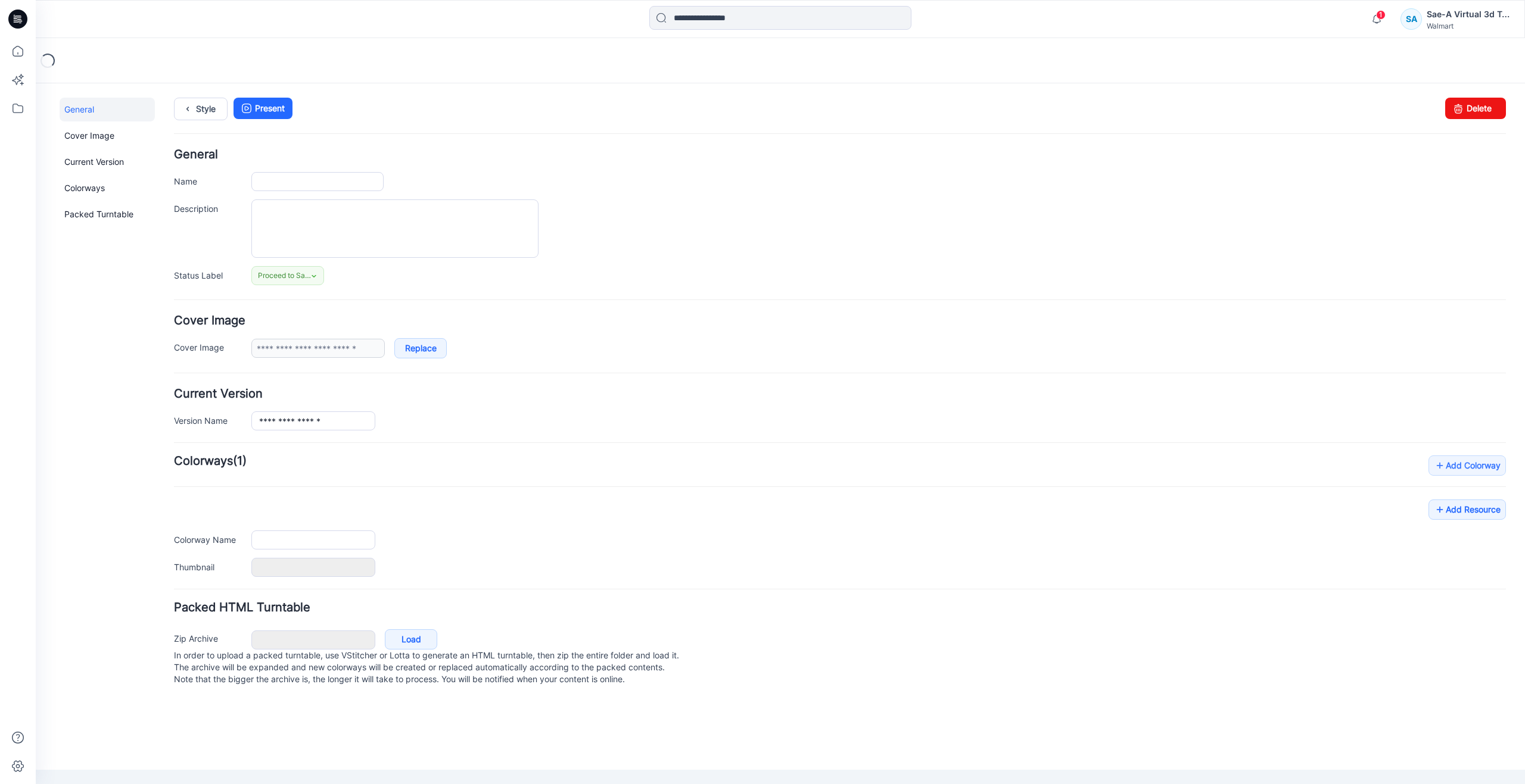
type input "**********"
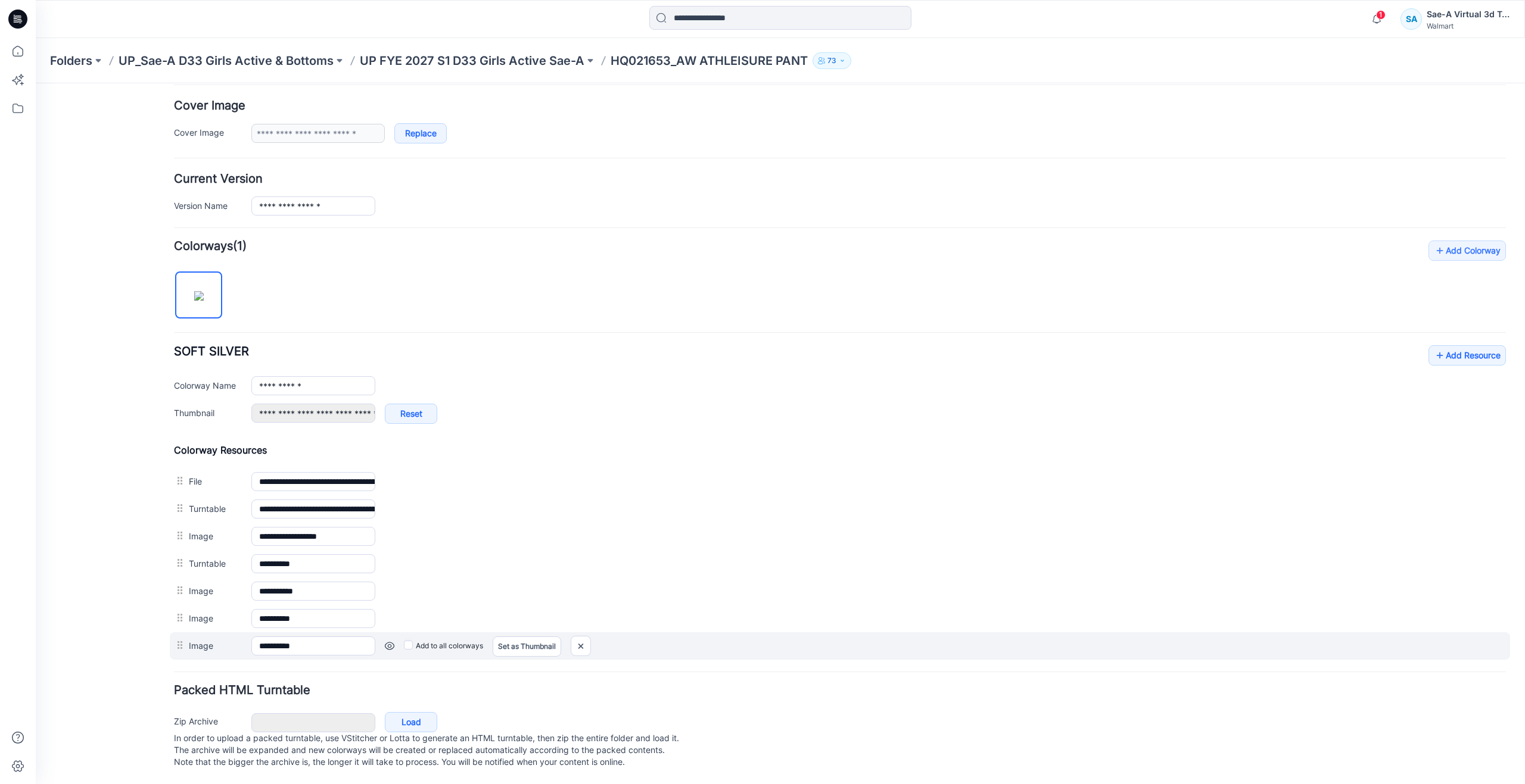
scroll to position [227, 0]
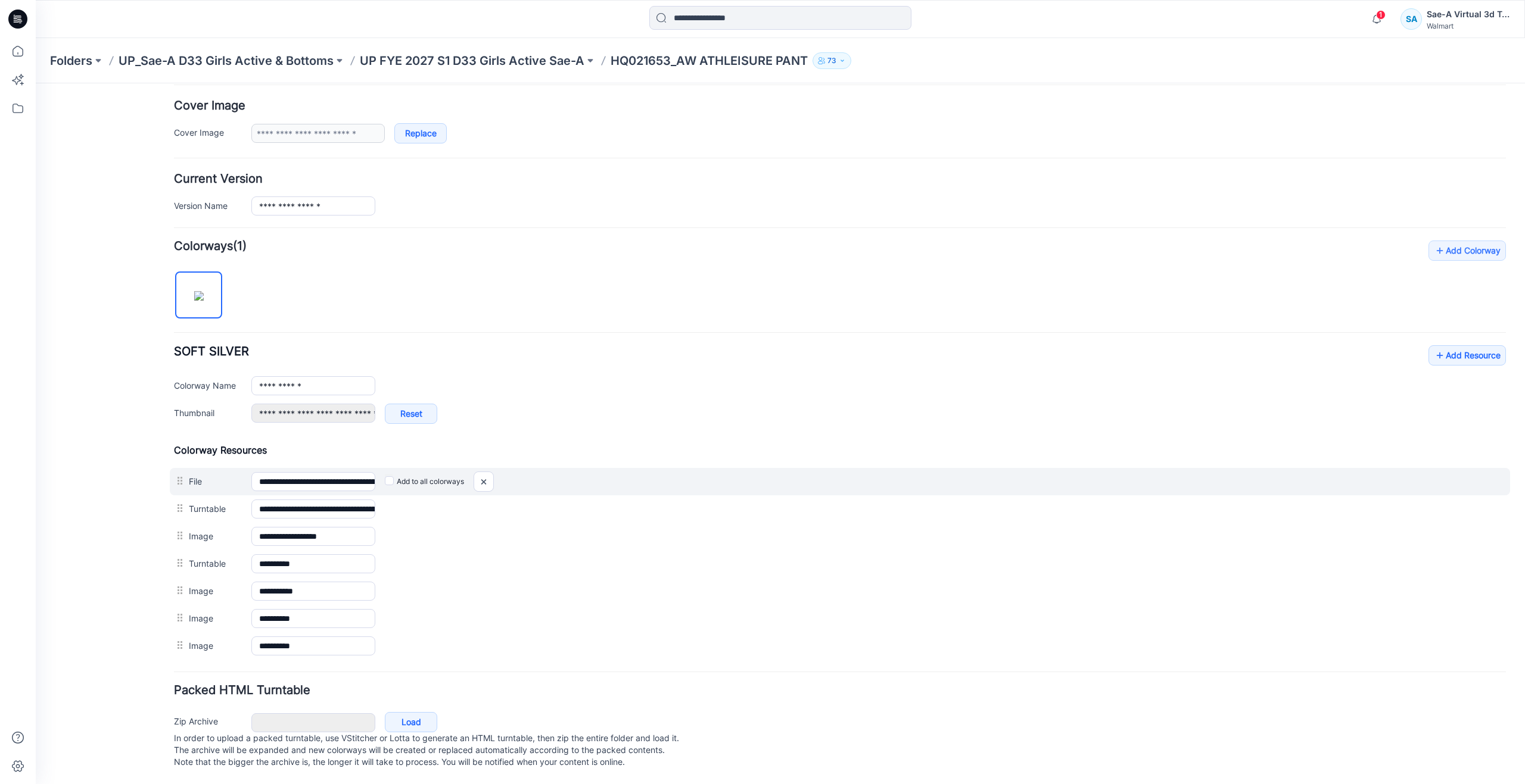
drag, startPoint x: 189, startPoint y: 492, endPoint x: 178, endPoint y: 462, distance: 32.0
click at [178, 462] on div "**********" at bounding box center [839, 552] width 1332 height 216
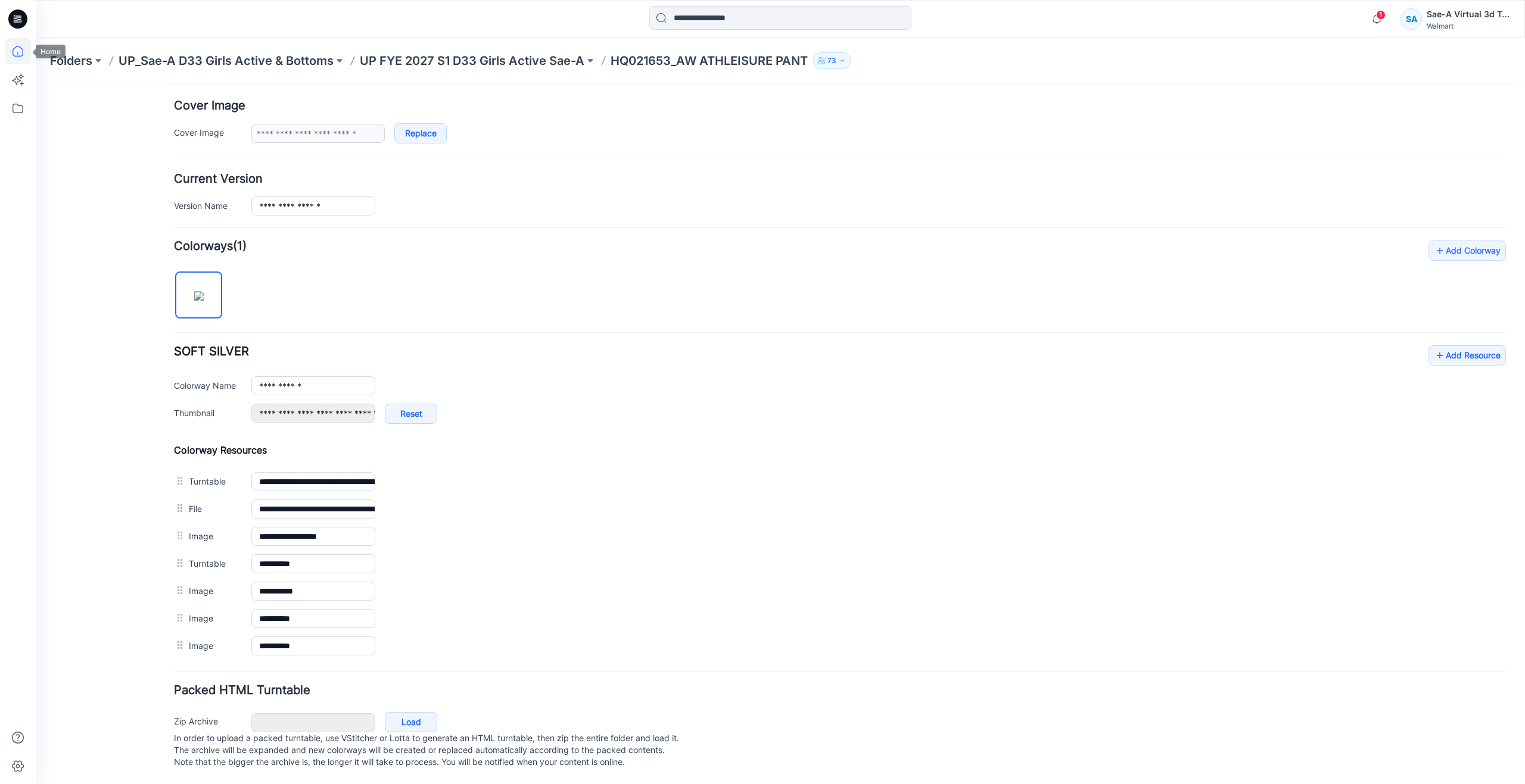
click at [20, 54] on icon at bounding box center [18, 51] width 26 height 26
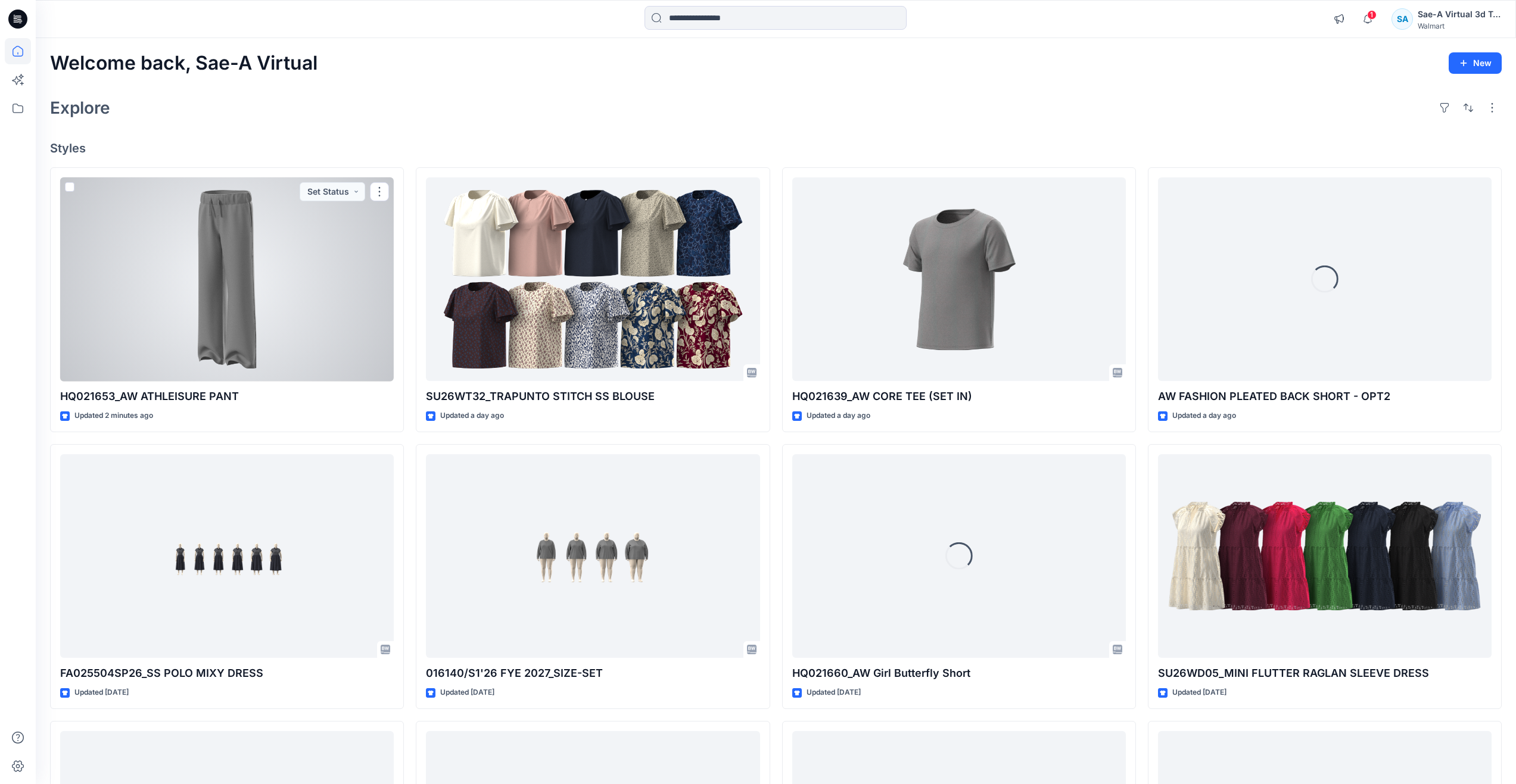
drag, startPoint x: 192, startPoint y: 276, endPoint x: 185, endPoint y: 269, distance: 9.9
click at [192, 276] on div at bounding box center [227, 279] width 334 height 204
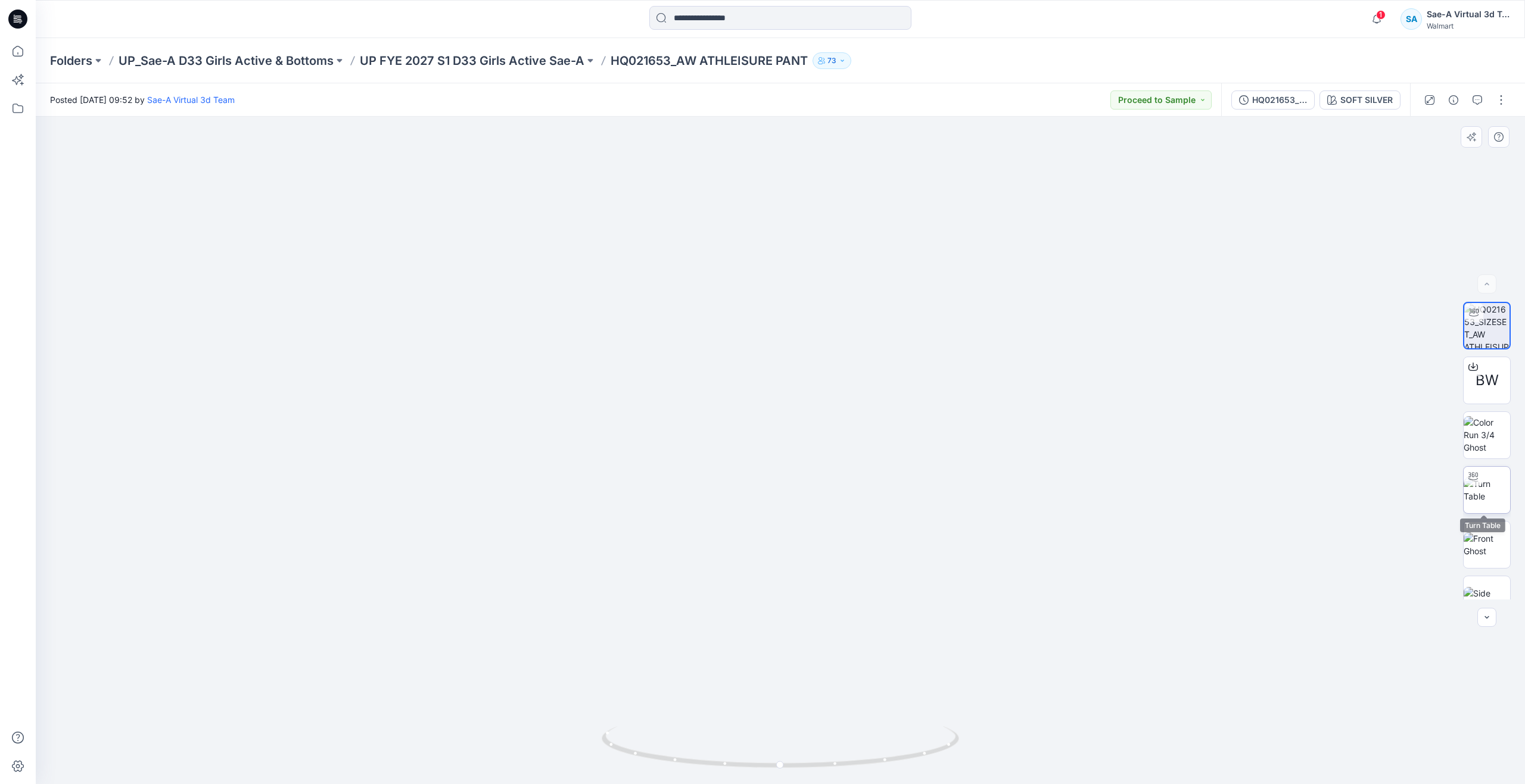
scroll to position [79, 0]
click at [14, 49] on icon at bounding box center [18, 52] width 11 height 11
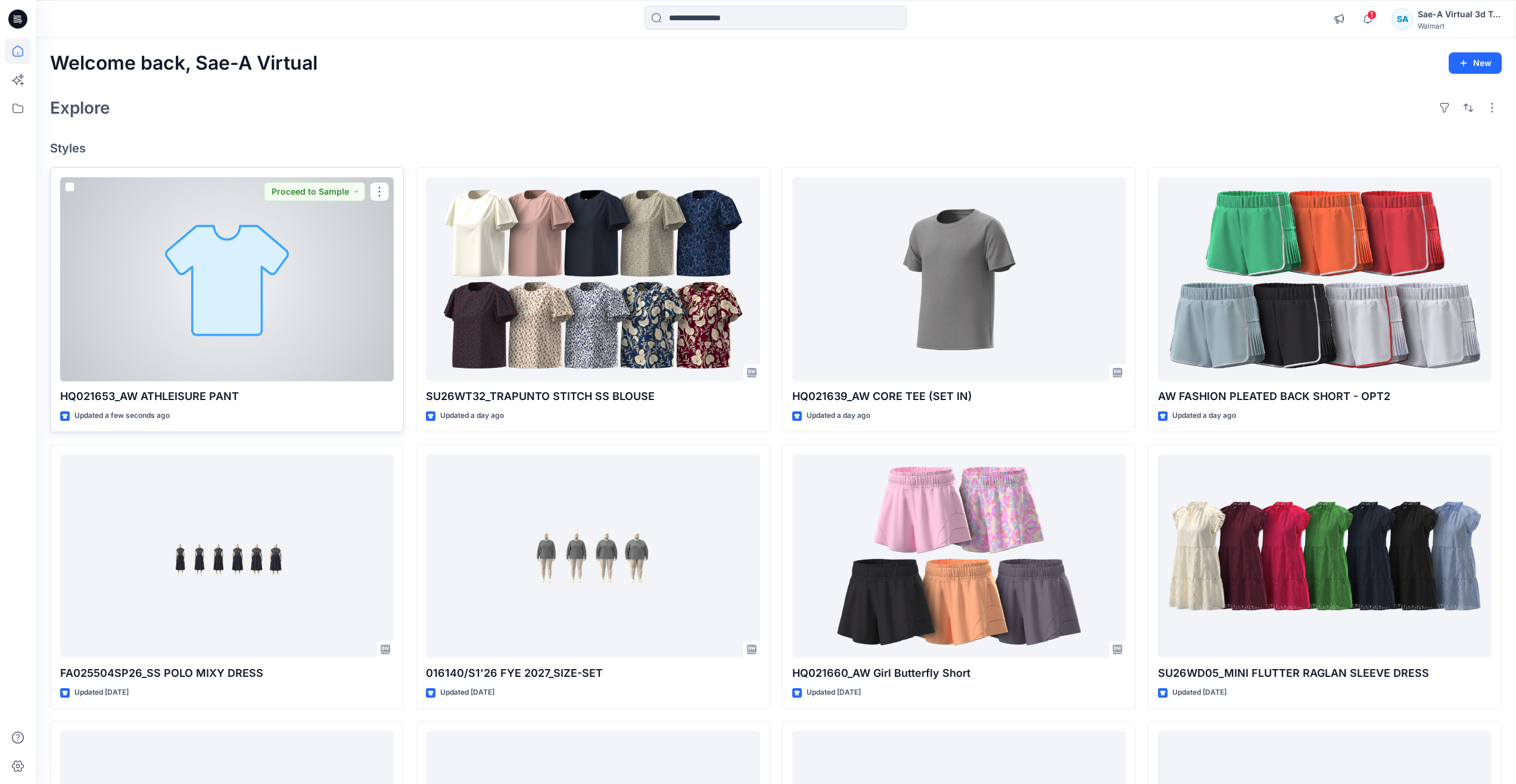
click at [265, 324] on div at bounding box center [227, 279] width 334 height 204
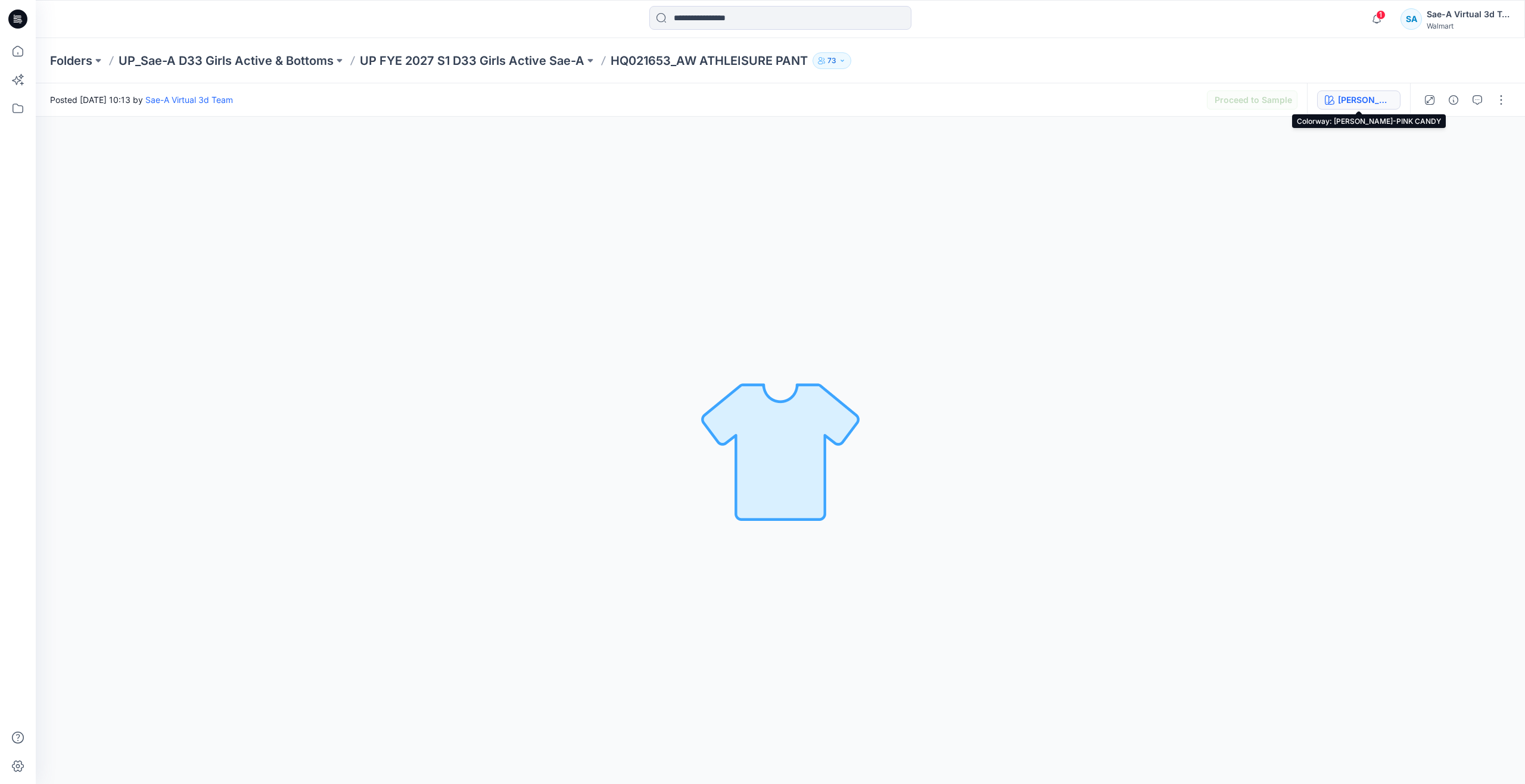
click at [1325, 102] on icon "button" at bounding box center [1330, 100] width 9 height 9
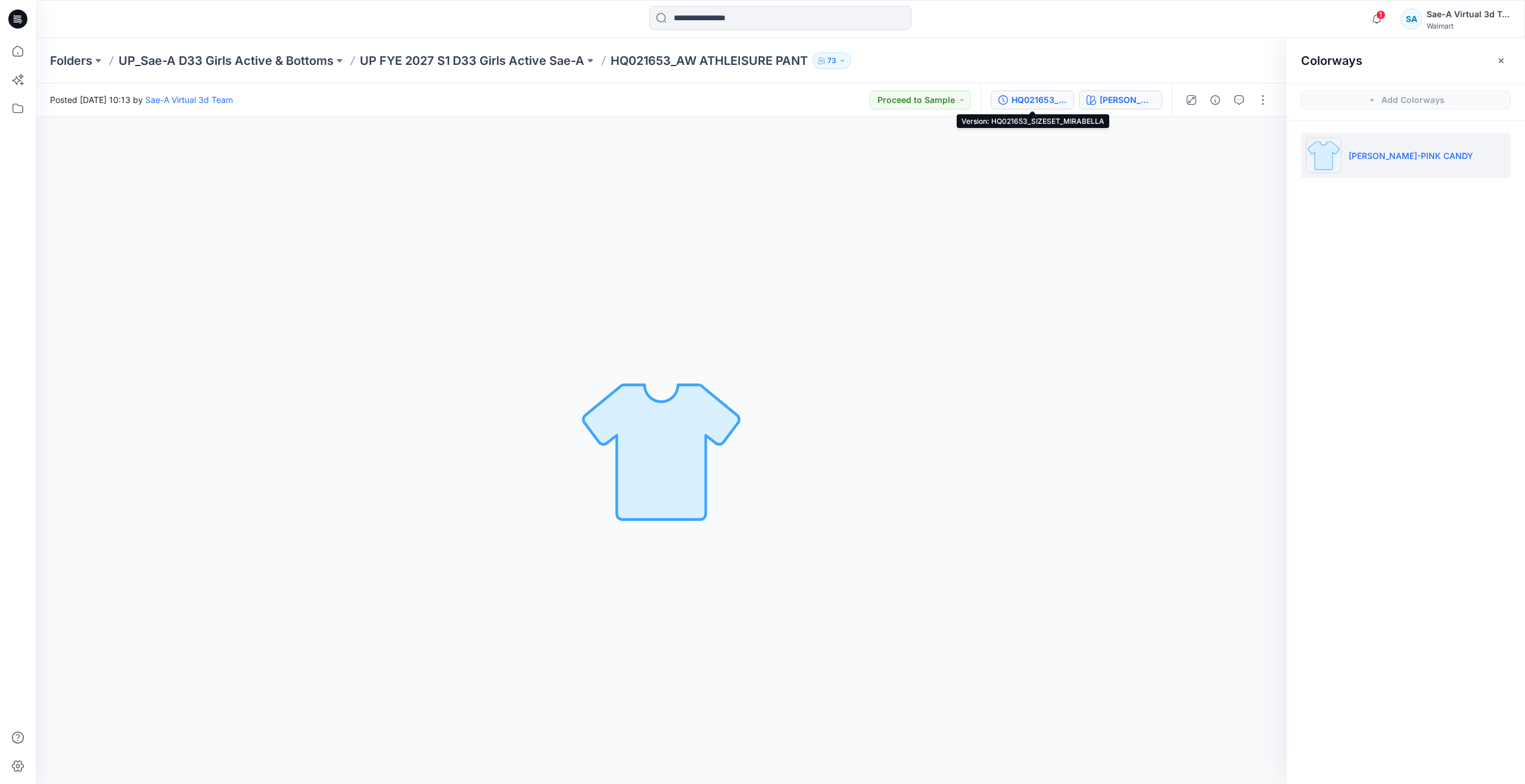
click at [1032, 100] on div "HQ021653_SIZESET_MIRABELLA" at bounding box center [1039, 100] width 55 height 13
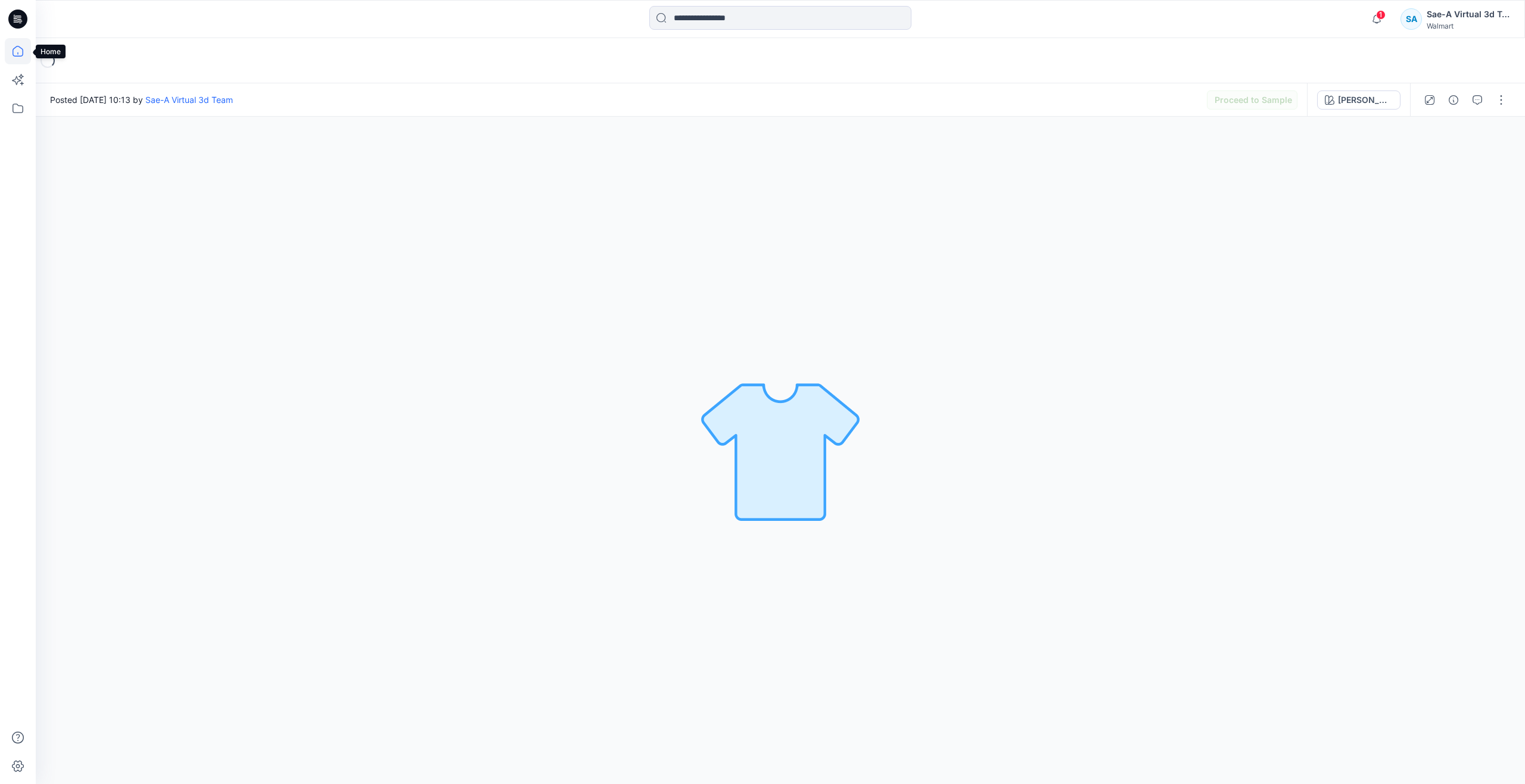
click at [22, 54] on icon at bounding box center [18, 51] width 26 height 26
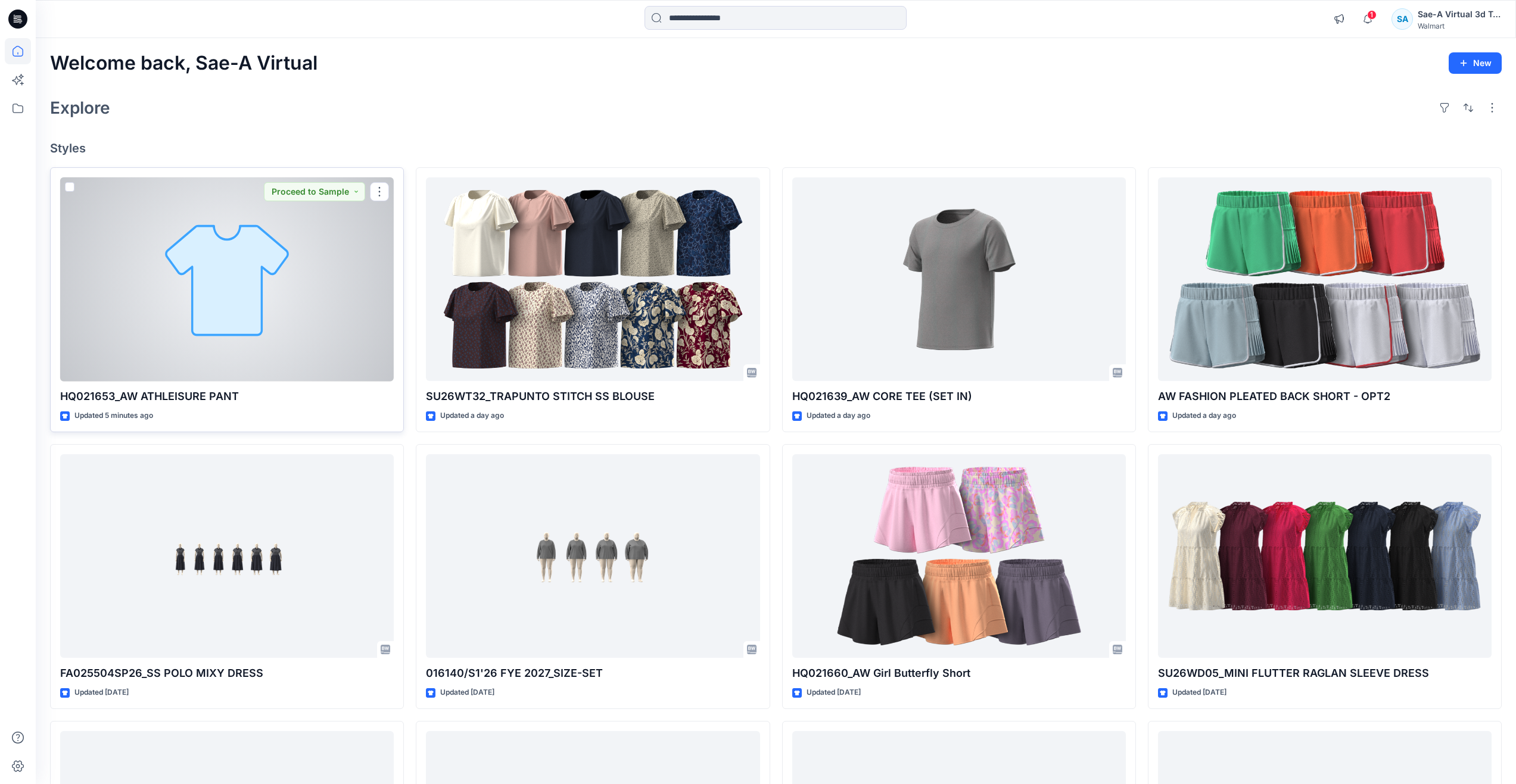
click at [233, 271] on div at bounding box center [227, 279] width 334 height 204
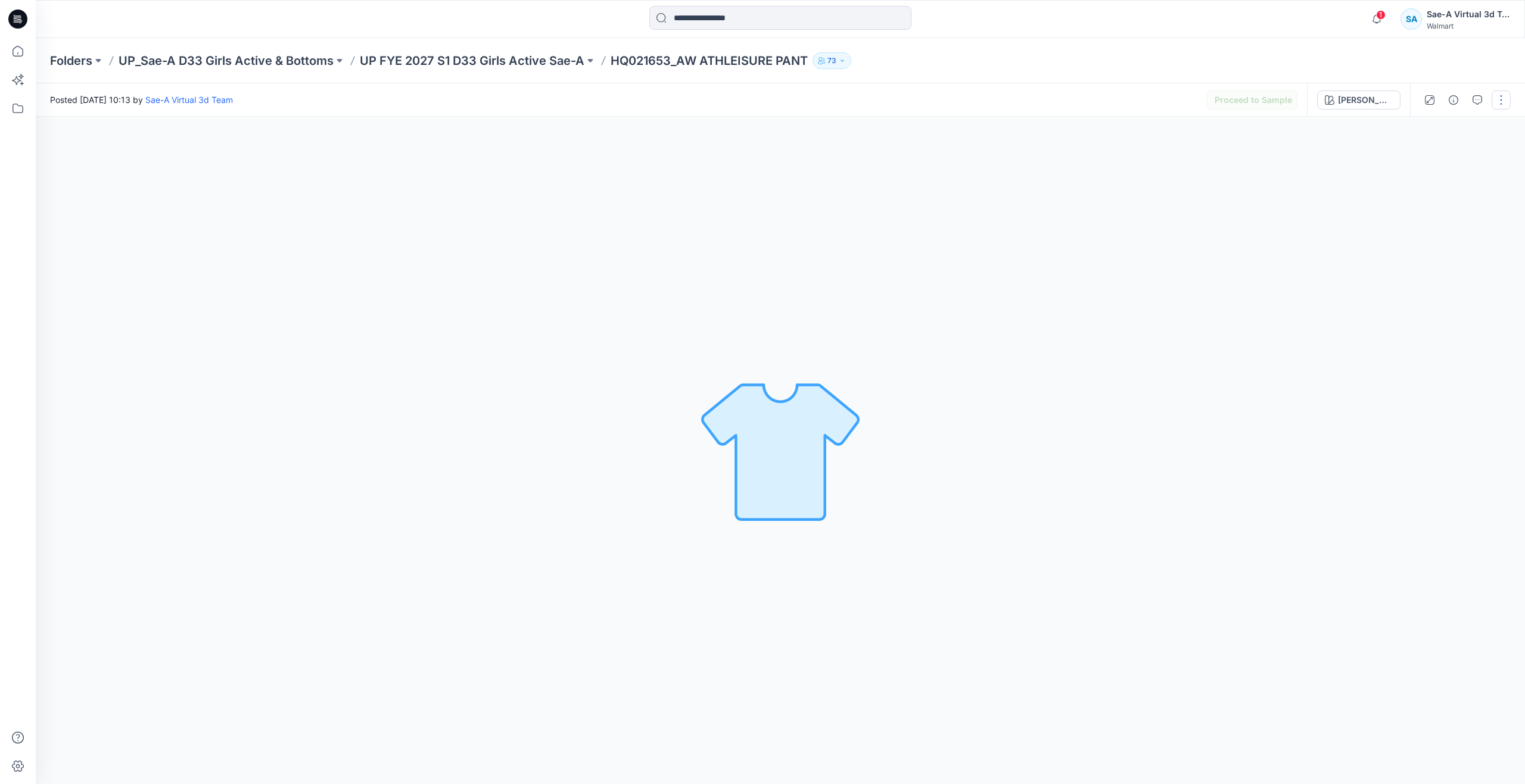
click at [1501, 106] on button "button" at bounding box center [1501, 100] width 19 height 19
click at [1429, 157] on p "Edit" at bounding box center [1425, 161] width 15 height 12
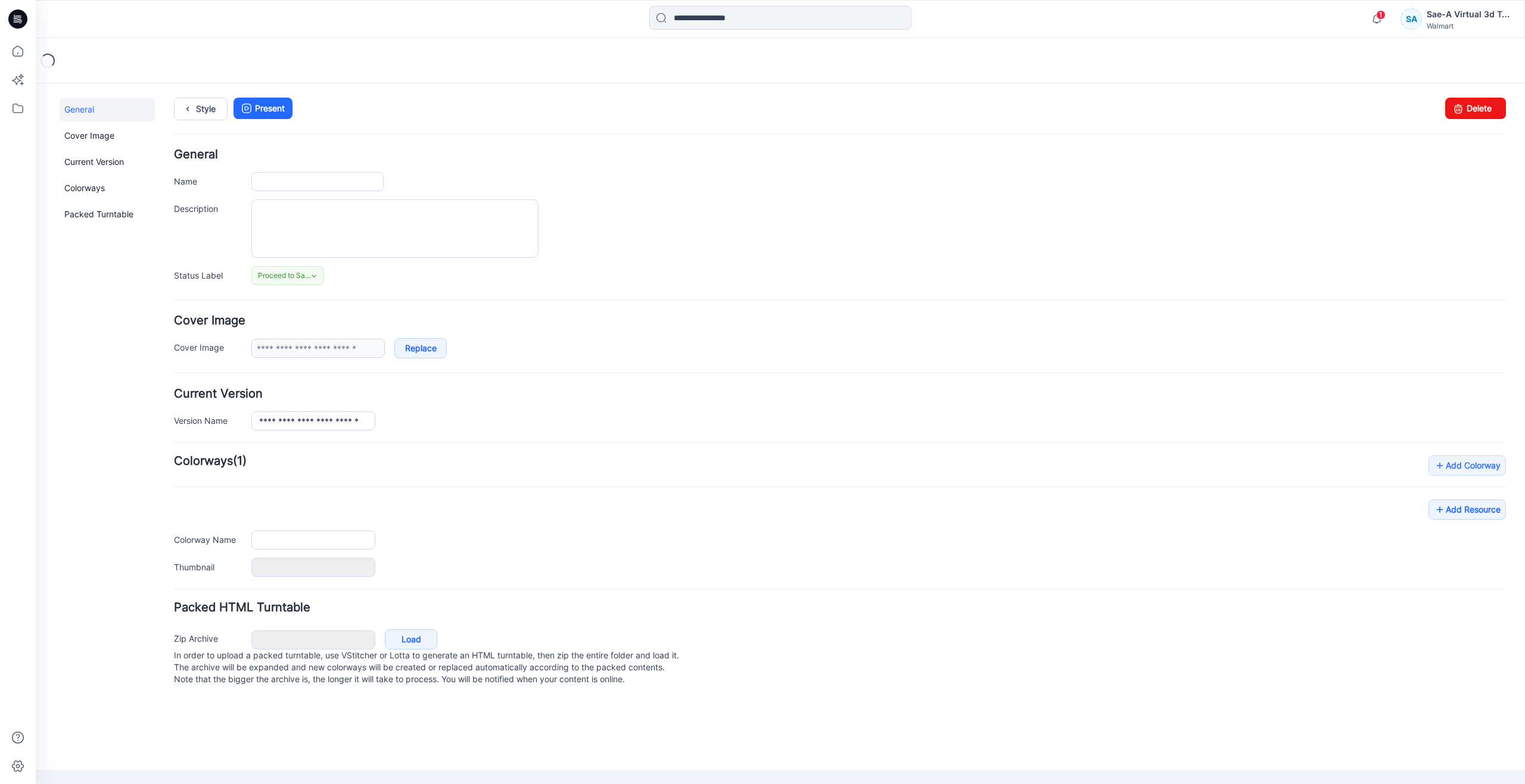
type input "**********"
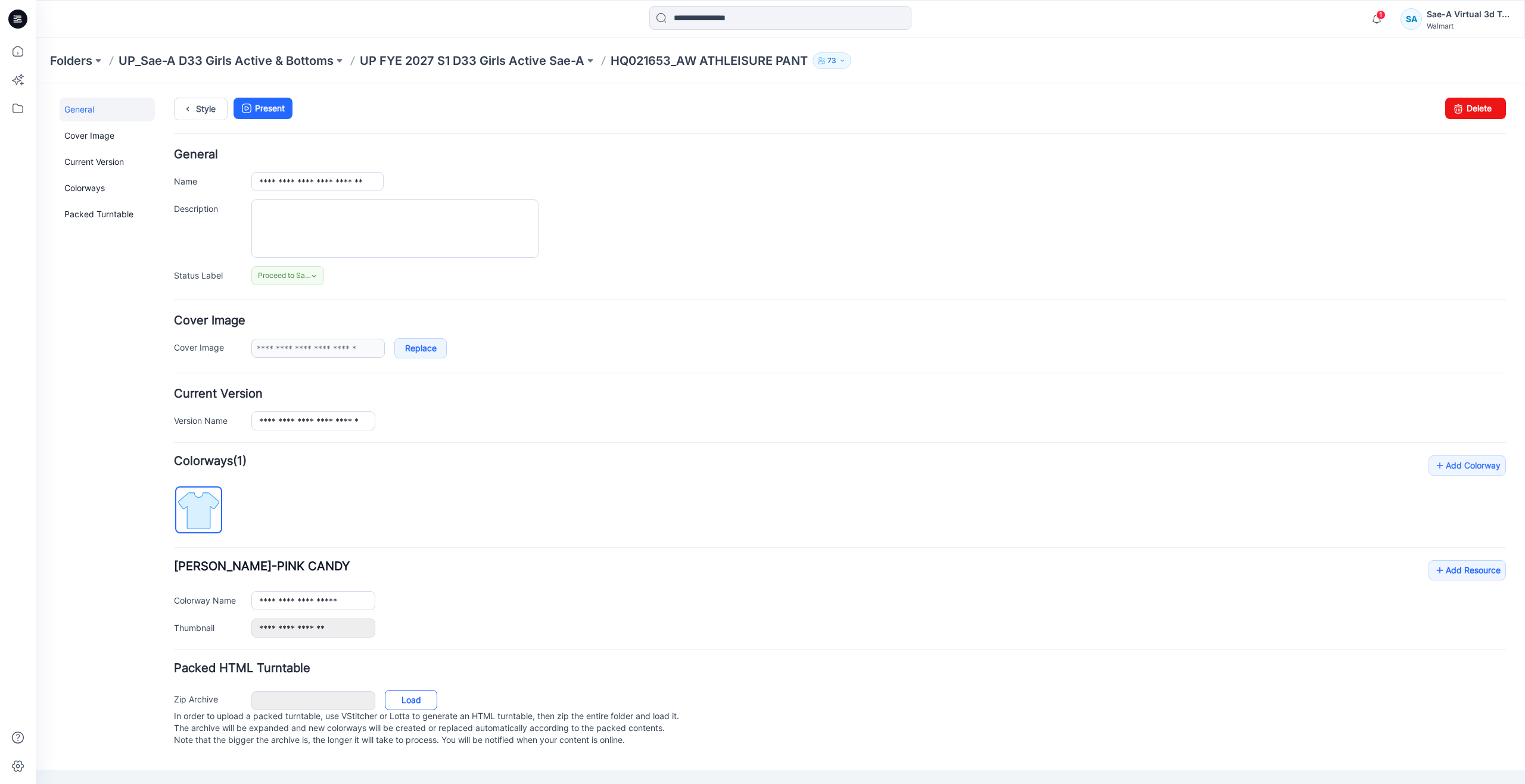
click at [417, 697] on link "Load" at bounding box center [410, 701] width 52 height 20
click at [18, 49] on icon at bounding box center [18, 51] width 26 height 26
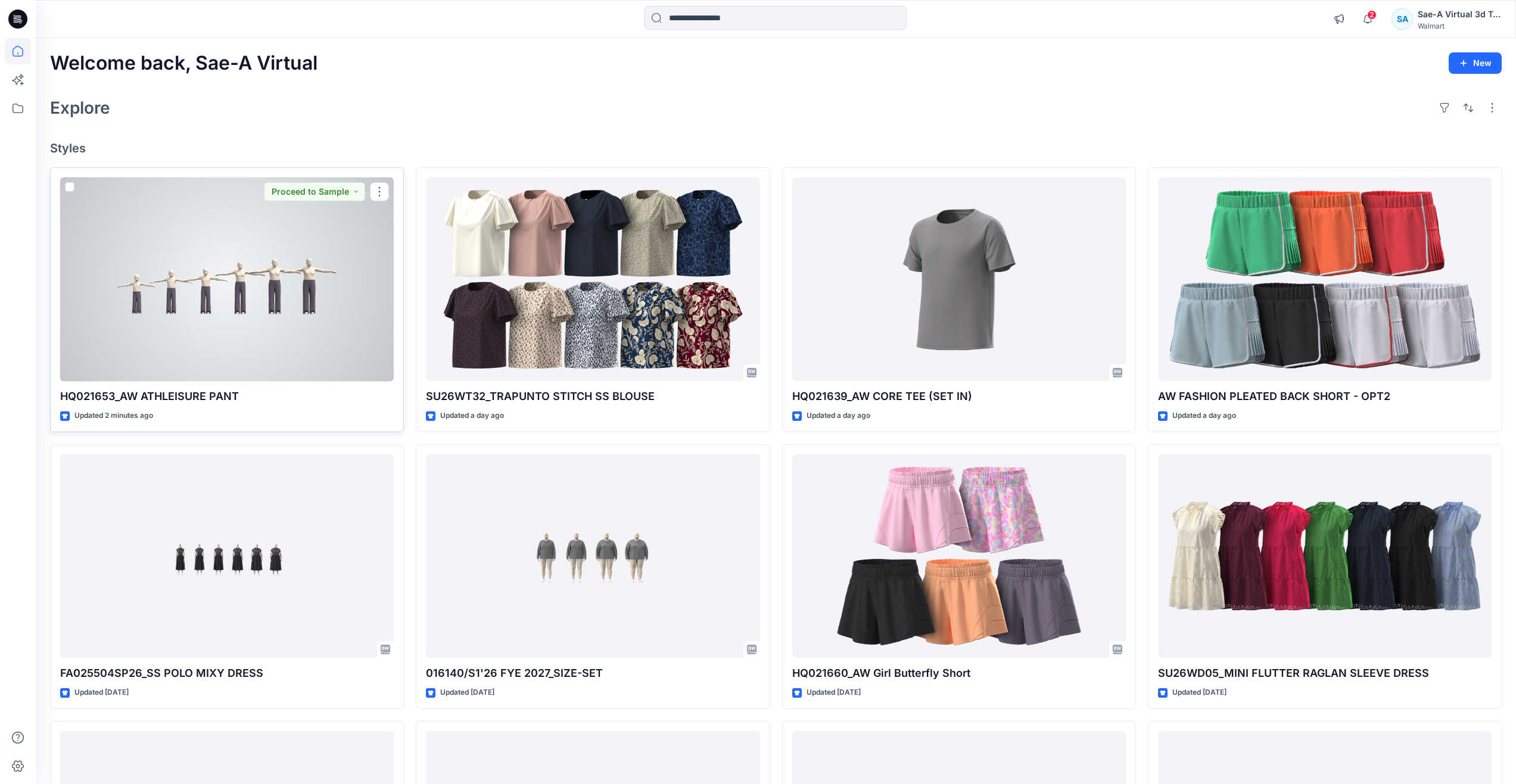
click at [205, 346] on div at bounding box center [227, 279] width 334 height 204
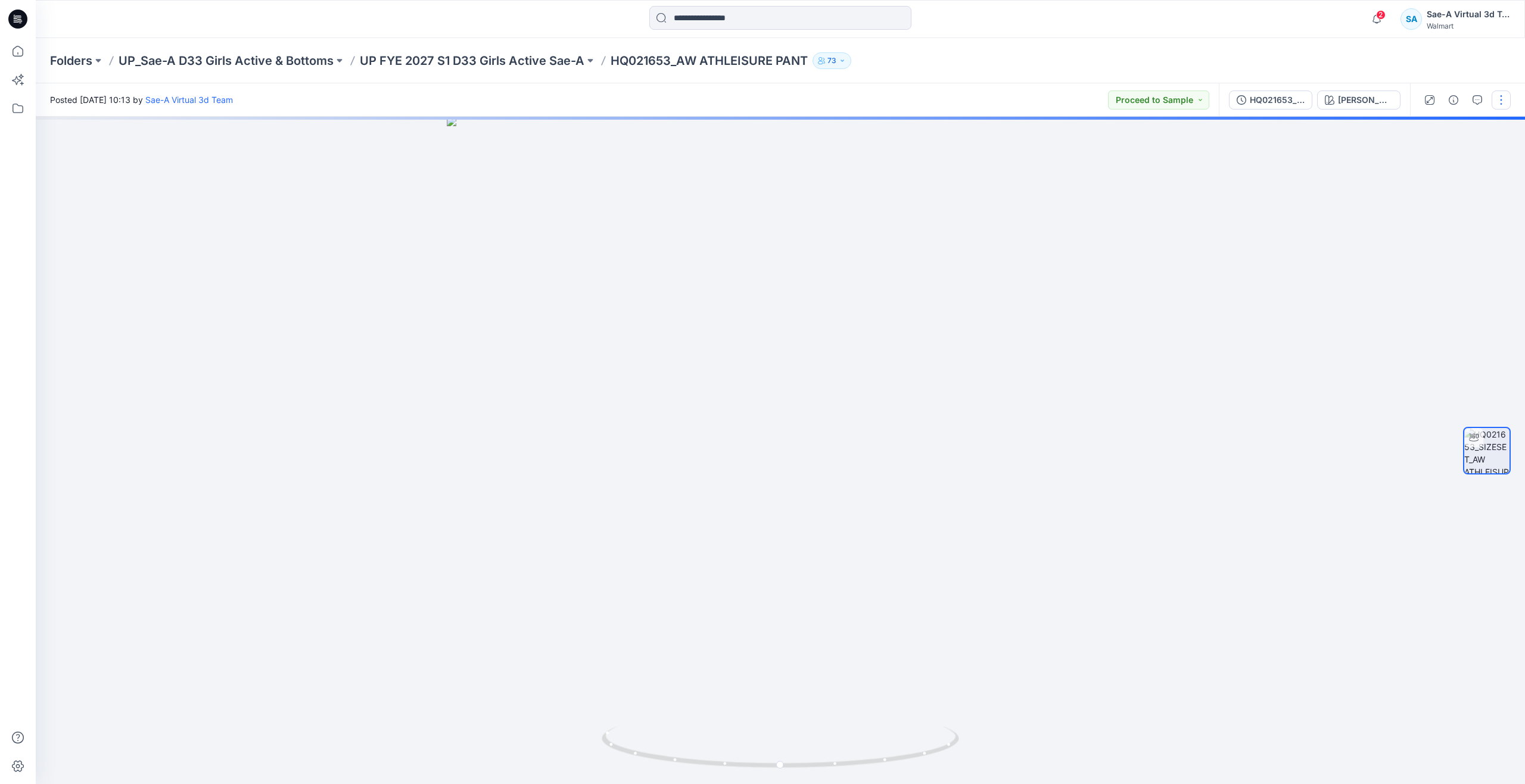
click at [1504, 100] on button "button" at bounding box center [1501, 100] width 19 height 19
click at [1441, 157] on button "Edit" at bounding box center [1451, 161] width 110 height 22
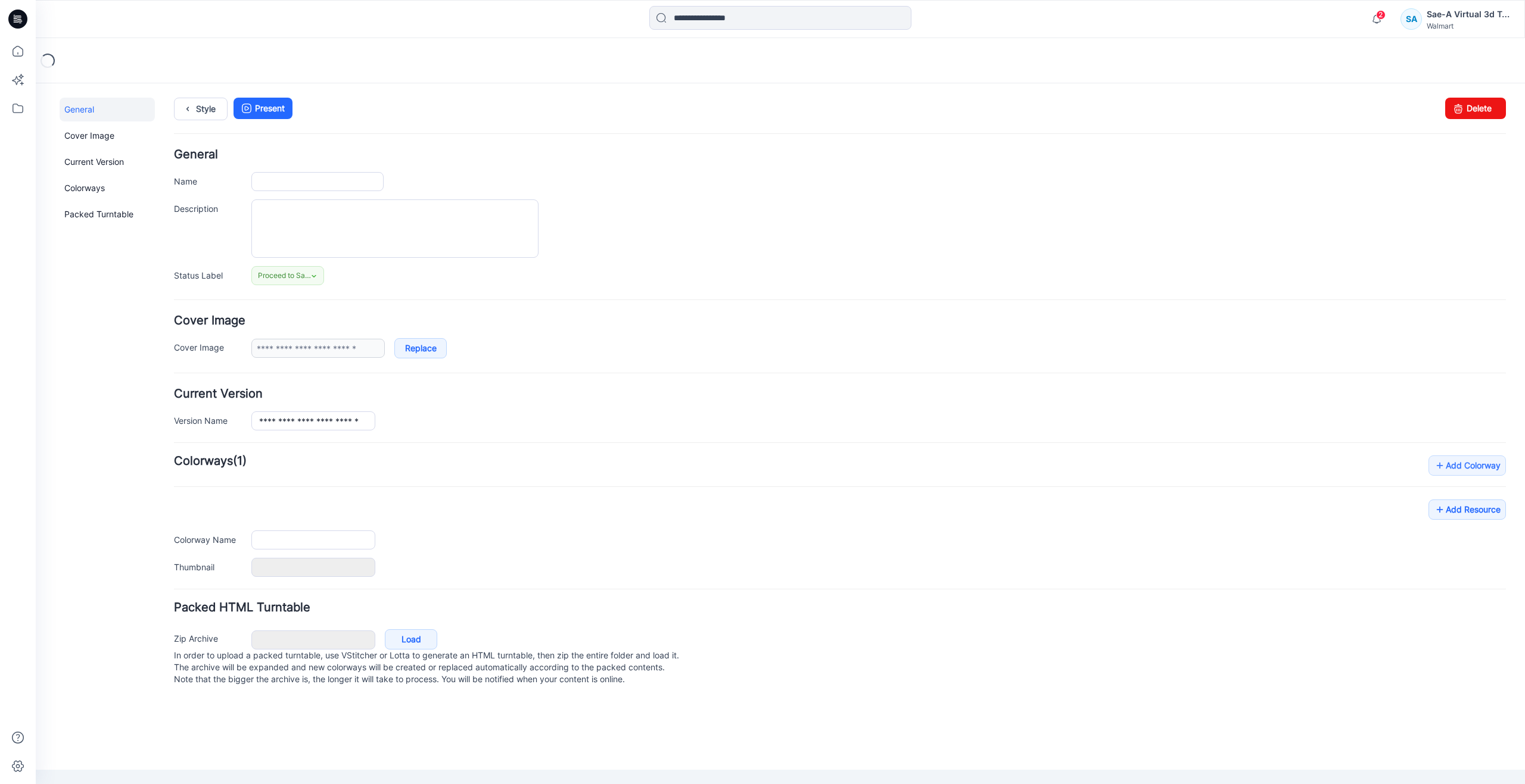
type input "**********"
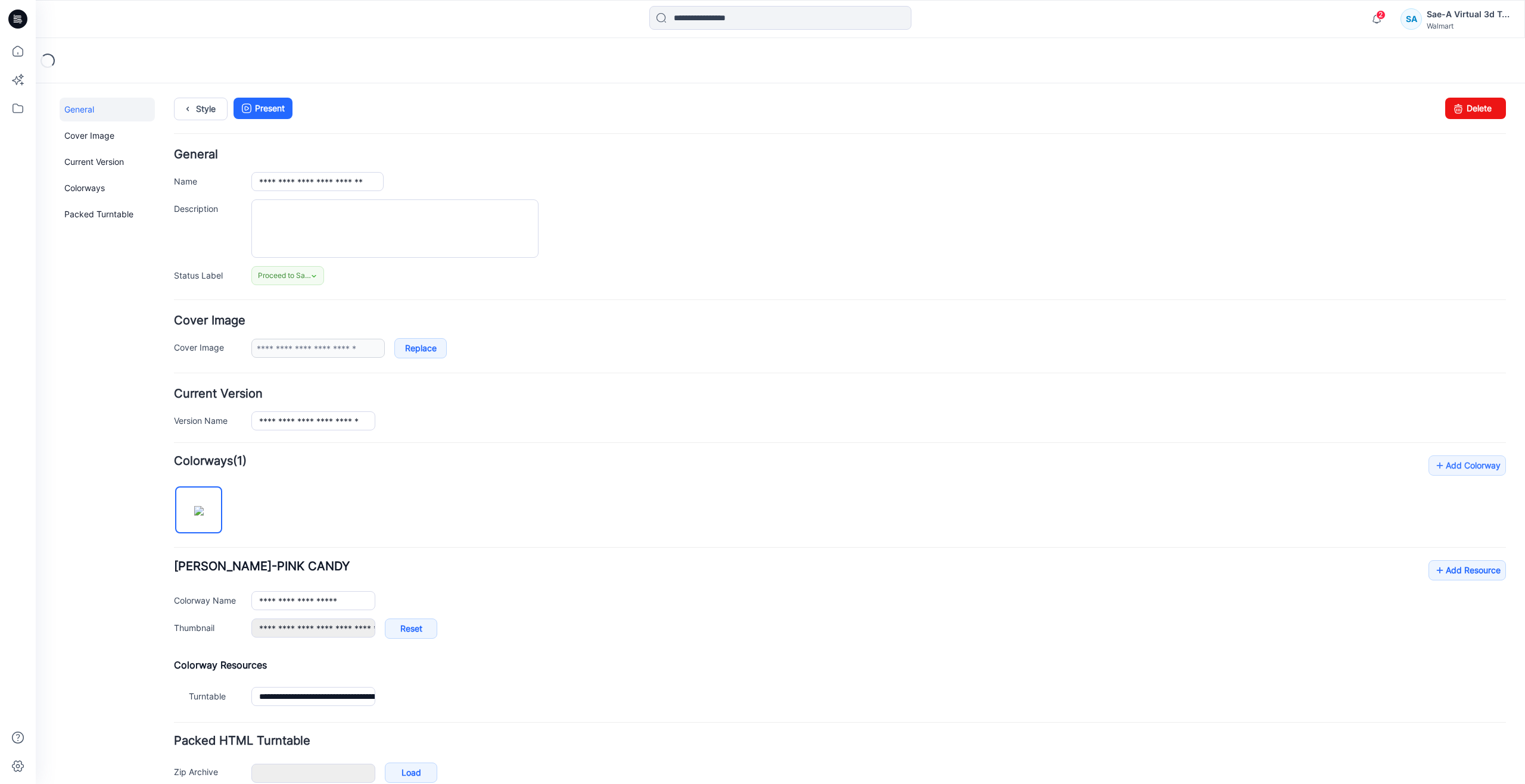
scroll to position [60, 0]
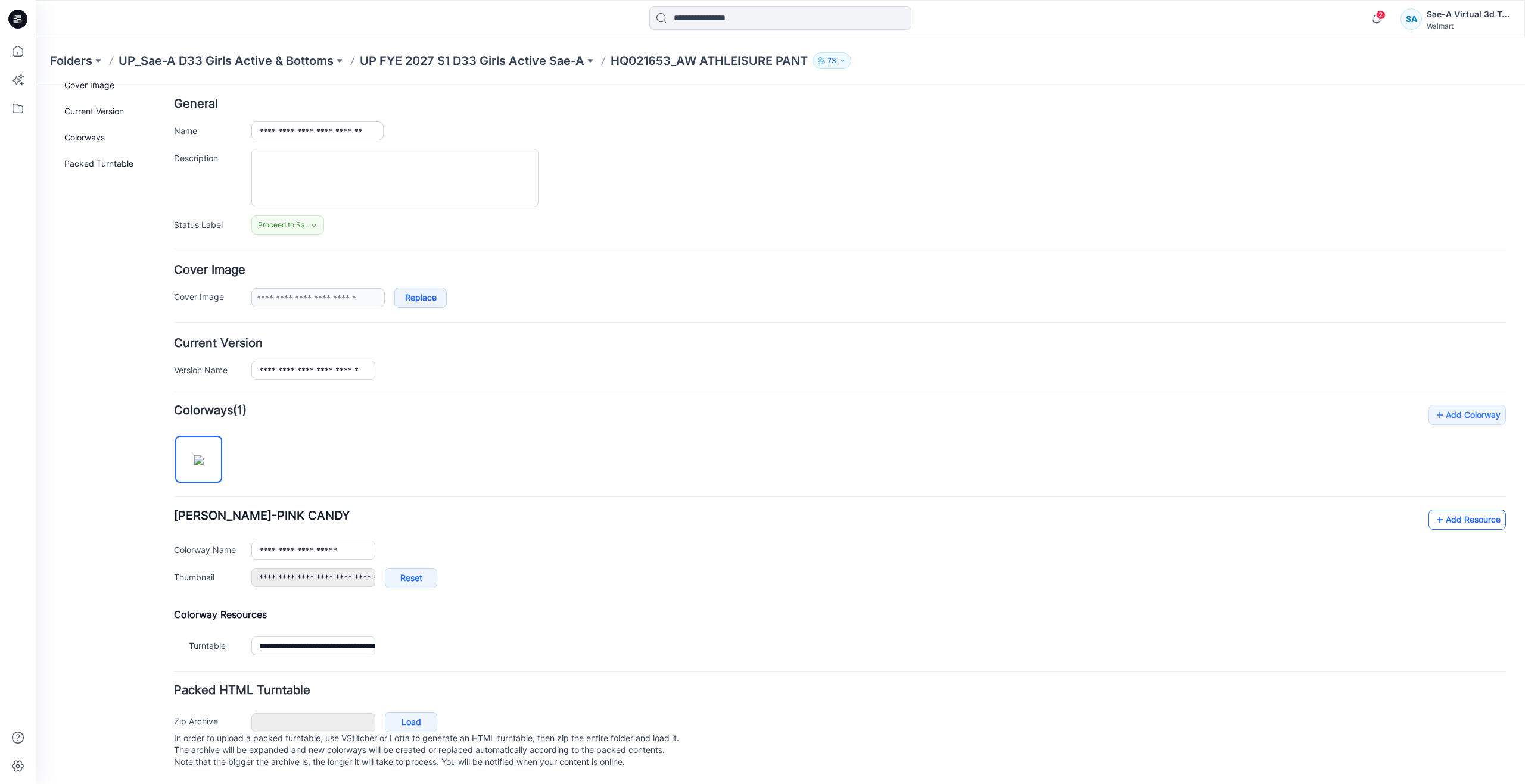
click at [1440, 511] on link "Add Resource" at bounding box center [1467, 520] width 77 height 20
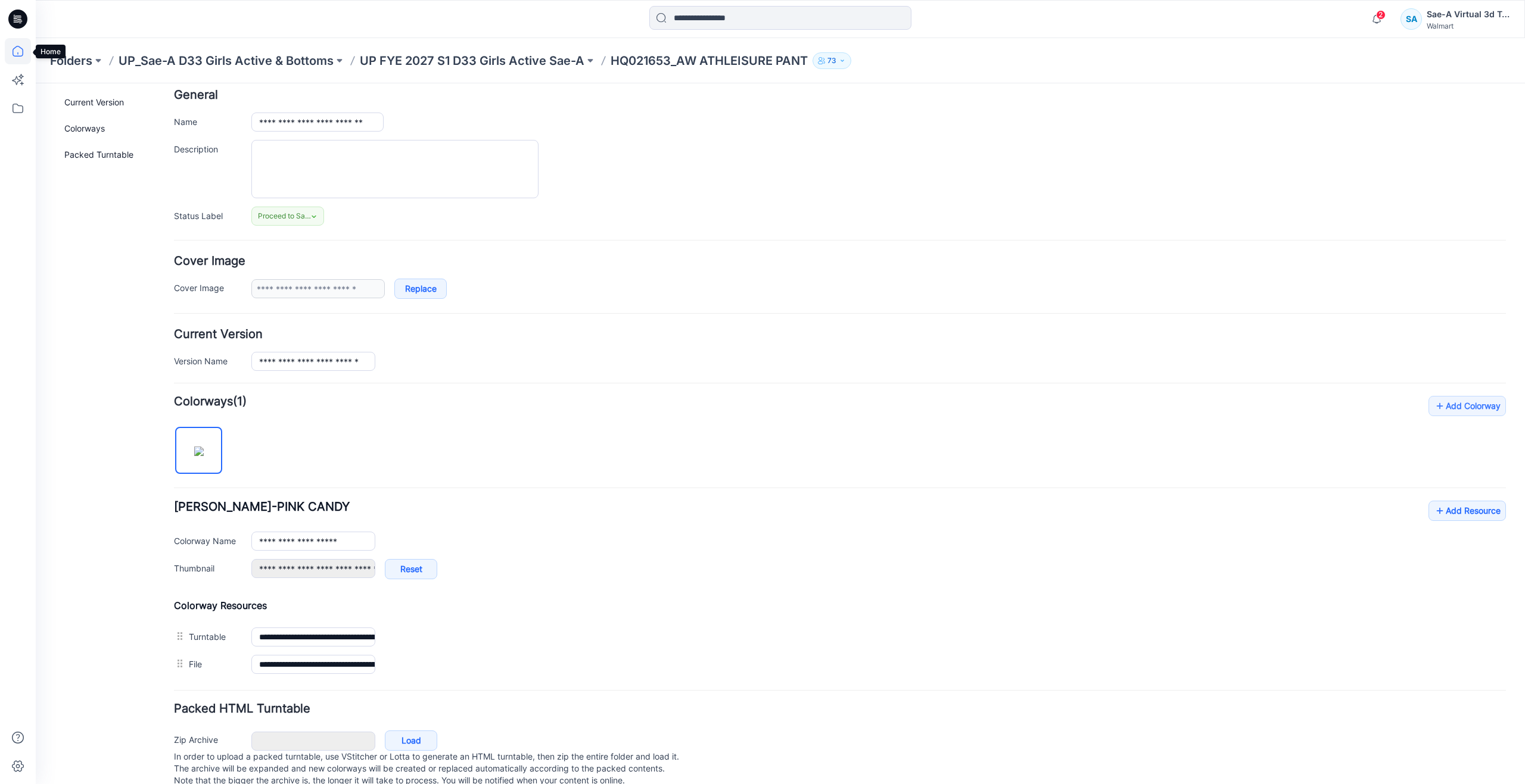
click at [23, 56] on icon at bounding box center [18, 51] width 26 height 26
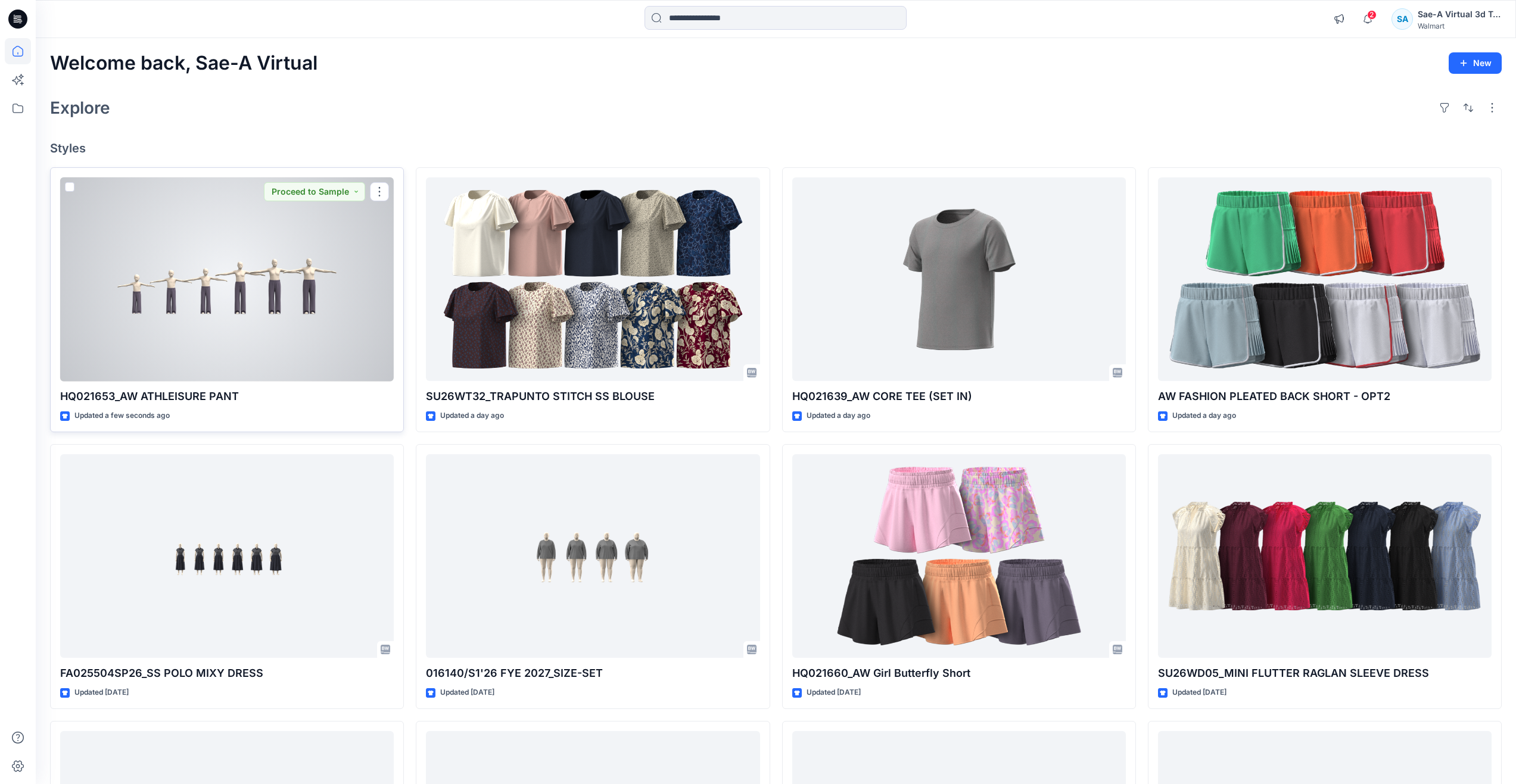
click at [274, 315] on div at bounding box center [227, 279] width 334 height 204
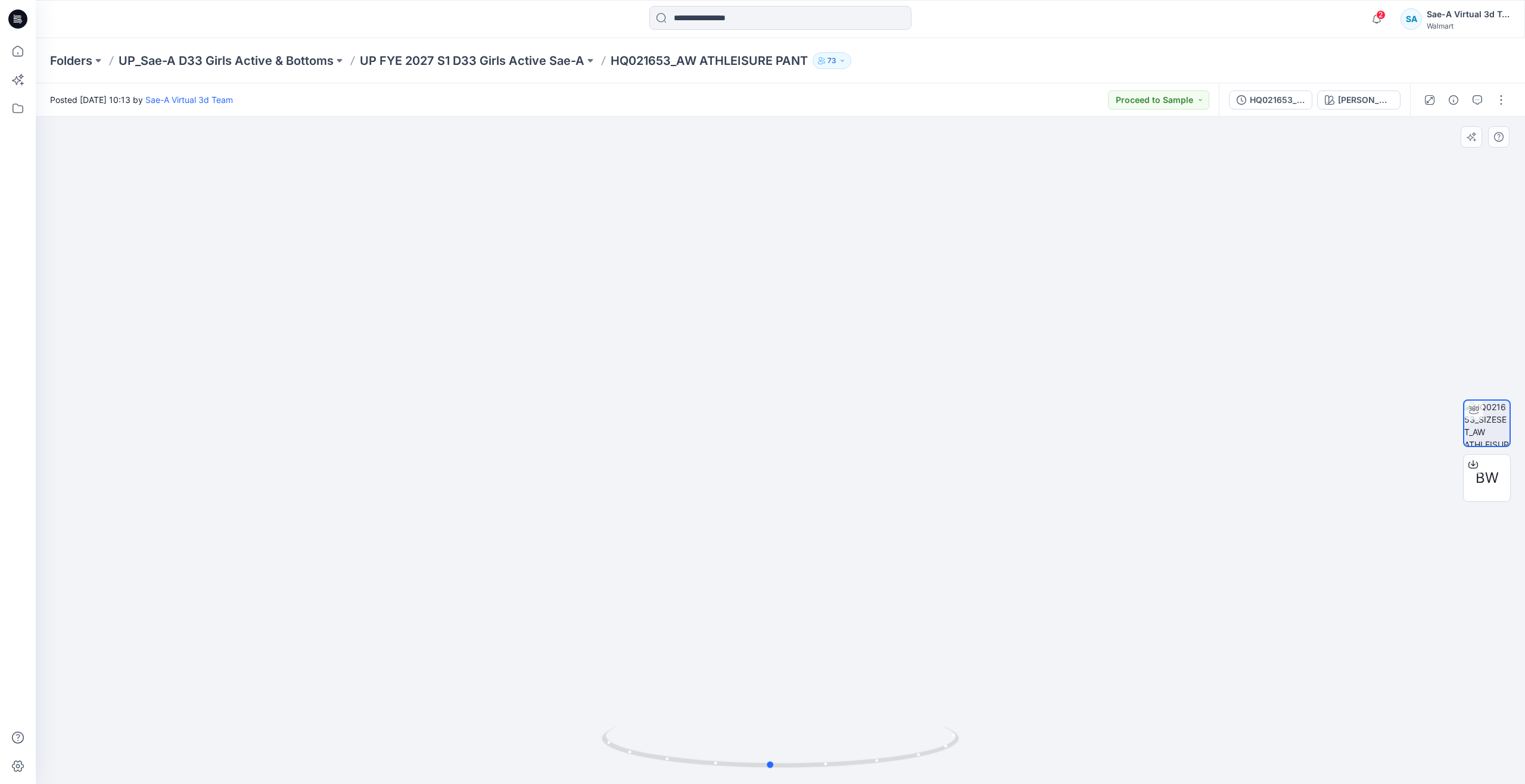
drag, startPoint x: 775, startPoint y: 766, endPoint x: 765, endPoint y: 693, distance: 73.7
click at [765, 693] on div at bounding box center [780, 450] width 1489 height 667
drag, startPoint x: 771, startPoint y: 764, endPoint x: 804, endPoint y: 673, distance: 96.8
click at [804, 673] on div at bounding box center [780, 450] width 1489 height 667
click at [19, 52] on icon at bounding box center [18, 51] width 26 height 26
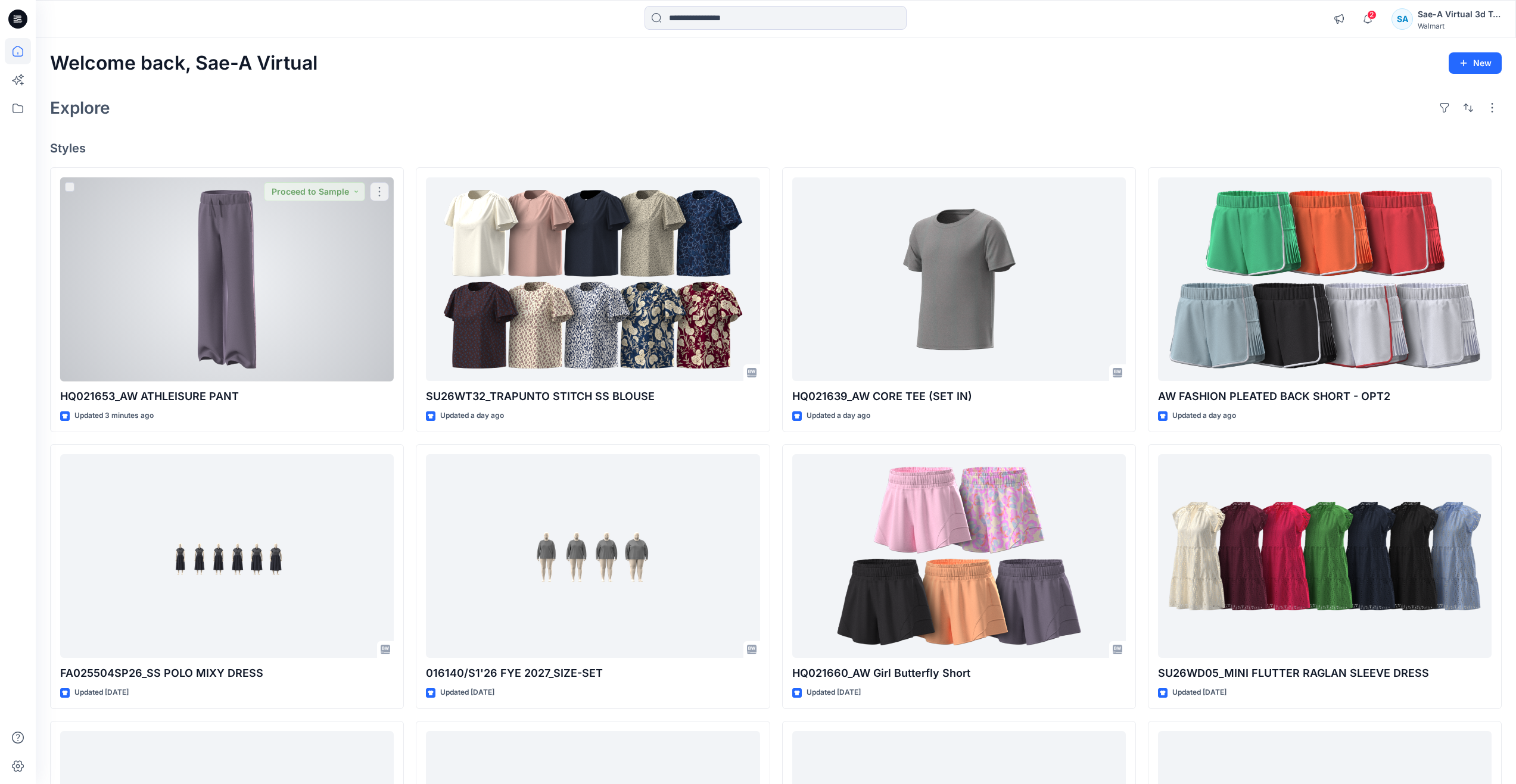
click at [249, 287] on div at bounding box center [227, 279] width 334 height 204
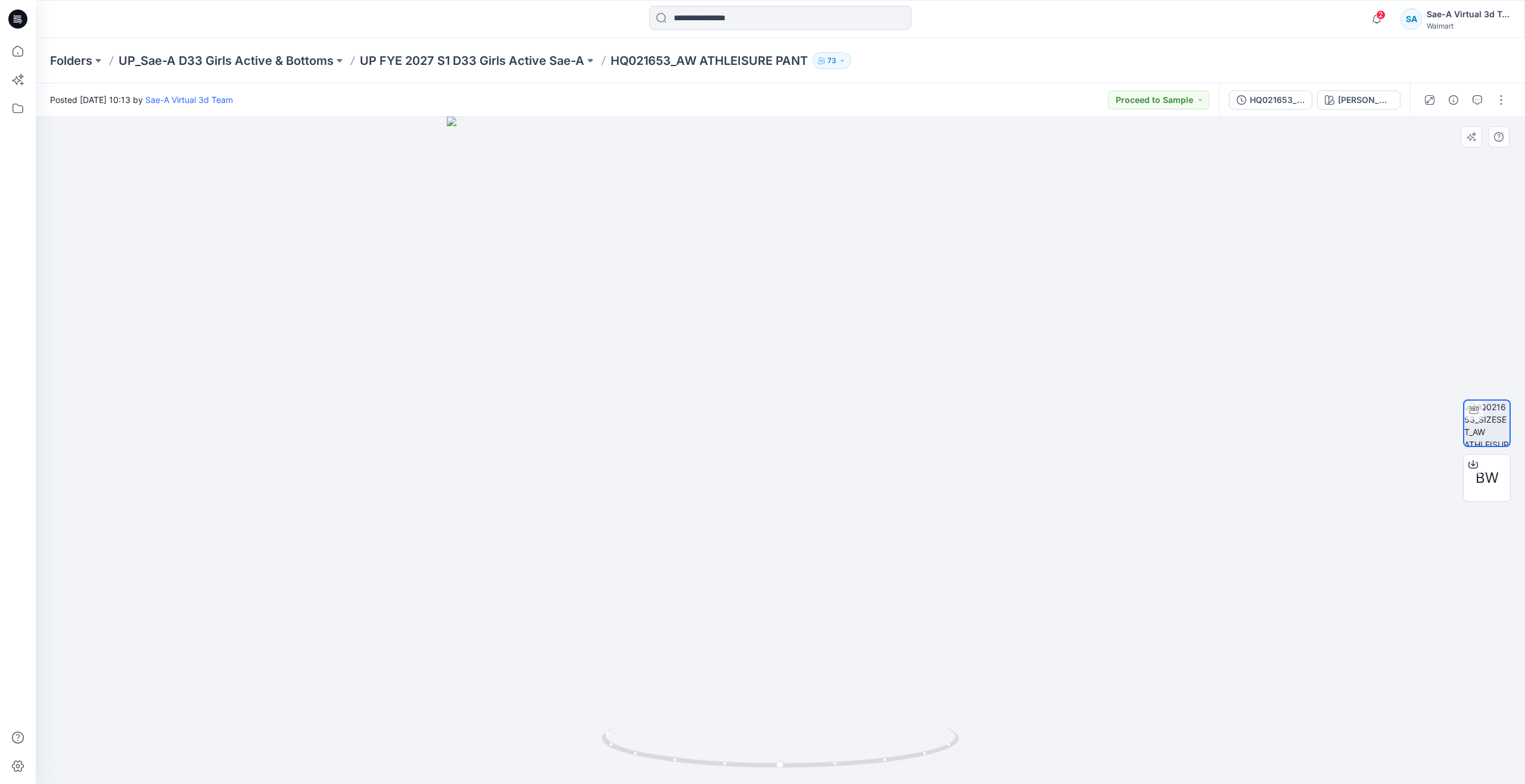
click at [327, 378] on div at bounding box center [780, 450] width 1489 height 667
click at [359, 313] on div at bounding box center [780, 450] width 1489 height 667
click at [24, 56] on icon at bounding box center [18, 51] width 26 height 26
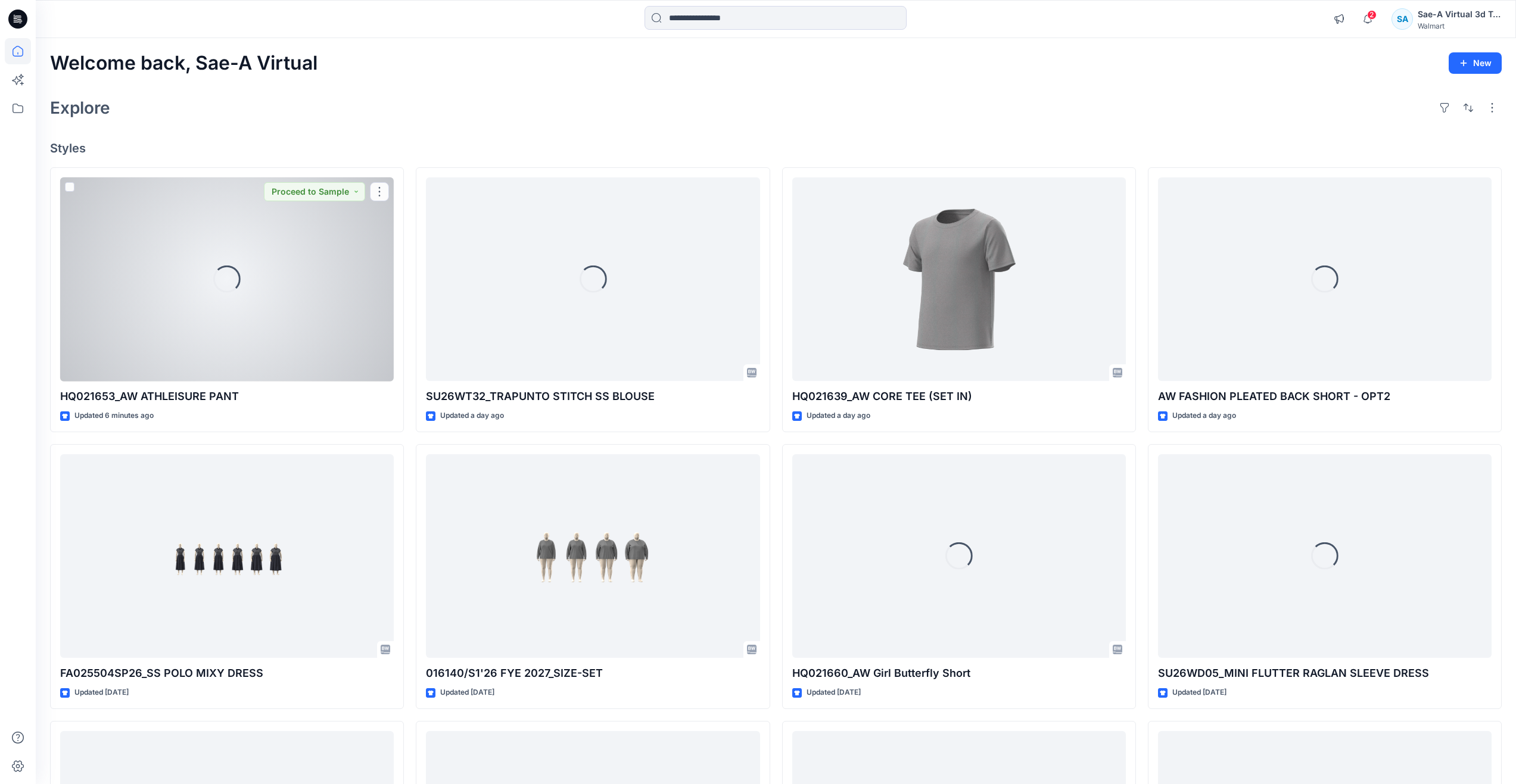
click at [199, 332] on div "Loading..." at bounding box center [227, 279] width 334 height 204
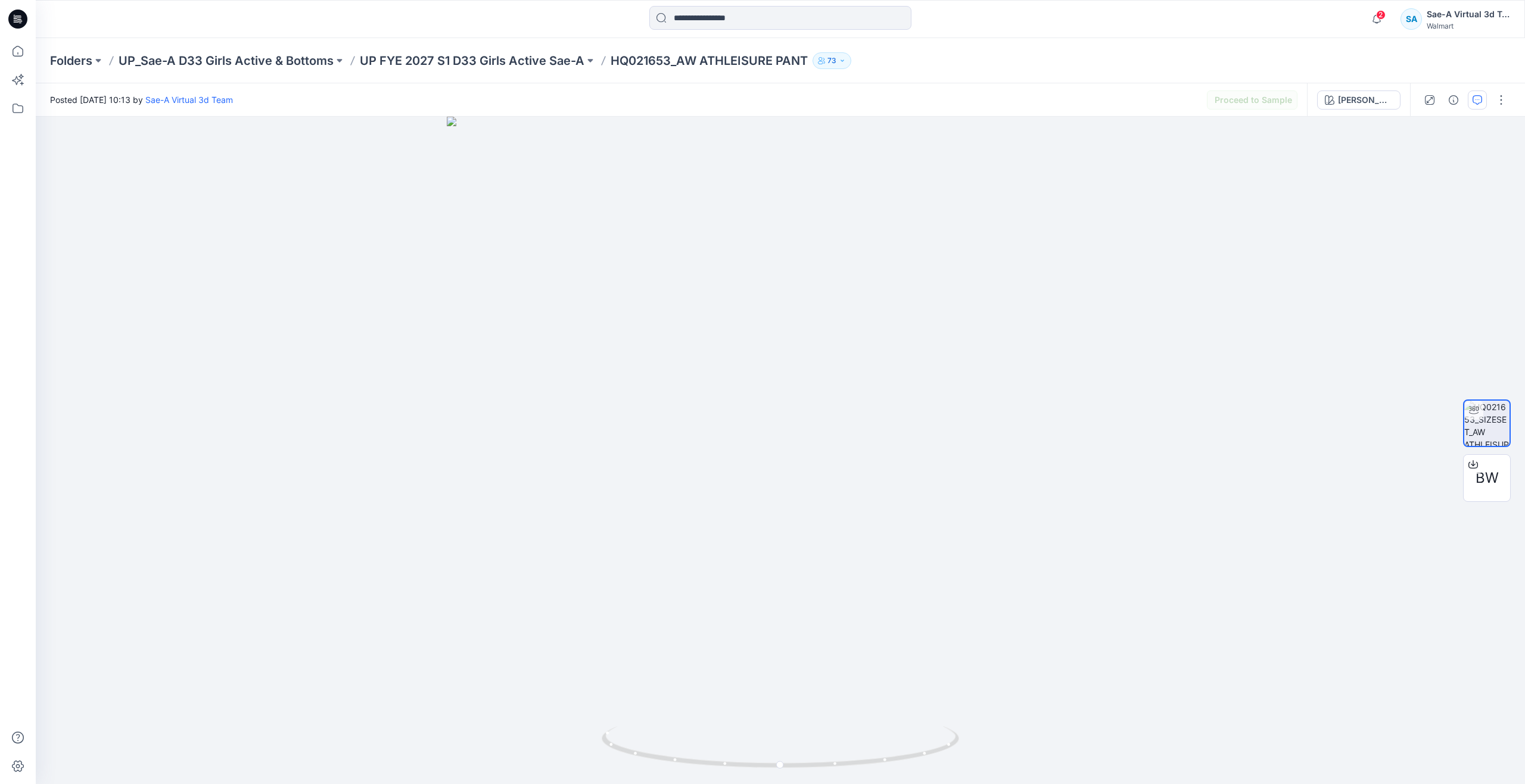
click at [1485, 104] on button "button" at bounding box center [1478, 100] width 19 height 19
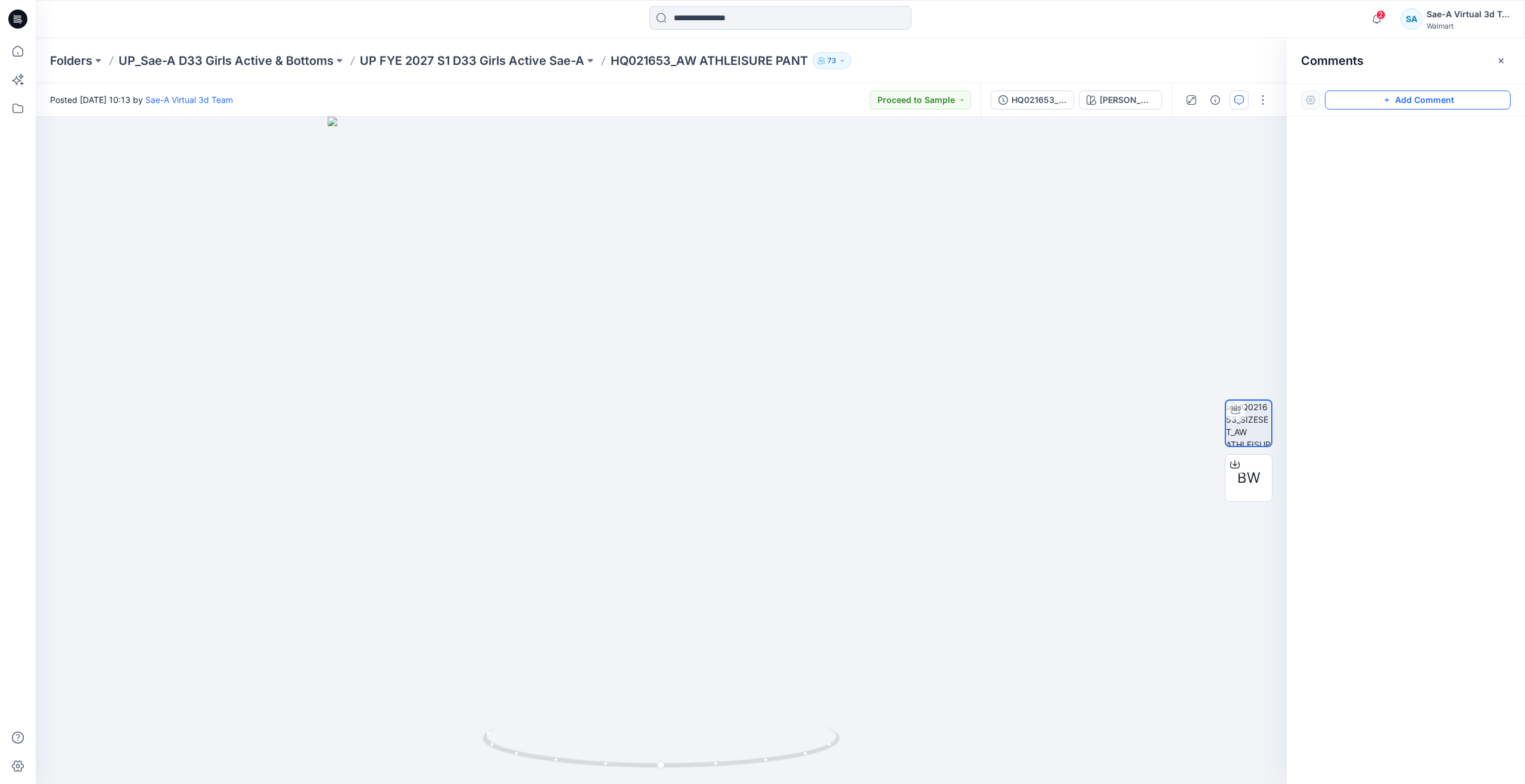
click at [1370, 105] on button "Add Comment" at bounding box center [1418, 100] width 186 height 19
click at [956, 210] on div "1" at bounding box center [661, 450] width 1251 height 667
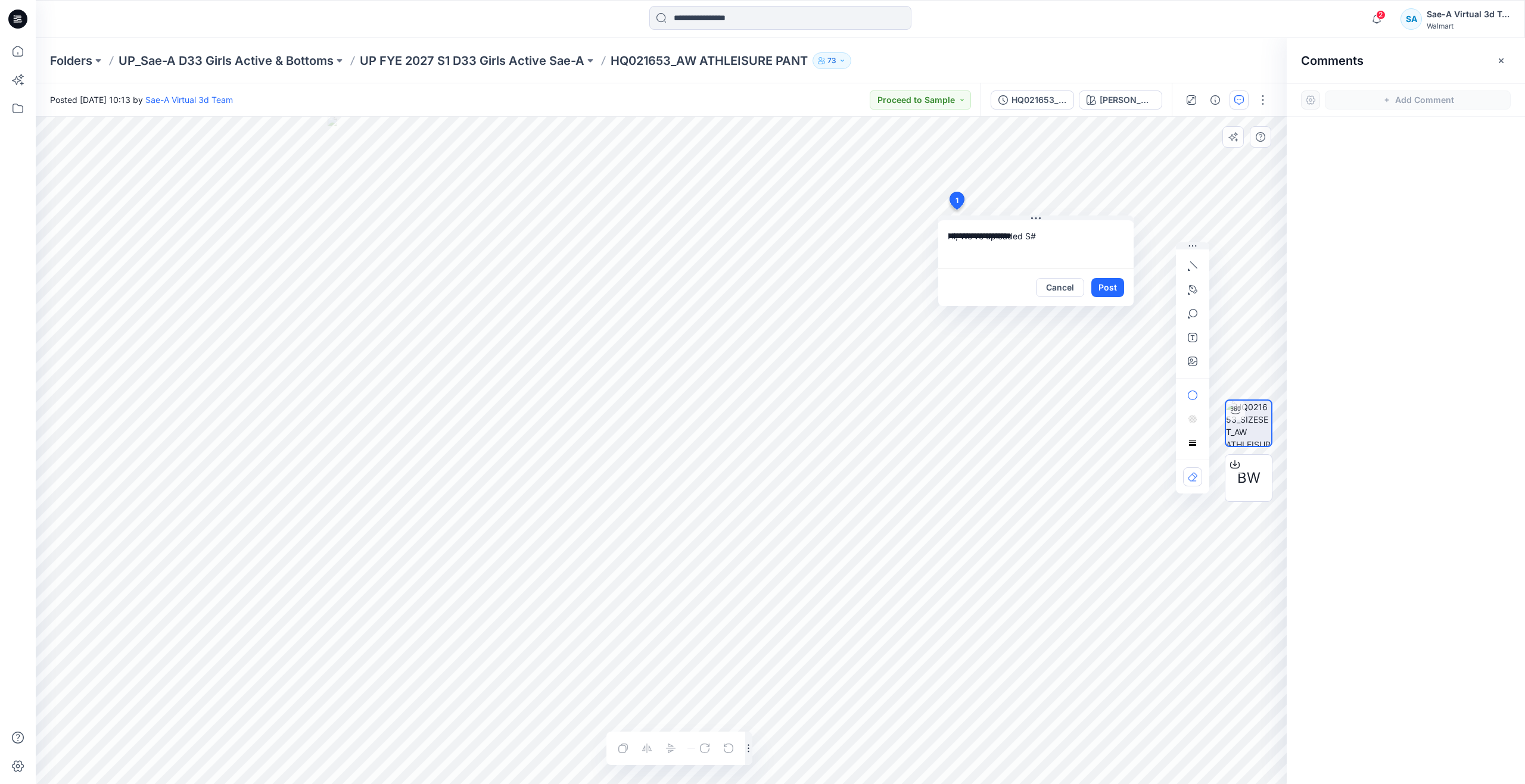
click at [1038, 235] on textarea "**********" at bounding box center [1036, 244] width 195 height 47
type textarea "**********"
click at [1117, 289] on button "Post" at bounding box center [1108, 288] width 33 height 19
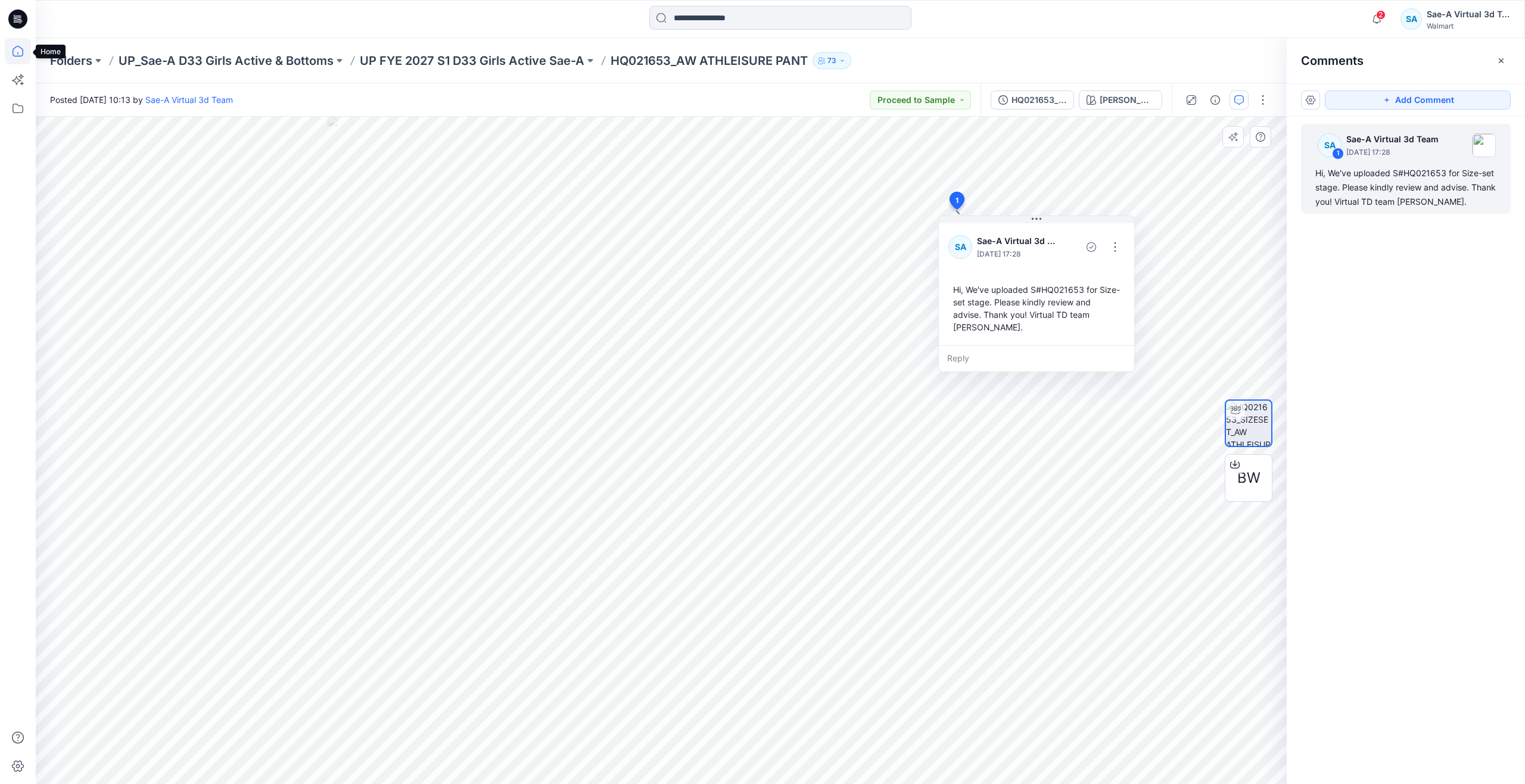
click at [10, 50] on icon at bounding box center [18, 51] width 26 height 26
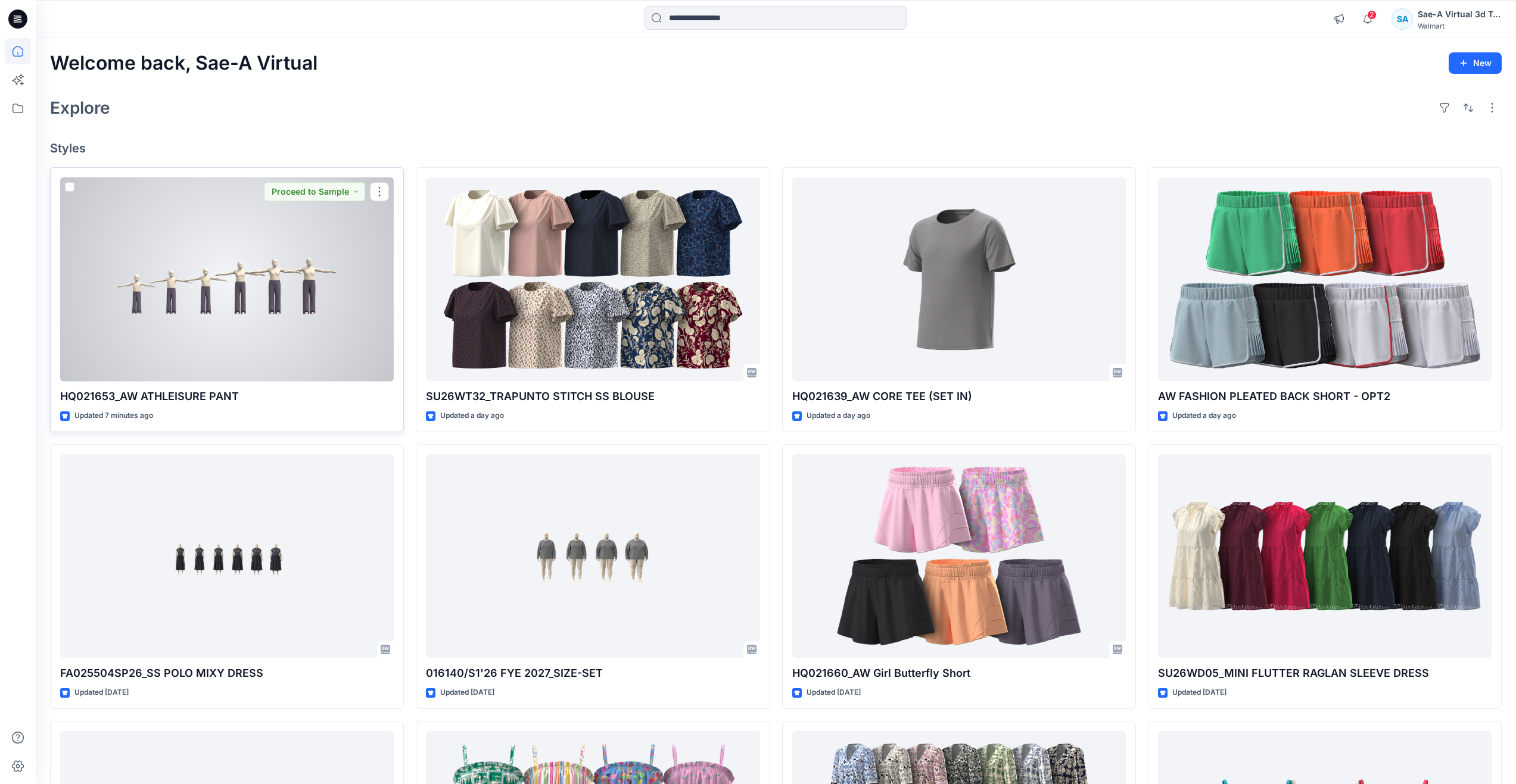
click at [257, 302] on div at bounding box center [227, 279] width 334 height 204
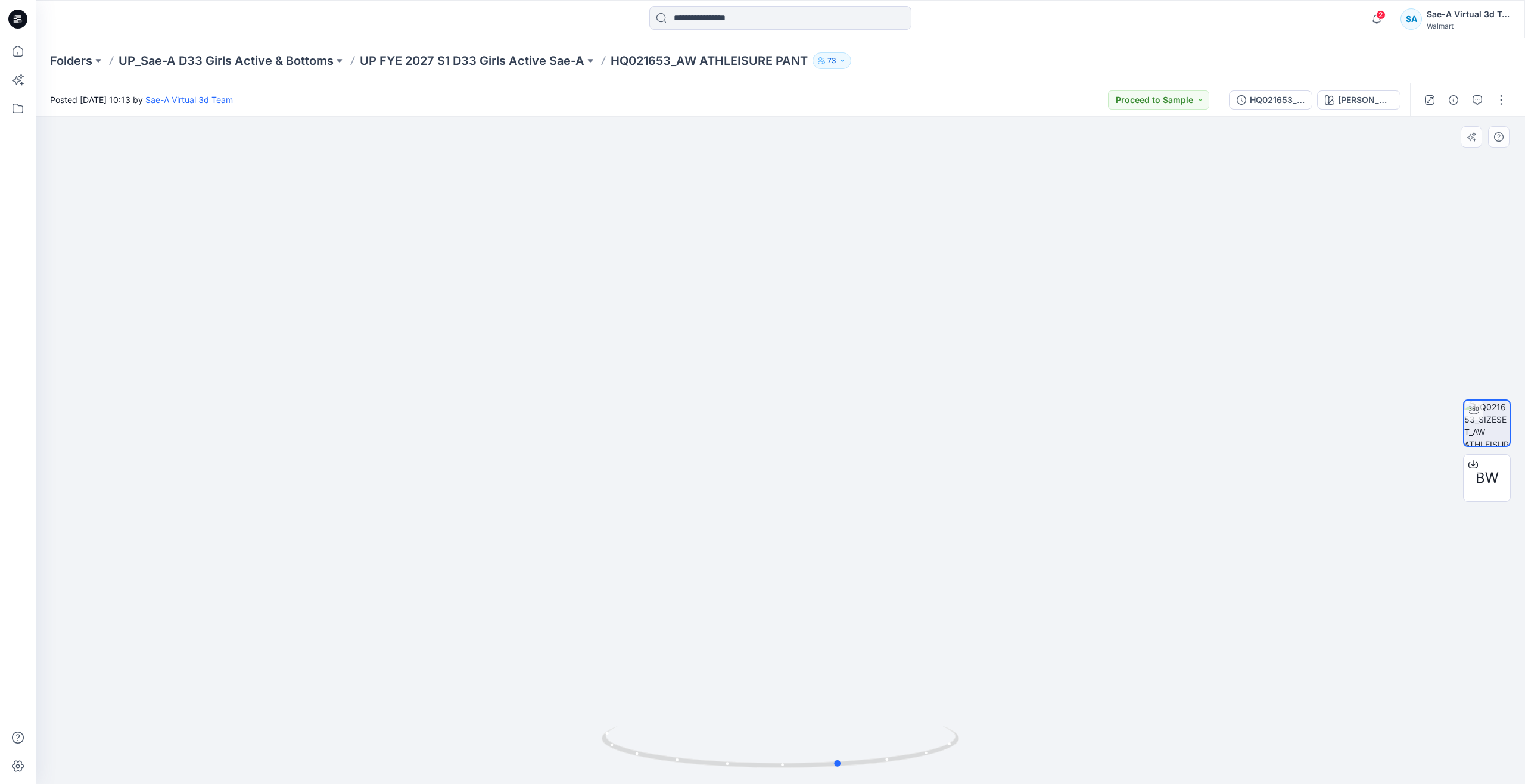
drag, startPoint x: 786, startPoint y: 764, endPoint x: 846, endPoint y: 623, distance: 153.2
click at [846, 623] on div at bounding box center [780, 450] width 1489 height 667
drag, startPoint x: 30, startPoint y: 46, endPoint x: 22, endPoint y: 92, distance: 46.7
click at [30, 46] on icon at bounding box center [18, 51] width 26 height 26
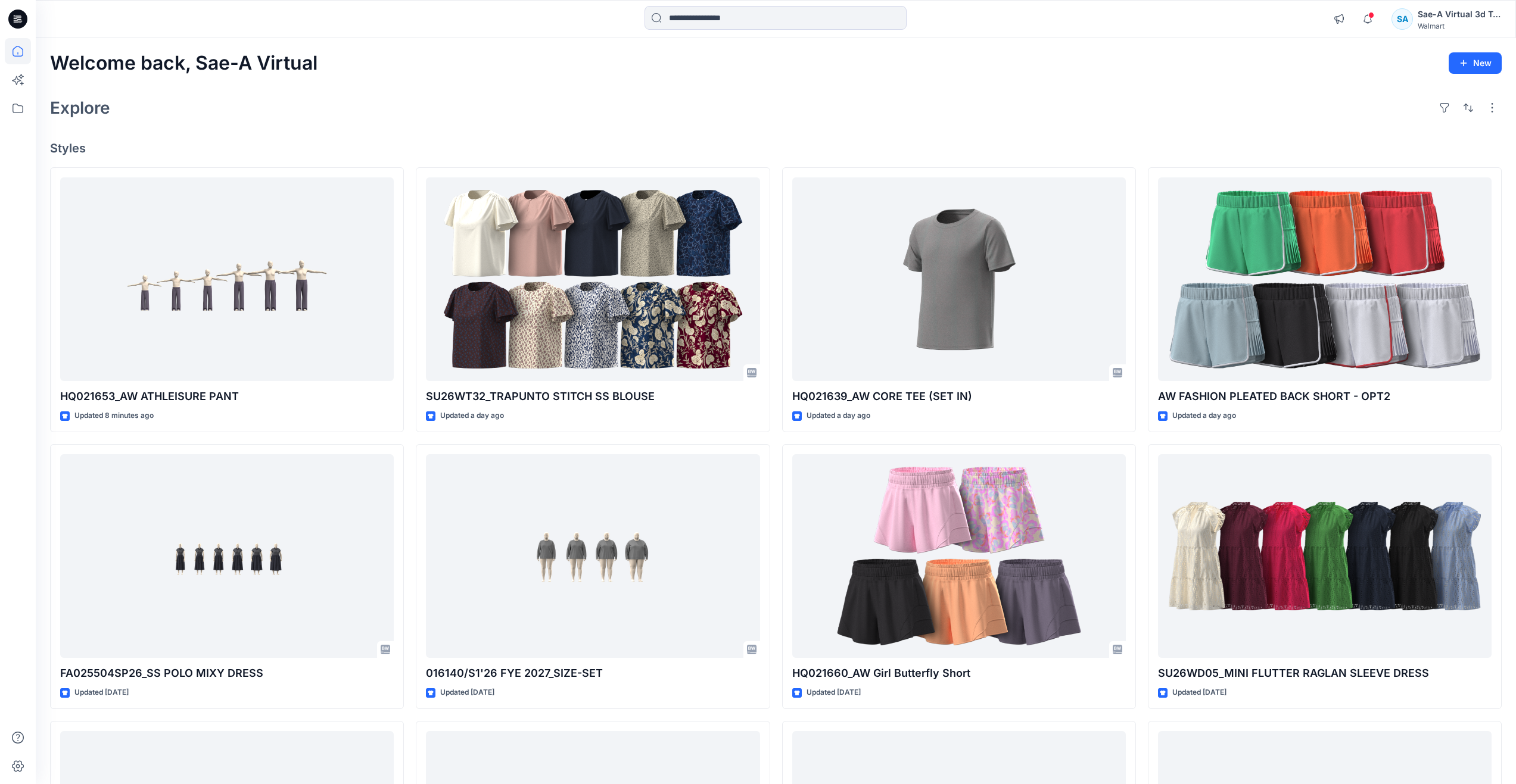
click at [522, 115] on div "Explore" at bounding box center [776, 108] width 1452 height 28
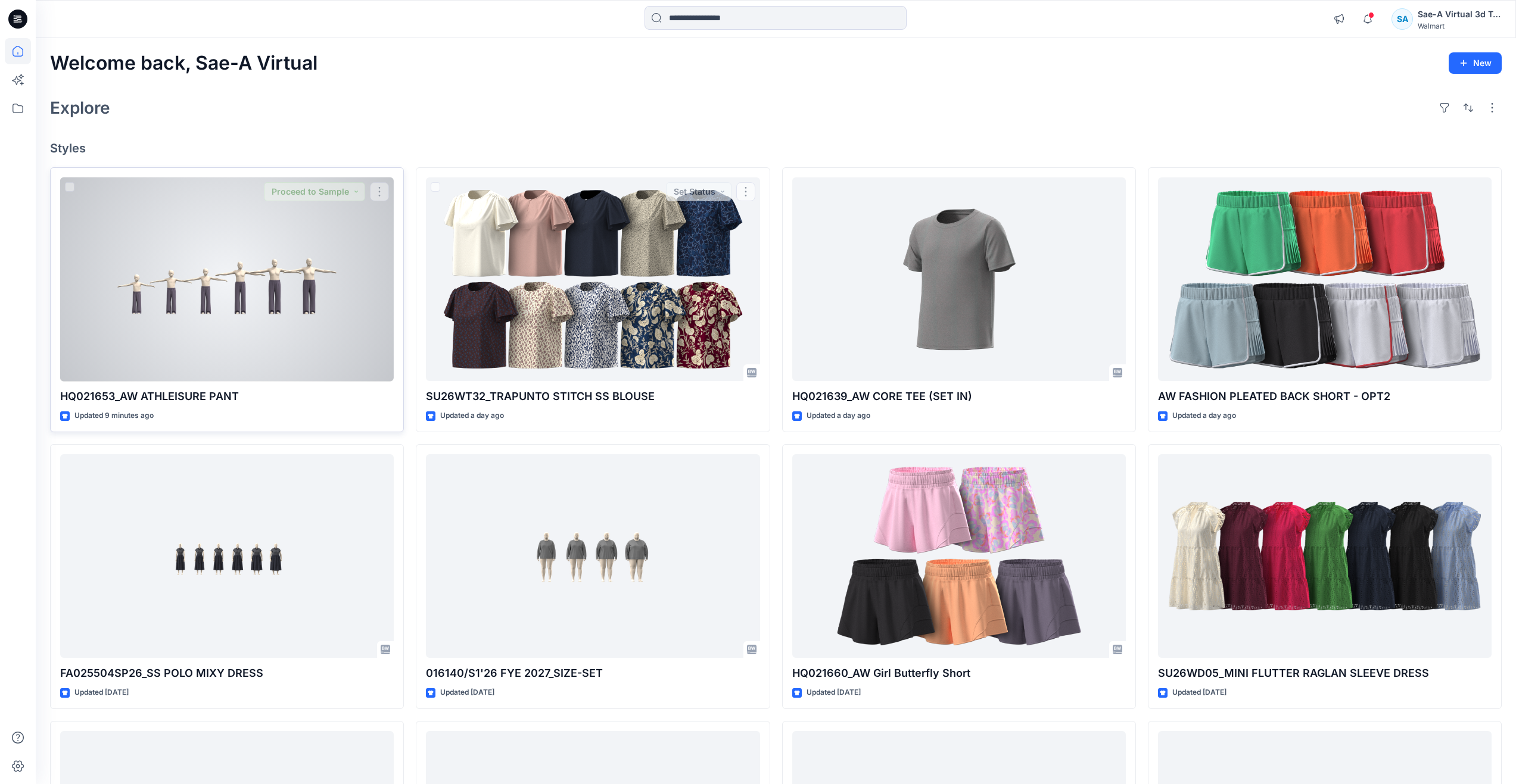
click at [255, 290] on div at bounding box center [227, 279] width 334 height 204
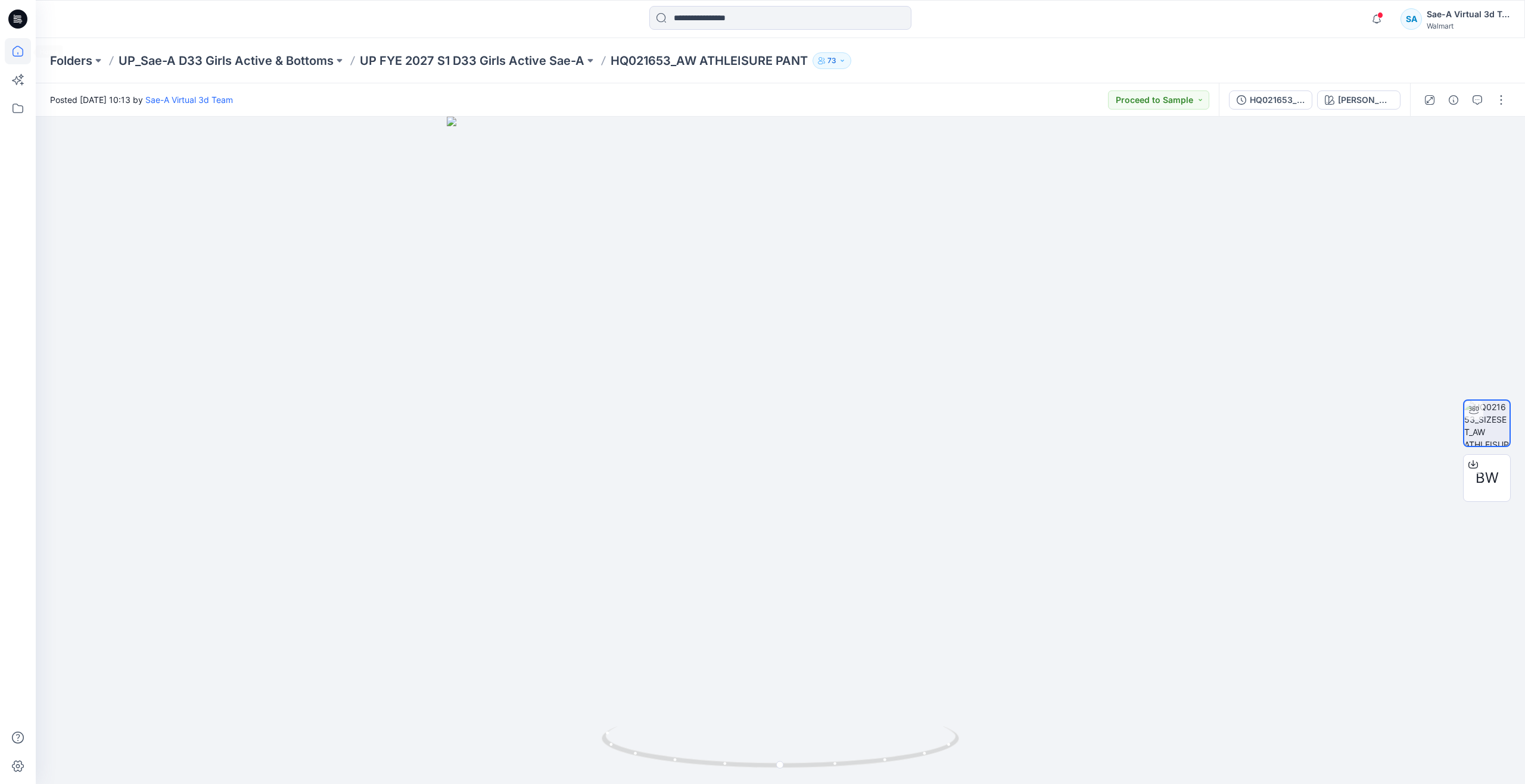
click at [26, 60] on icon at bounding box center [18, 51] width 26 height 26
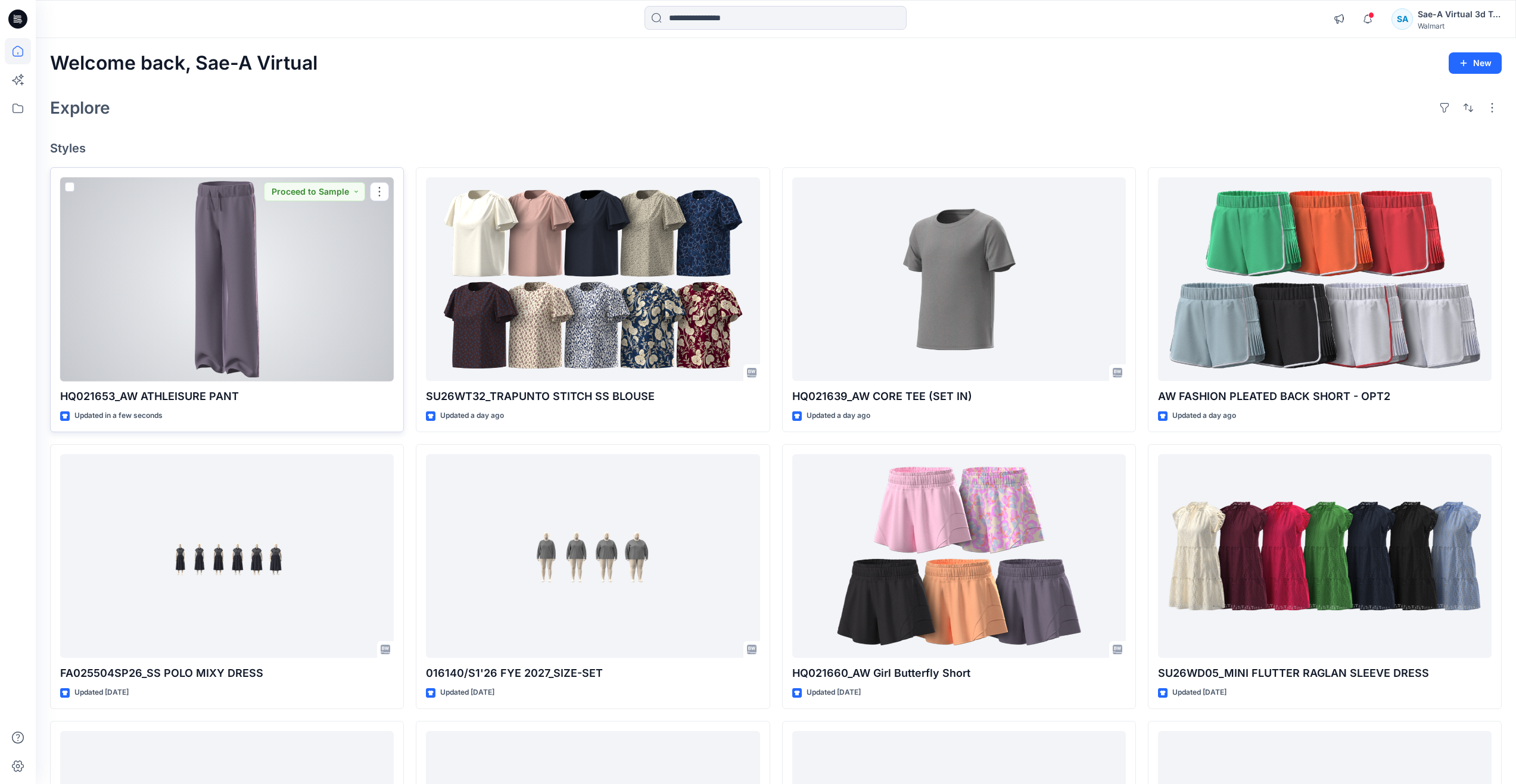
click at [256, 307] on div at bounding box center [227, 279] width 334 height 204
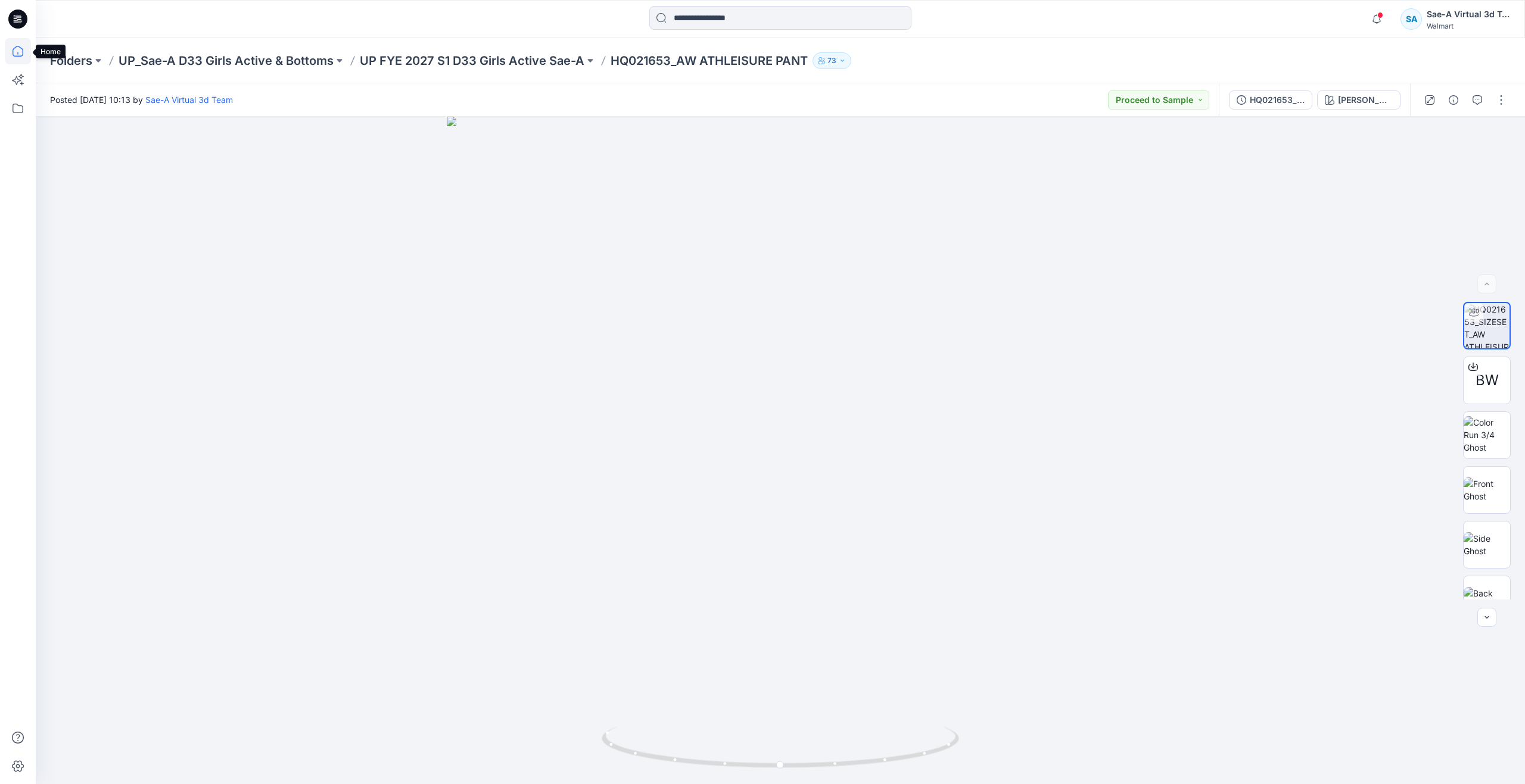
click at [25, 54] on icon at bounding box center [18, 51] width 26 height 26
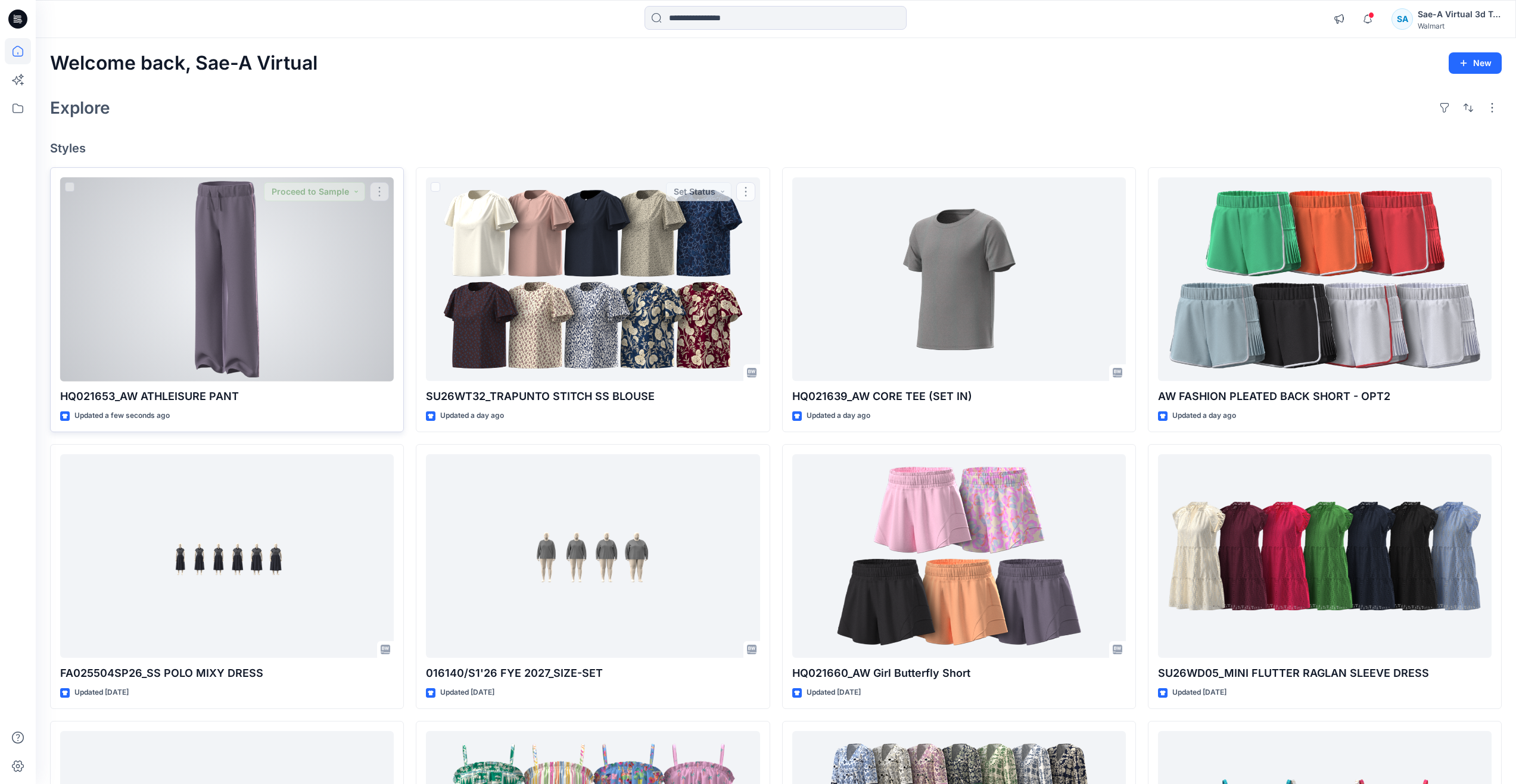
click at [235, 298] on div at bounding box center [227, 279] width 334 height 204
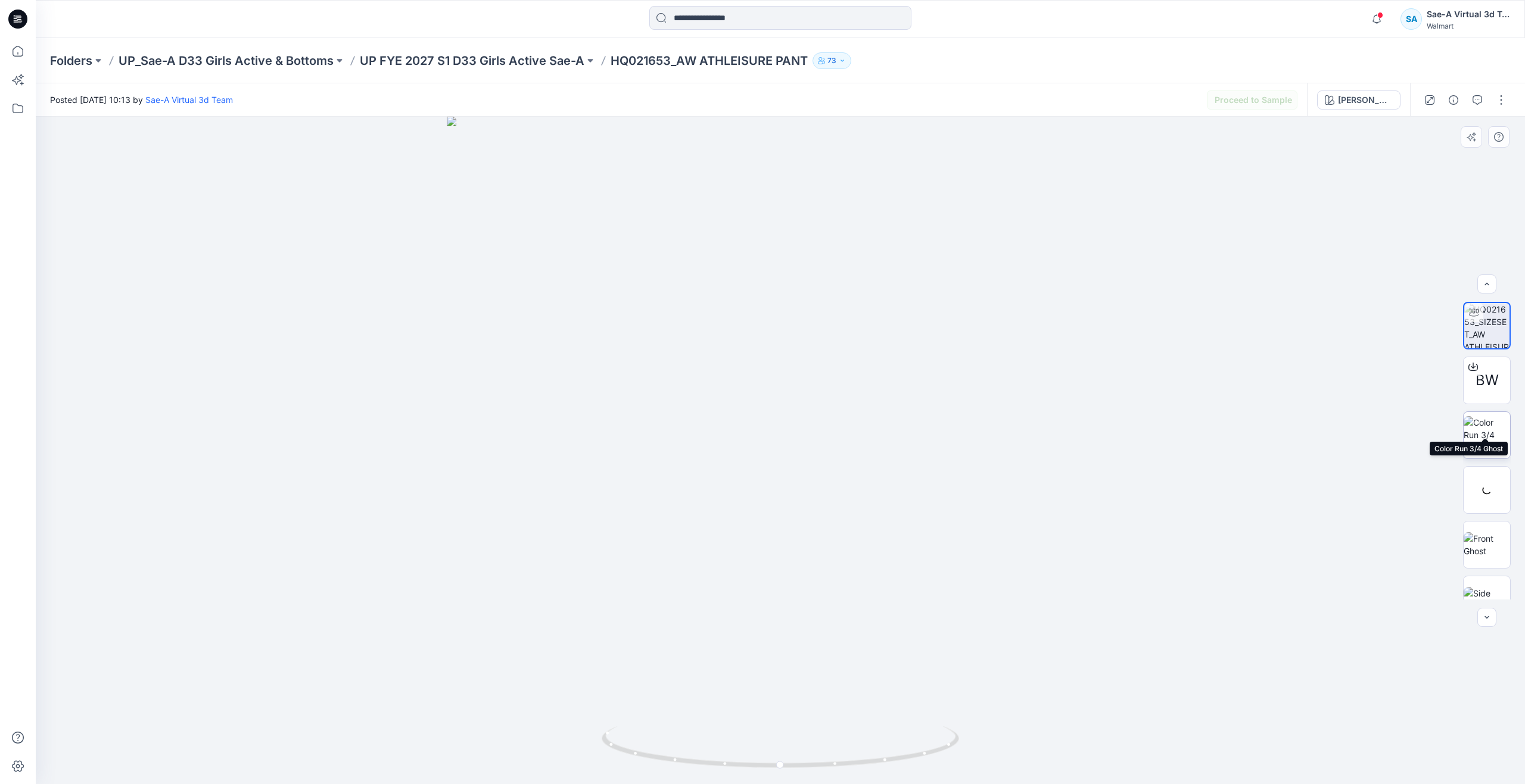
scroll to position [79, 0]
click at [1481, 415] on img at bounding box center [1487, 411] width 46 height 25
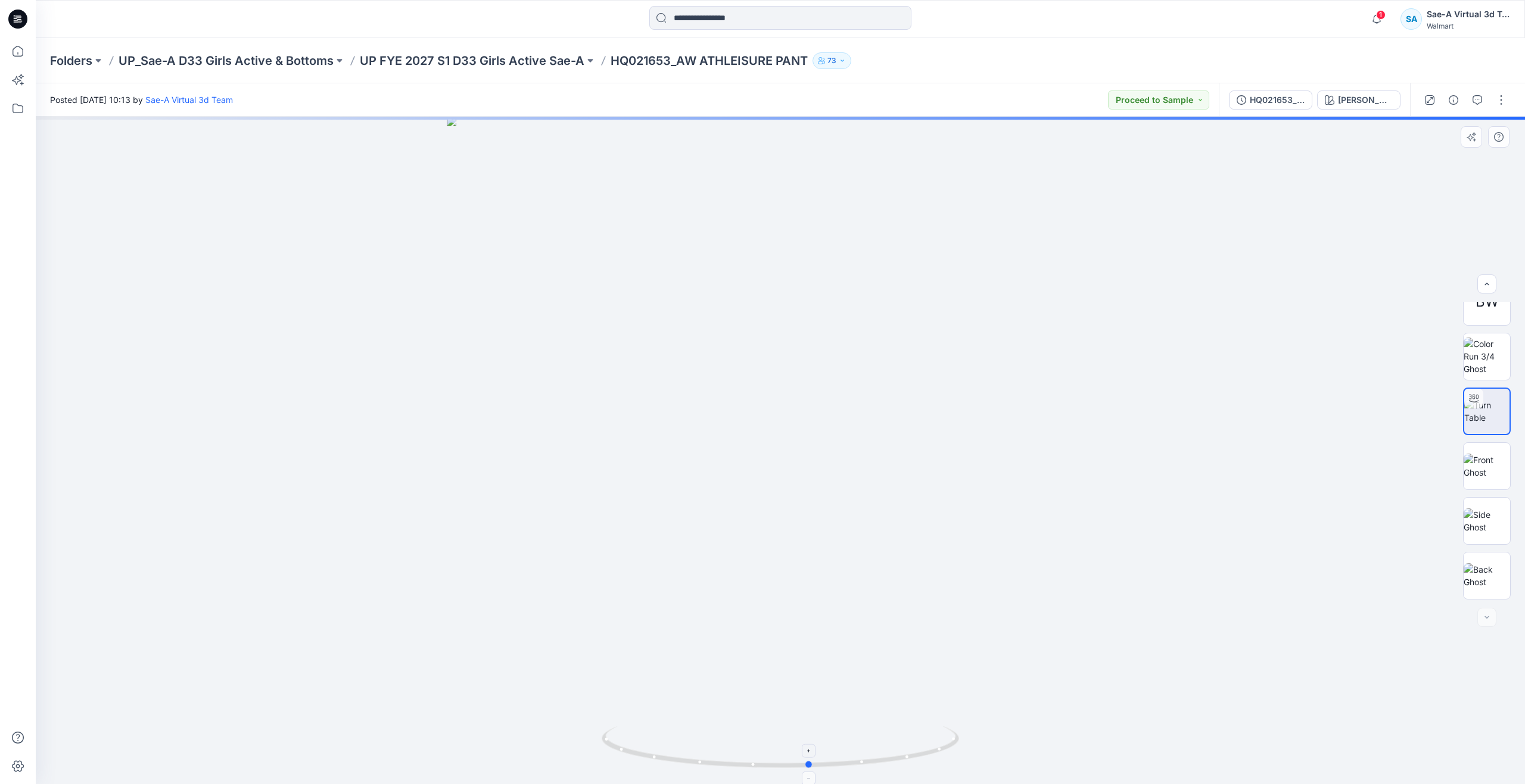
drag, startPoint x: 776, startPoint y: 766, endPoint x: 806, endPoint y: 741, distance: 39.1
click at [806, 741] on icon at bounding box center [781, 749] width 360 height 45
click at [1473, 96] on icon "button" at bounding box center [1478, 100] width 9 height 9
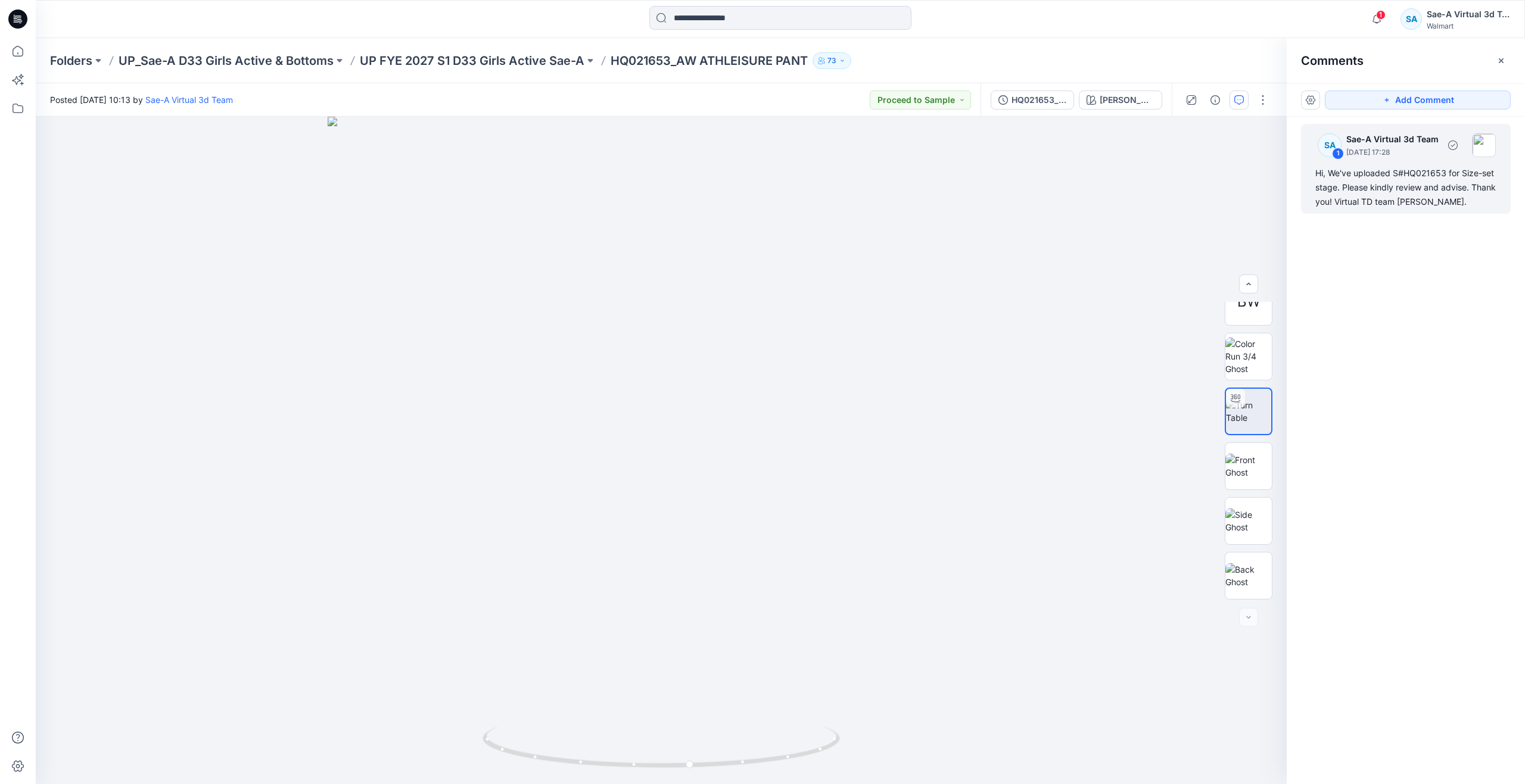
click at [1390, 179] on div "Hi, We've uploaded S#HQ021653 for Size-set stage. Please kindly review and advi…" at bounding box center [1406, 187] width 181 height 43
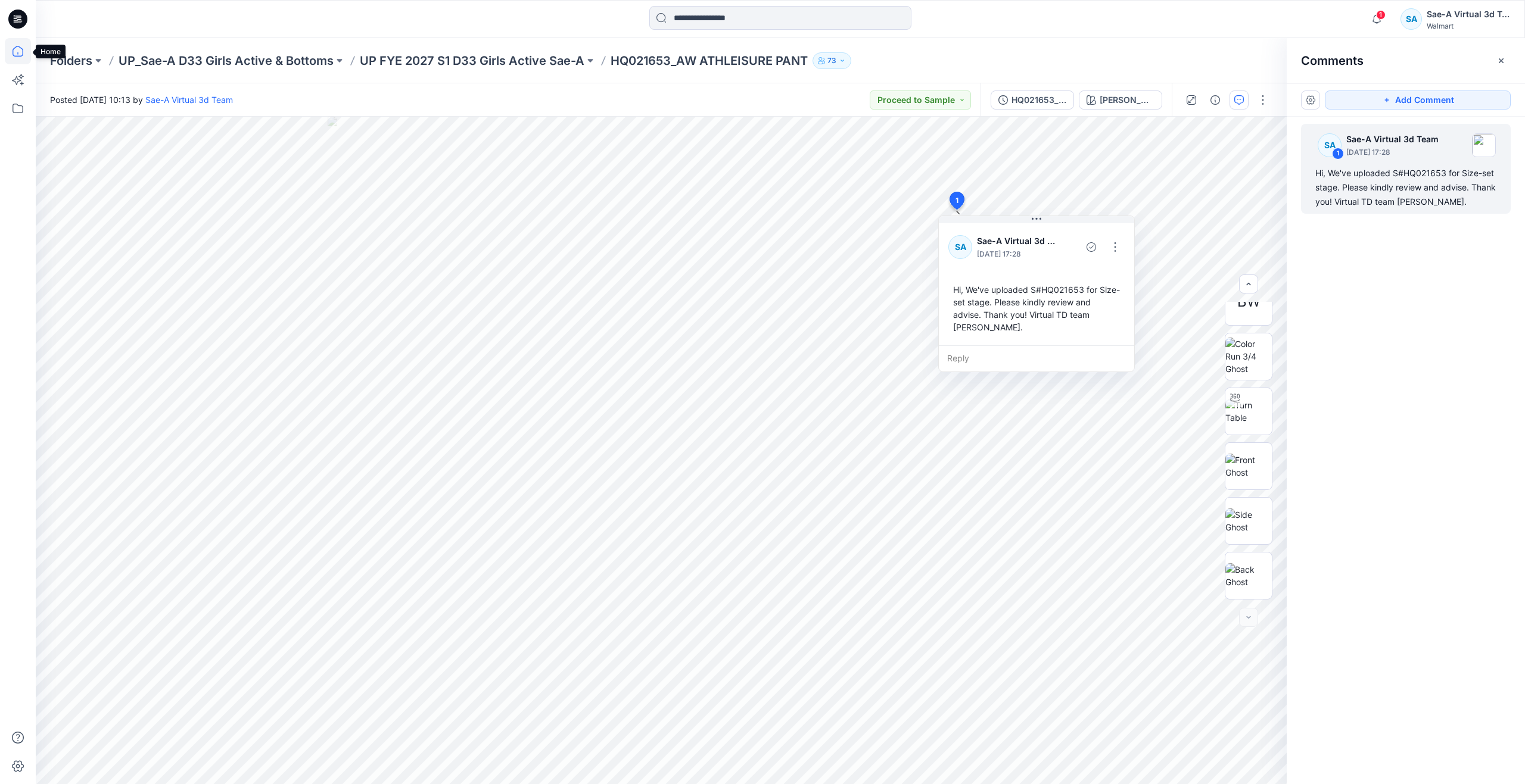
click at [9, 52] on icon at bounding box center [18, 51] width 26 height 26
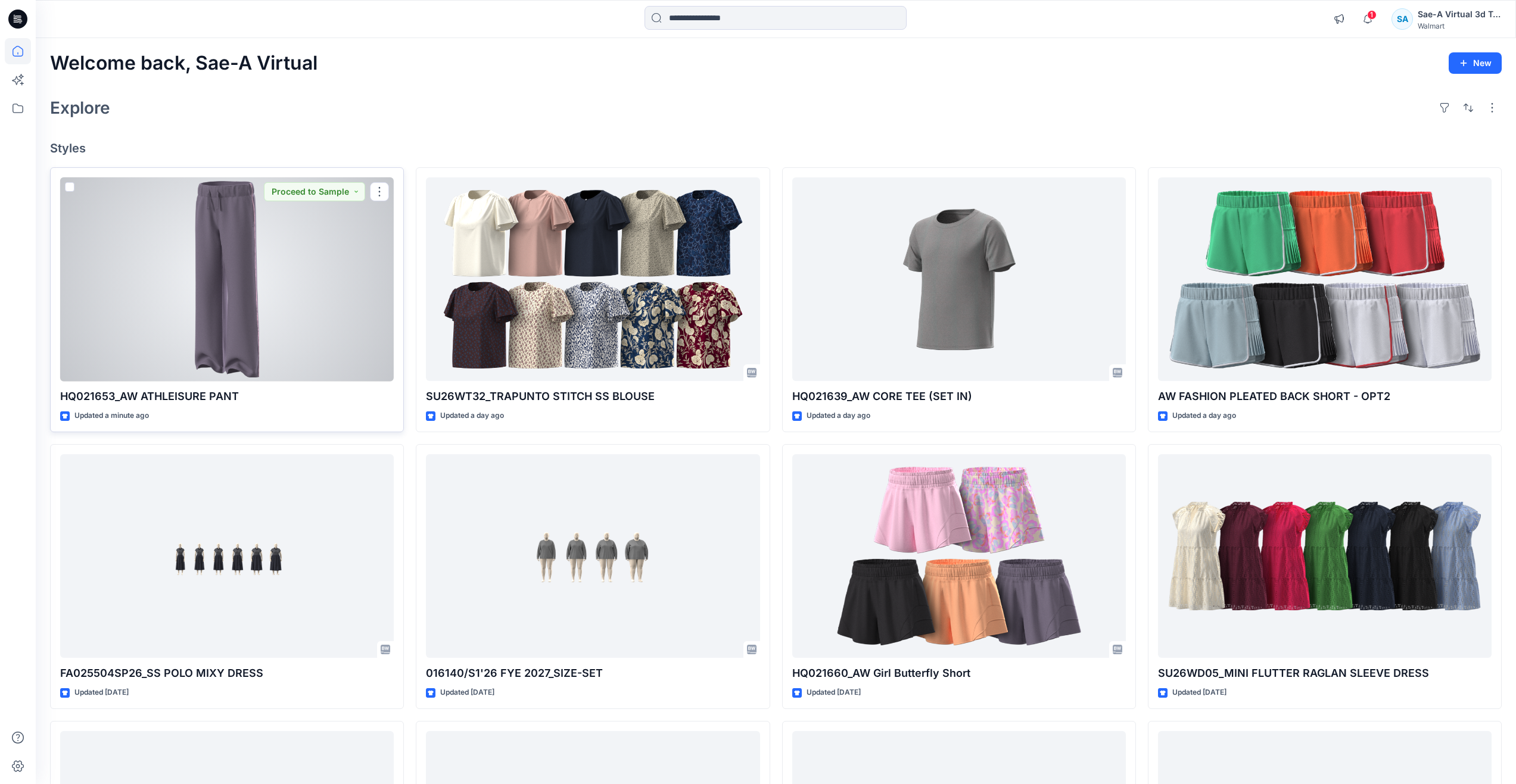
click at [266, 286] on div at bounding box center [227, 279] width 334 height 204
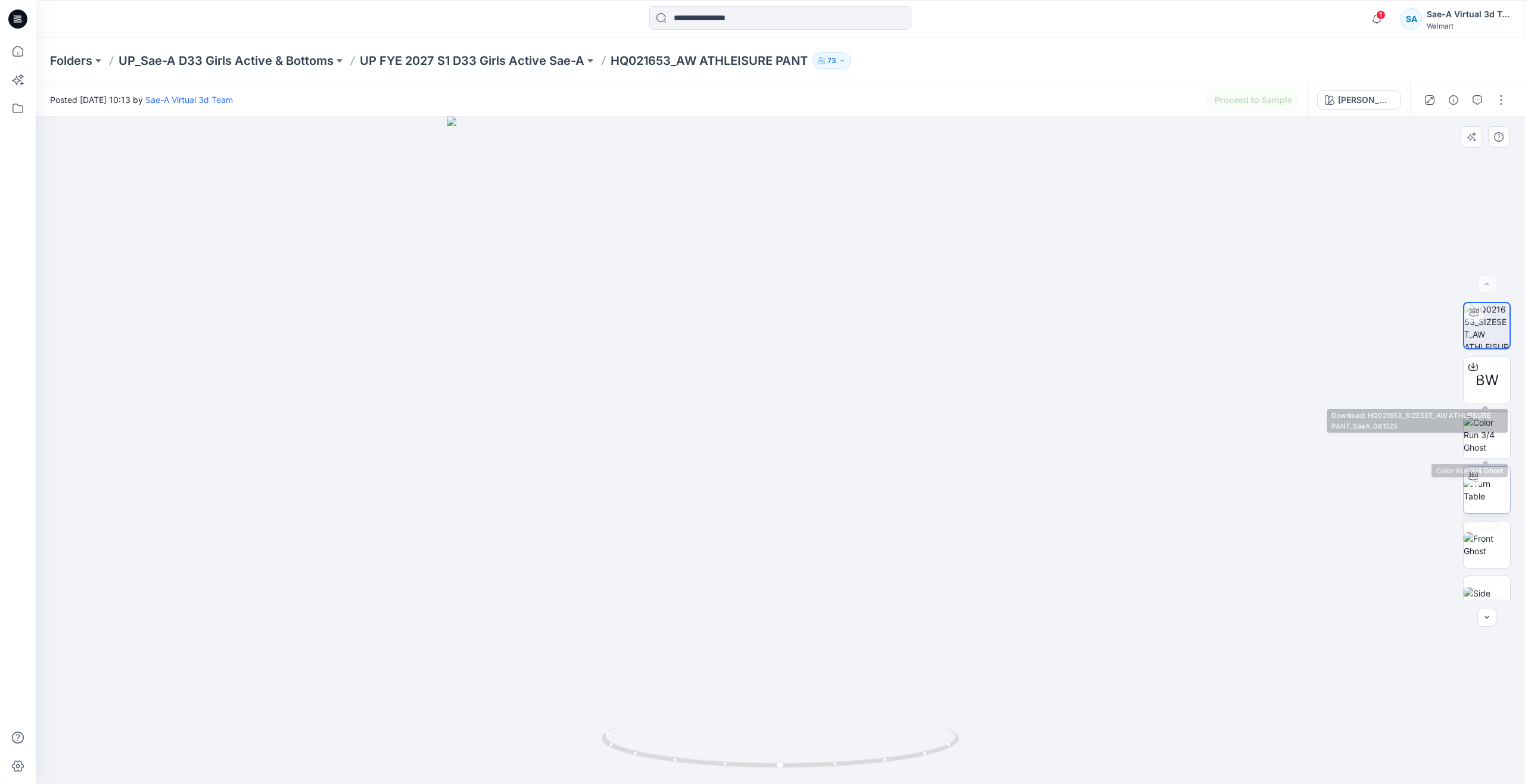
scroll to position [79, 0]
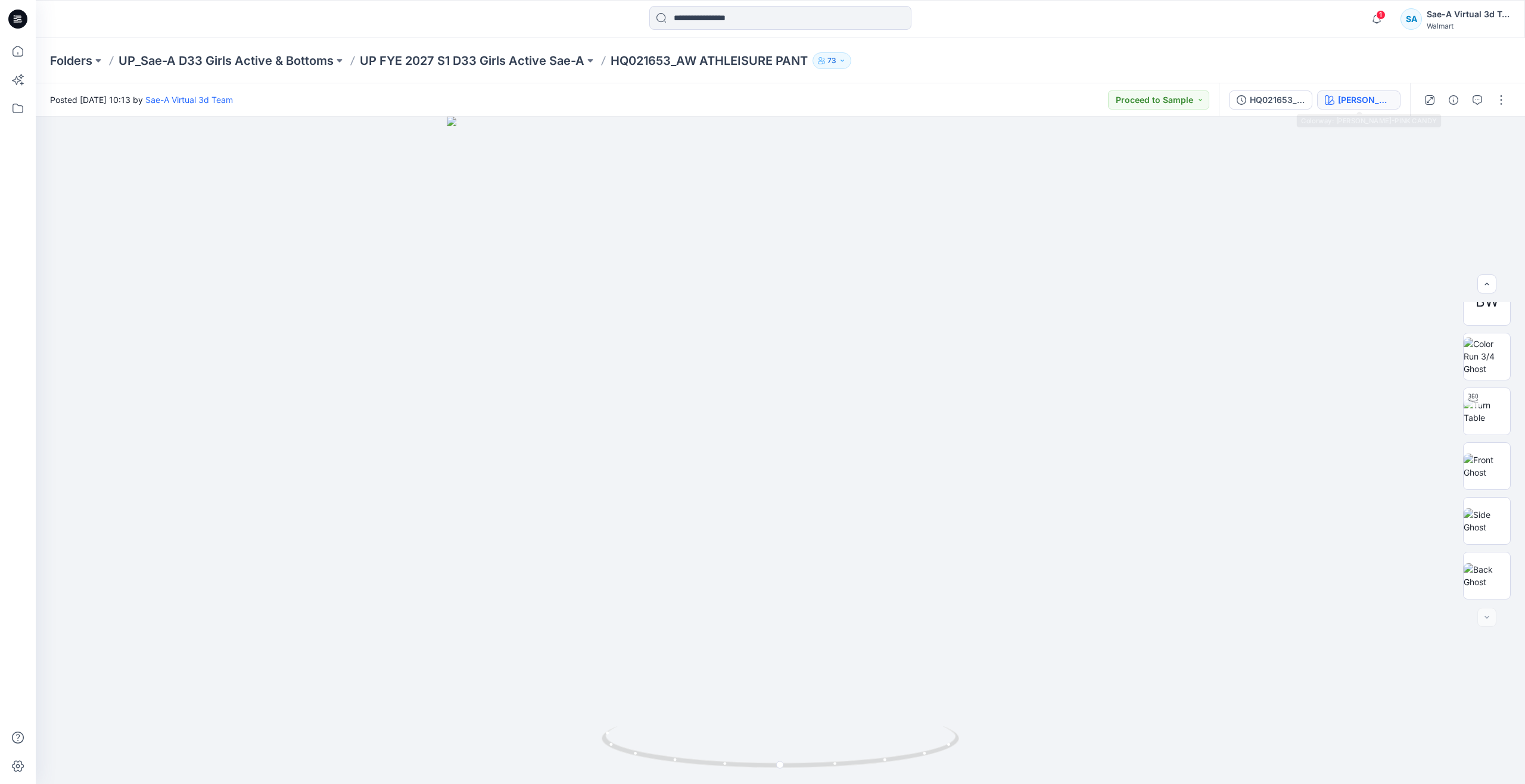
click at [1355, 106] on button "[PERSON_NAME]-PINK CANDY" at bounding box center [1359, 100] width 83 height 19
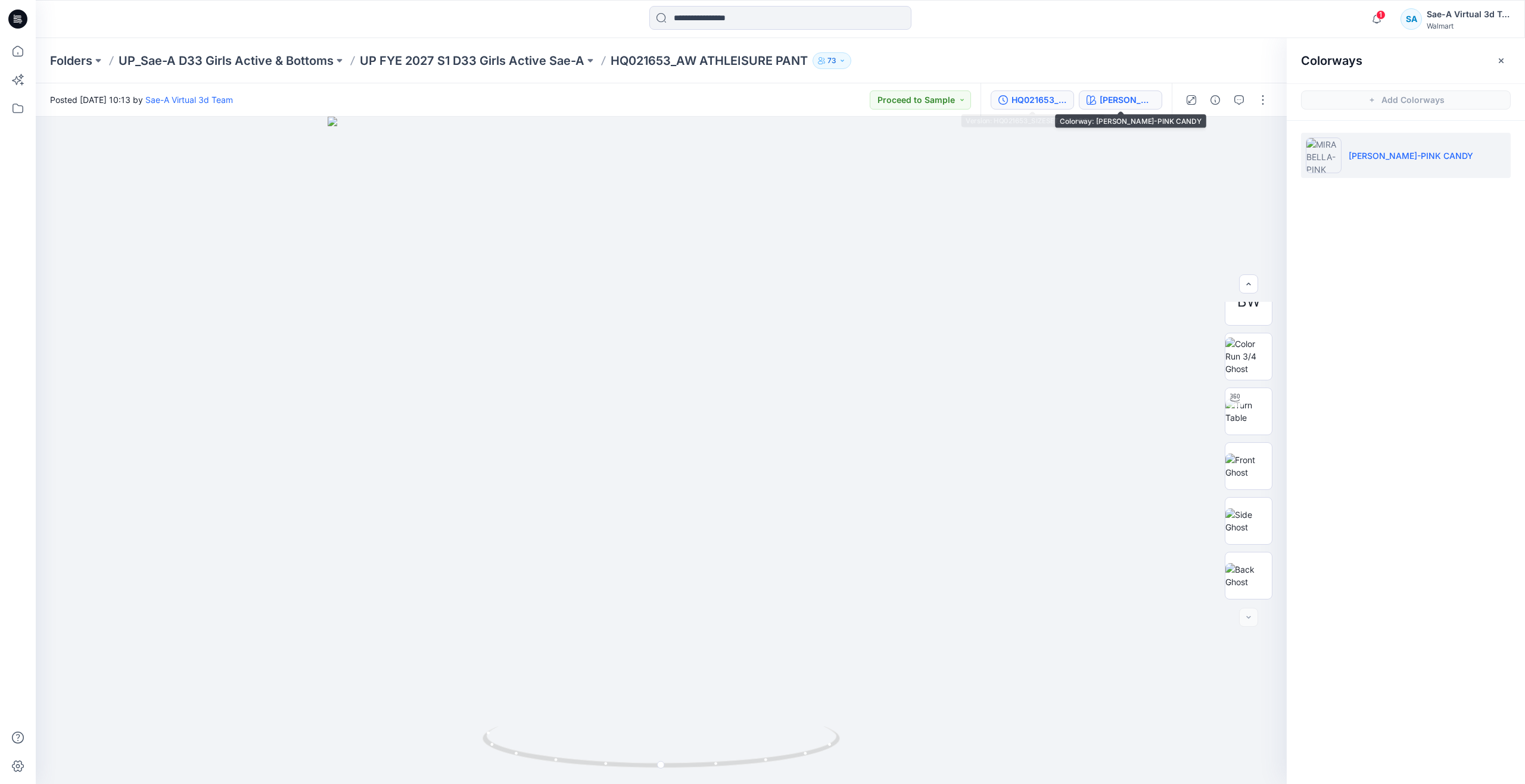
click at [1047, 92] on button "HQ021653_SIZESET_MIRABELLA" at bounding box center [1032, 100] width 83 height 19
